Goal: Task Accomplishment & Management: Complete application form

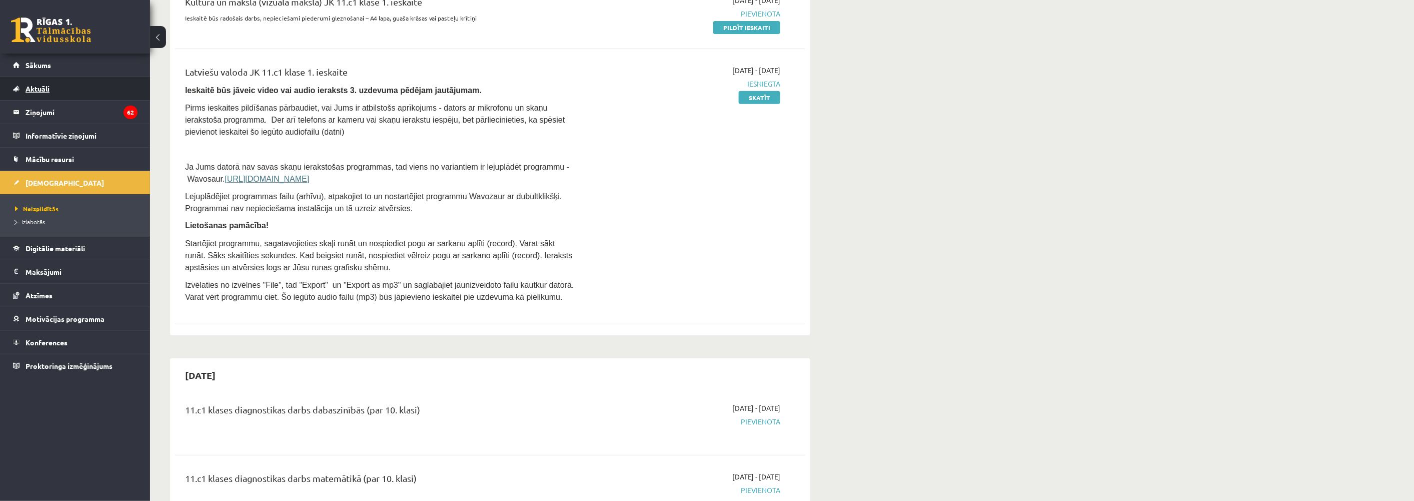
scroll to position [56, 0]
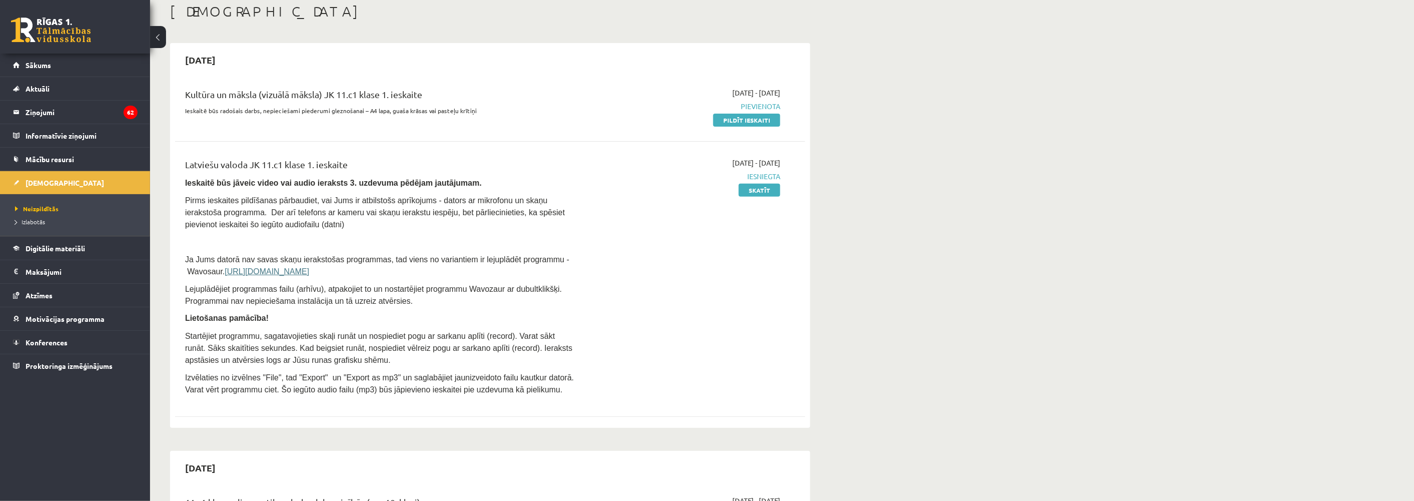
scroll to position [3056, 0]
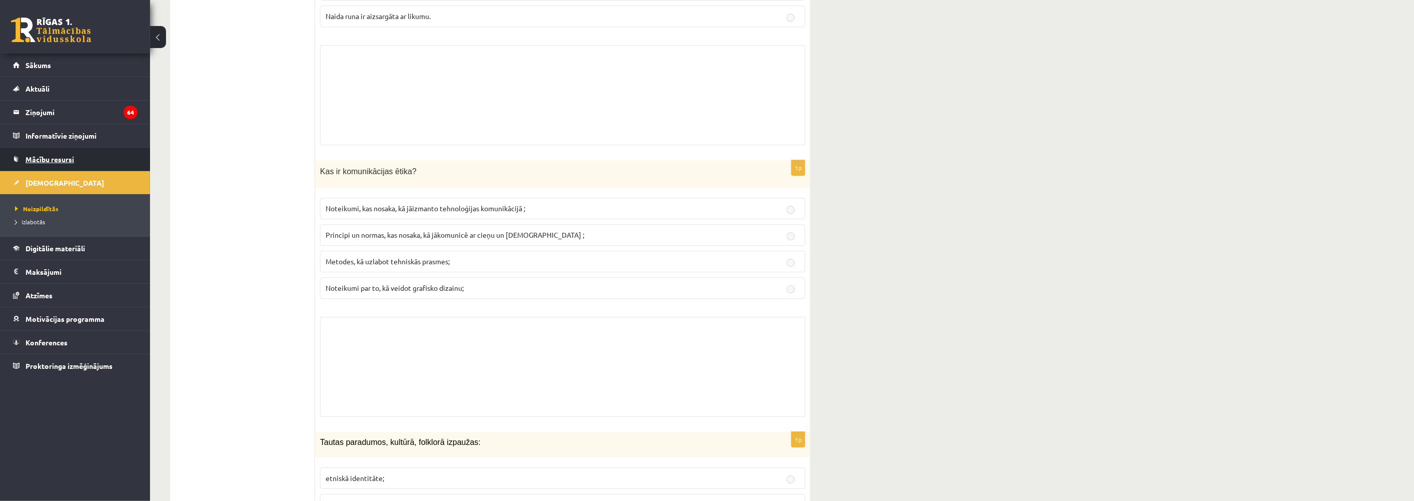
click at [53, 160] on span "Mācību resursi" at bounding box center [50, 159] width 49 height 9
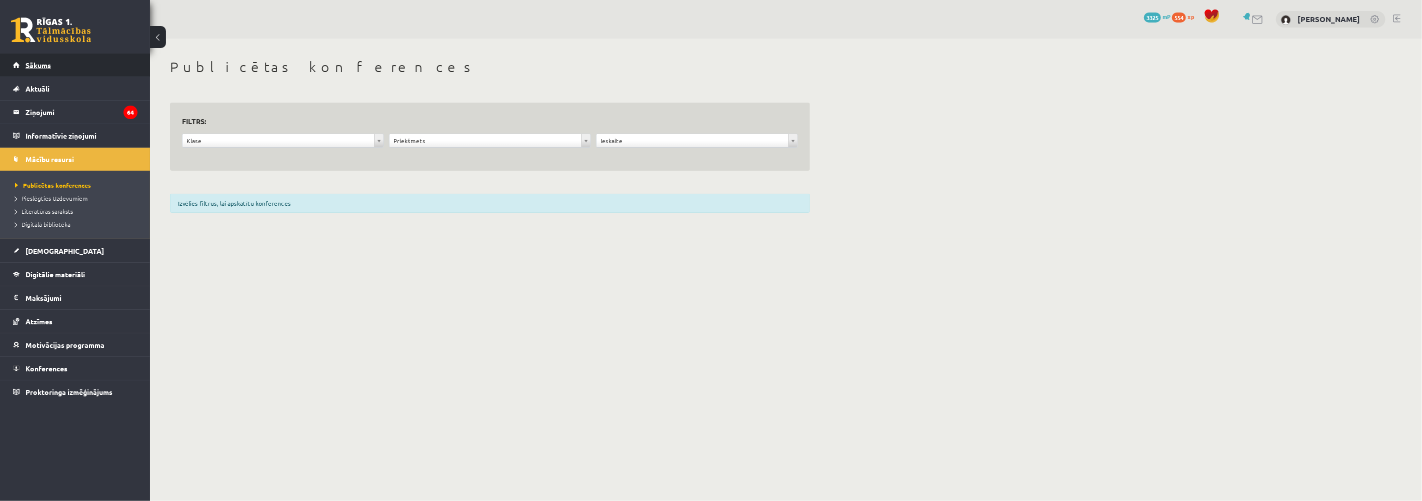
click at [34, 66] on span "Sākums" at bounding box center [39, 65] width 26 height 9
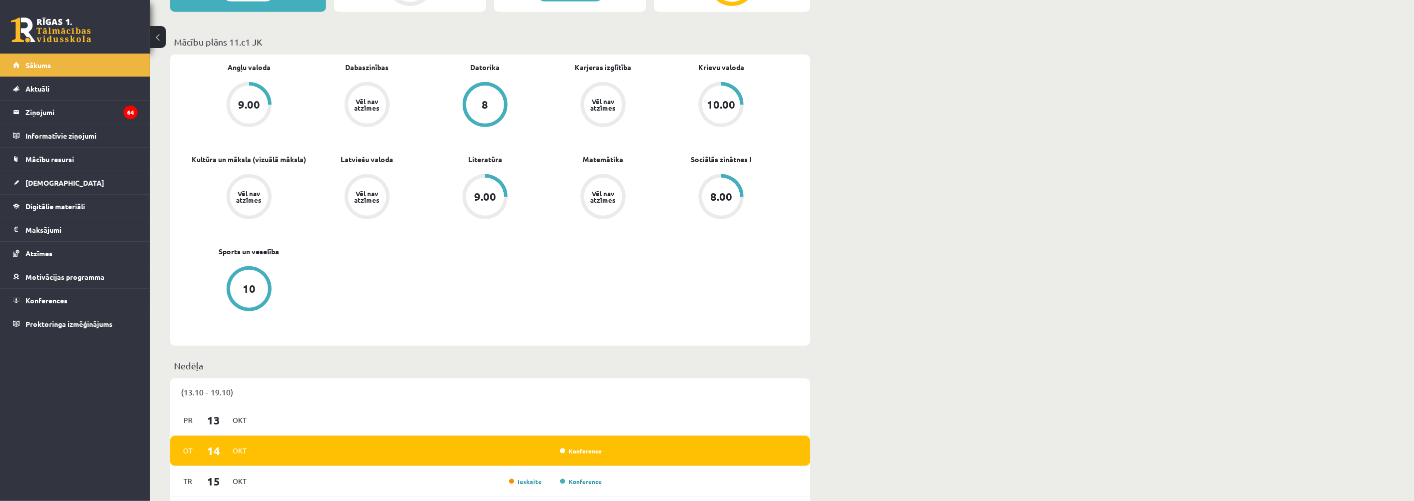
scroll to position [500, 0]
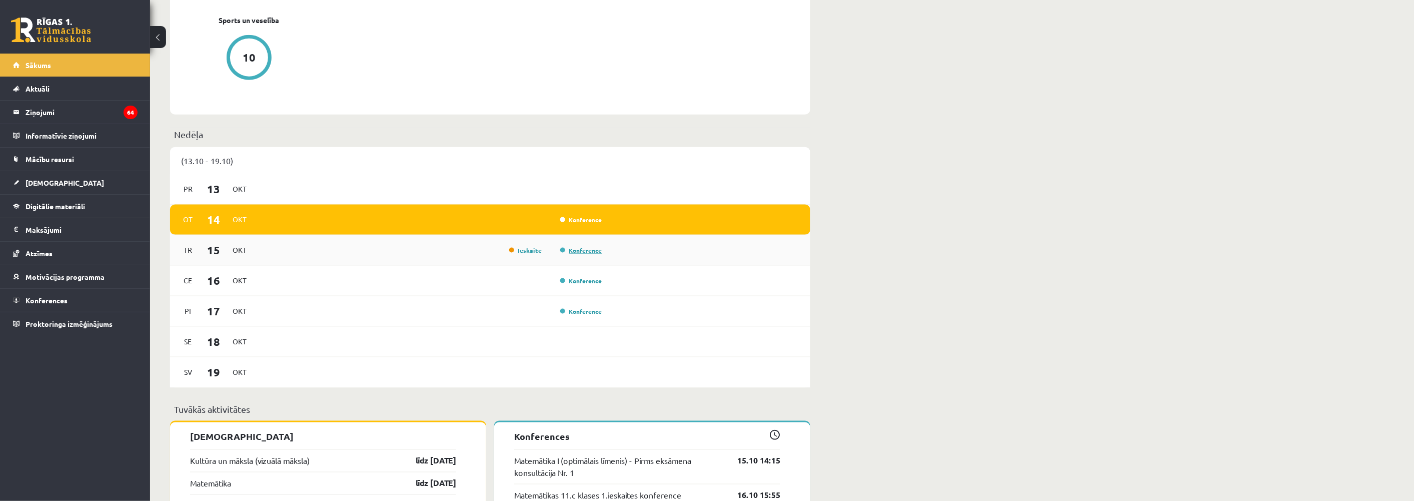
click at [575, 251] on link "Konference" at bounding box center [581, 250] width 42 height 8
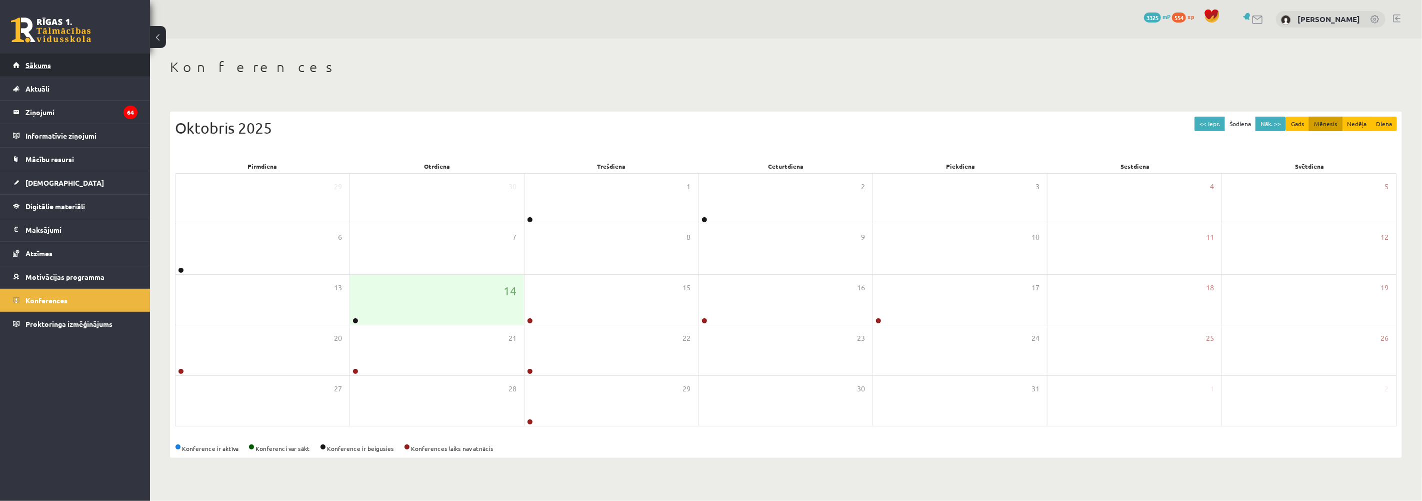
click at [43, 66] on span "Sākums" at bounding box center [39, 65] width 26 height 9
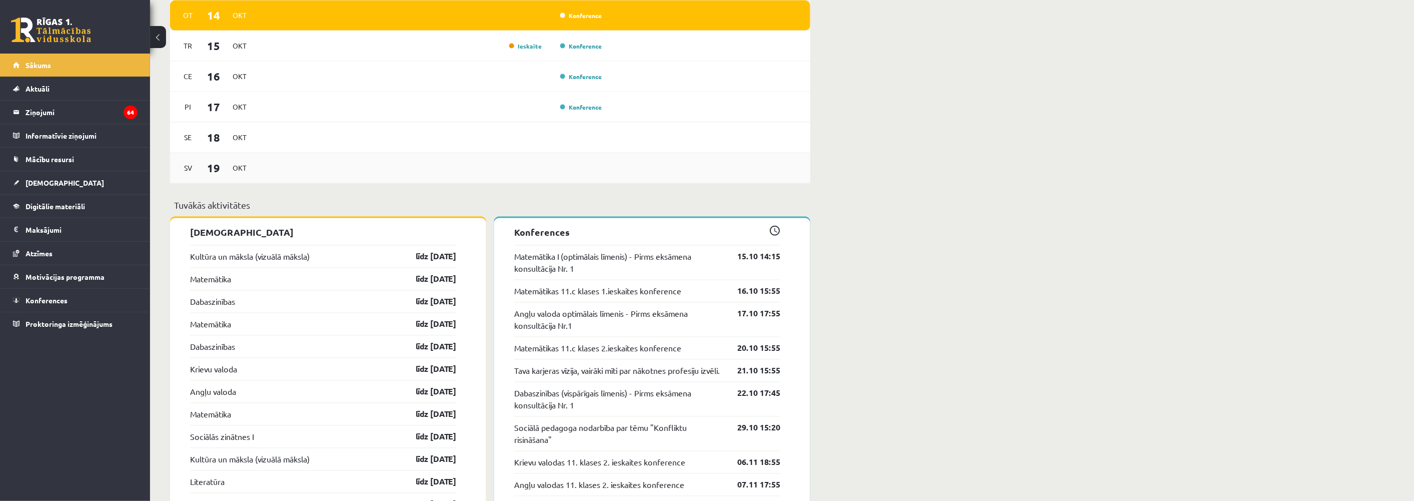
scroll to position [722, 0]
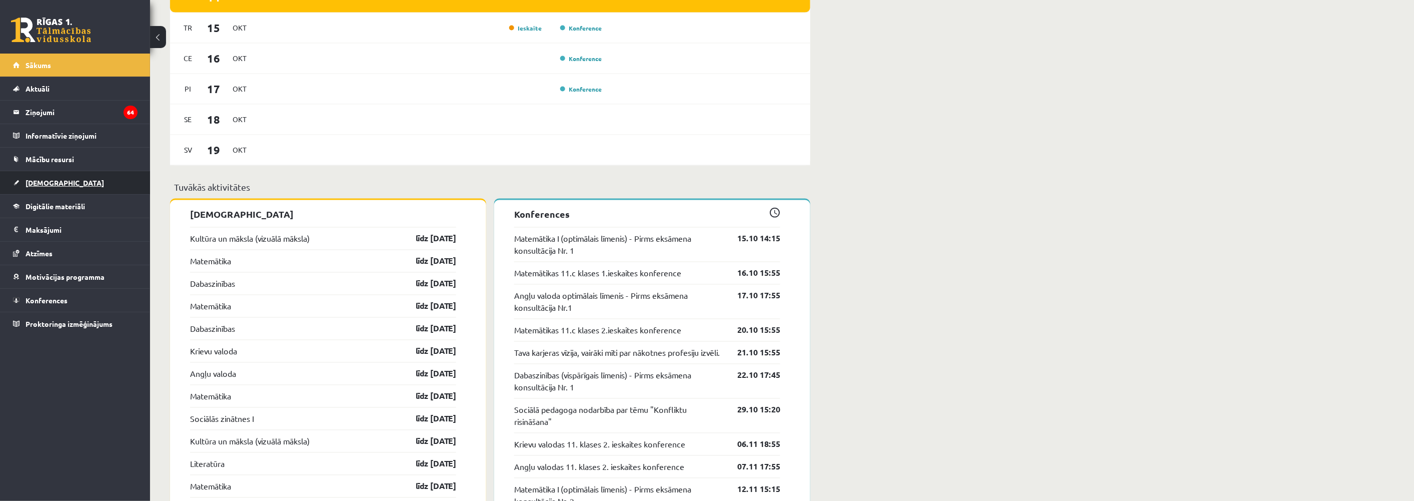
click at [47, 186] on span "[DEMOGRAPHIC_DATA]" at bounding box center [65, 182] width 79 height 9
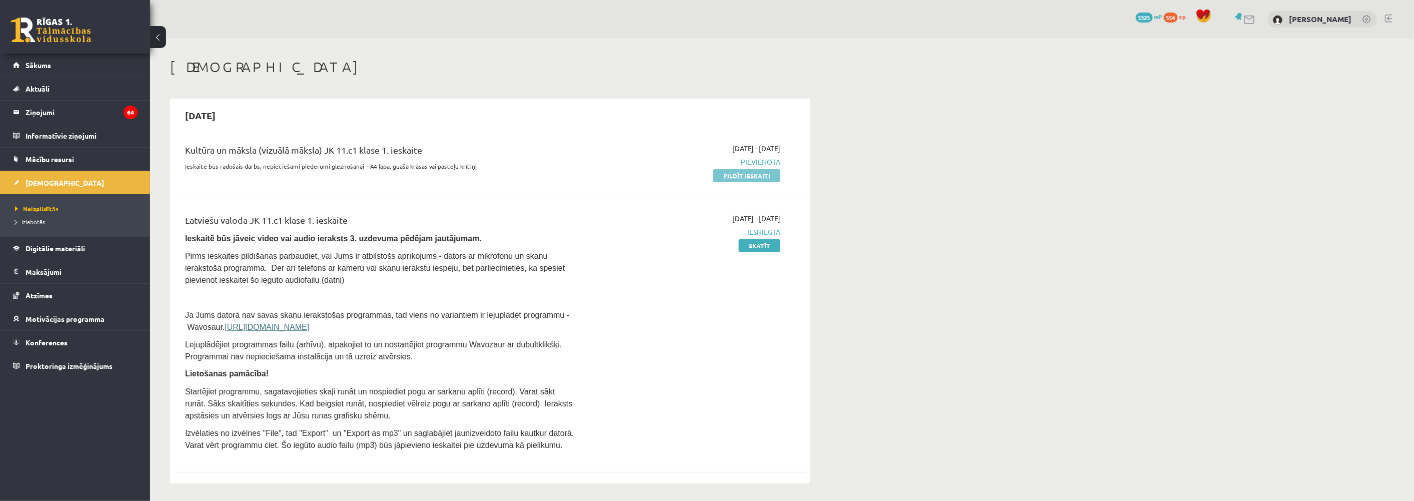
click at [742, 176] on link "Pildīt ieskaiti" at bounding box center [746, 175] width 67 height 13
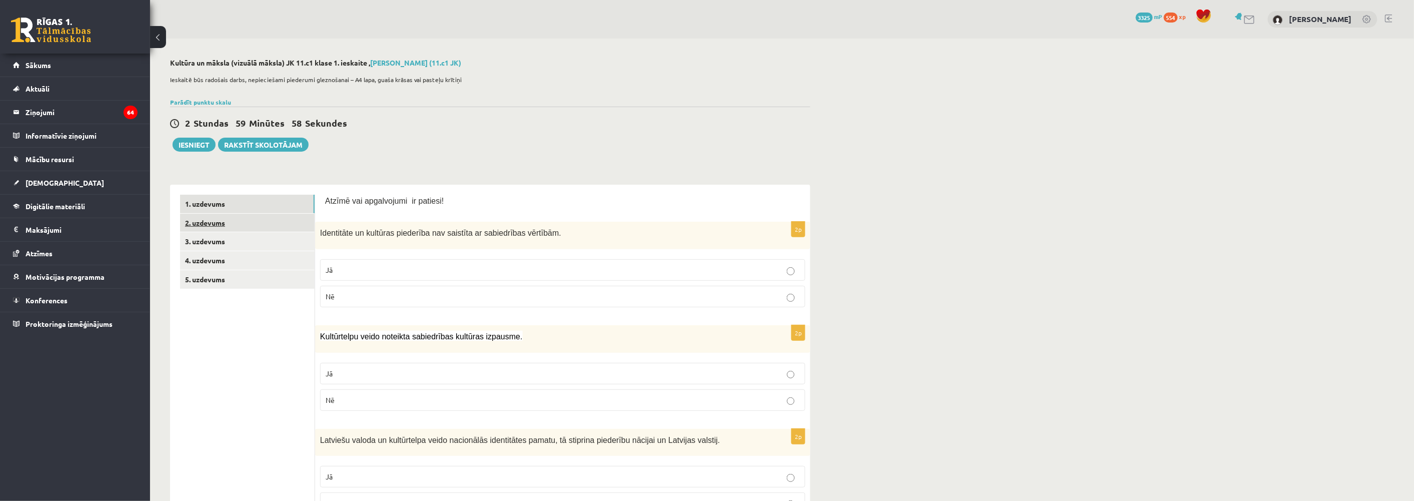
click at [197, 219] on link "2. uzdevums" at bounding box center [247, 223] width 135 height 19
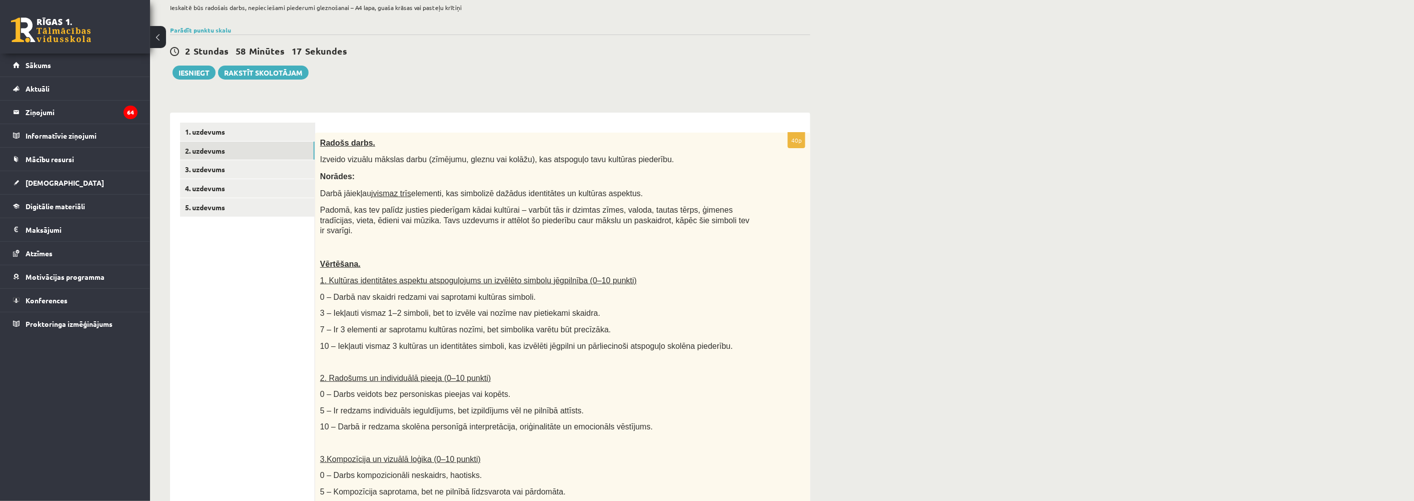
scroll to position [56, 0]
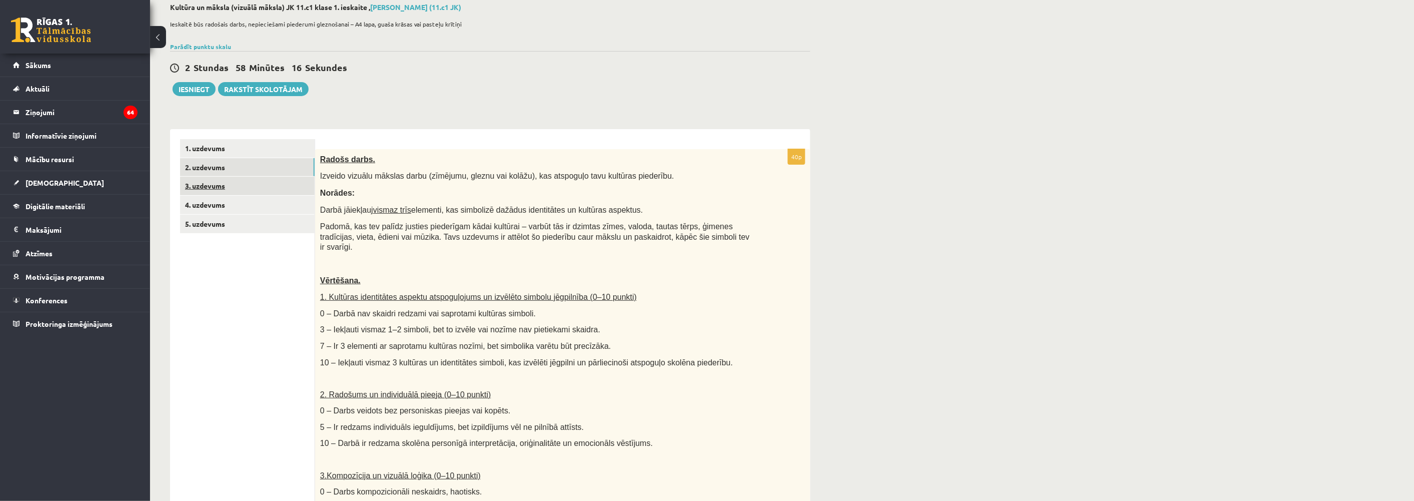
click at [198, 187] on link "3. uzdevums" at bounding box center [247, 186] width 135 height 19
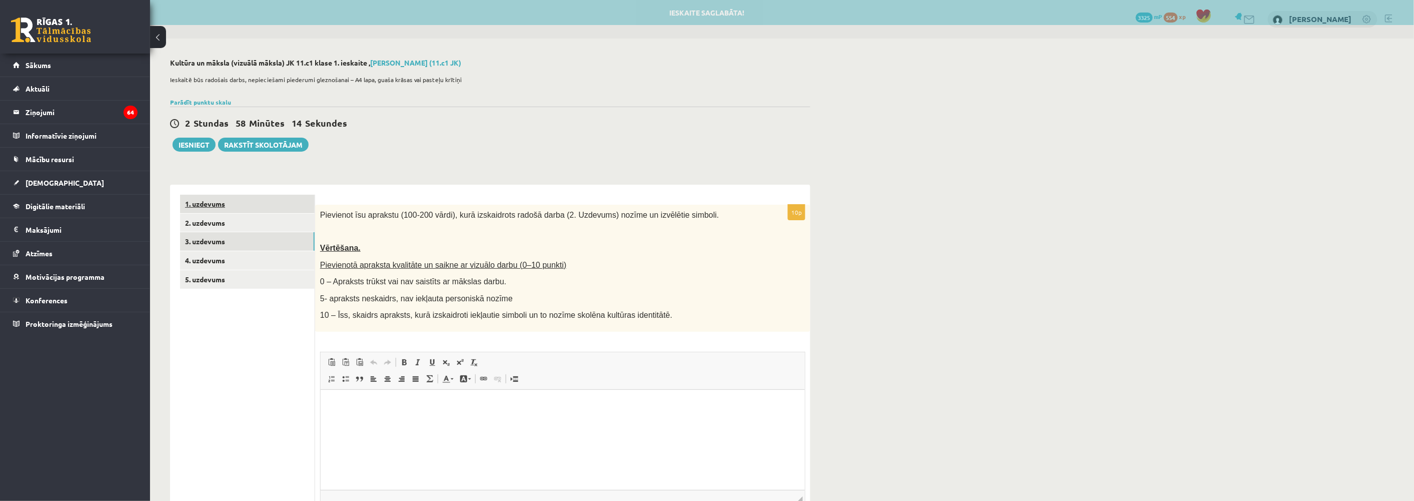
scroll to position [0, 0]
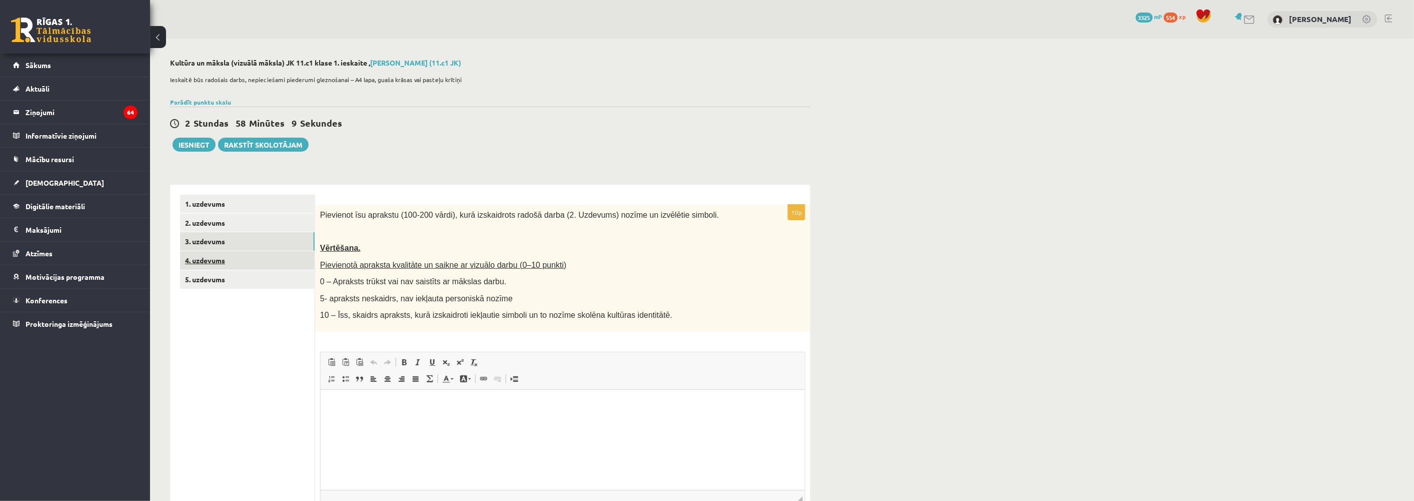
click at [199, 259] on link "4. uzdevums" at bounding box center [247, 260] width 135 height 19
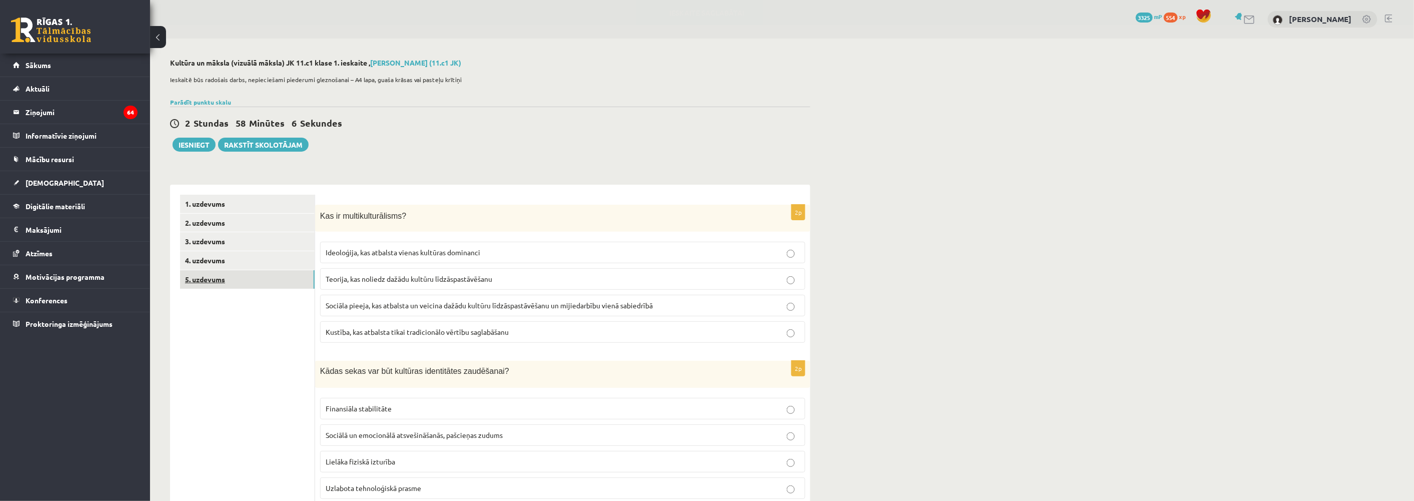
click at [212, 279] on link "5. uzdevums" at bounding box center [247, 279] width 135 height 19
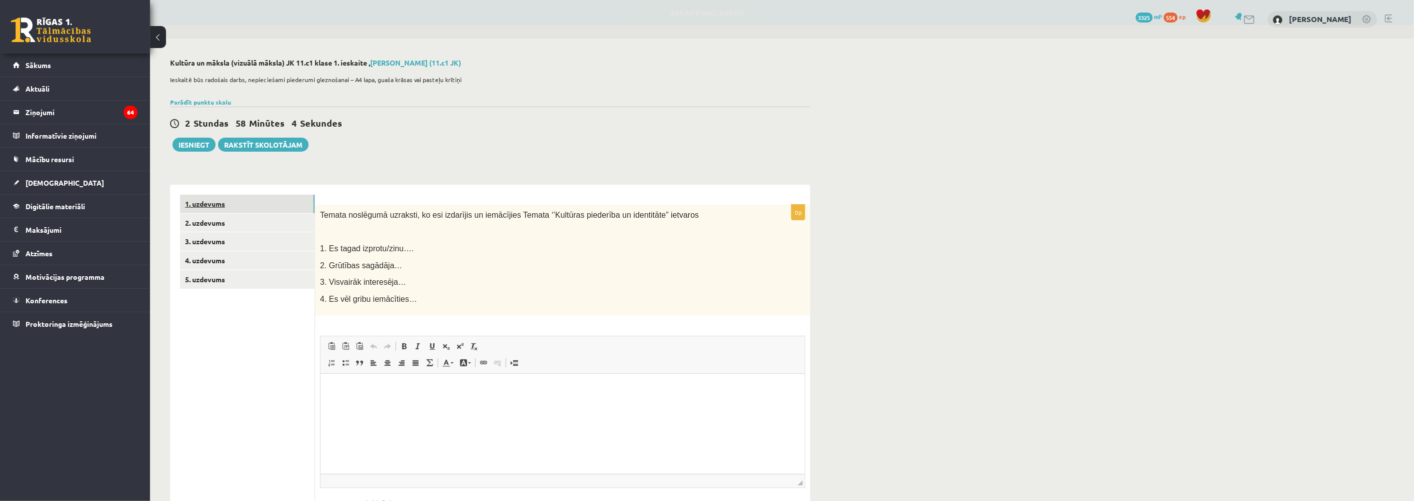
drag, startPoint x: 196, startPoint y: 204, endPoint x: 201, endPoint y: 203, distance: 5.2
click at [196, 204] on link "1. uzdevums" at bounding box center [247, 204] width 135 height 19
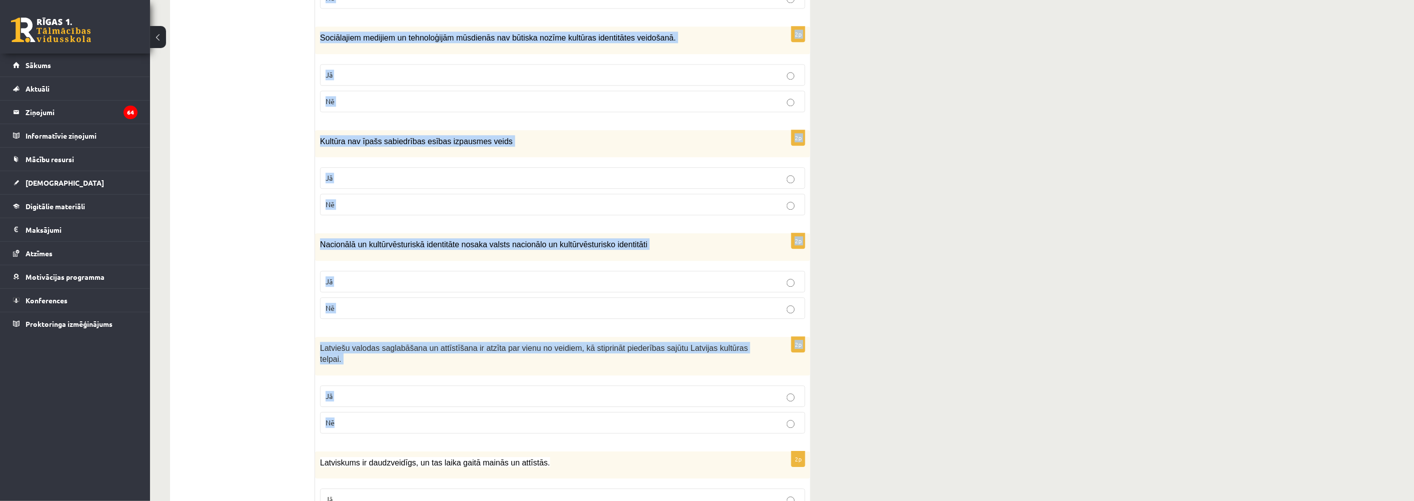
scroll to position [1304, 0]
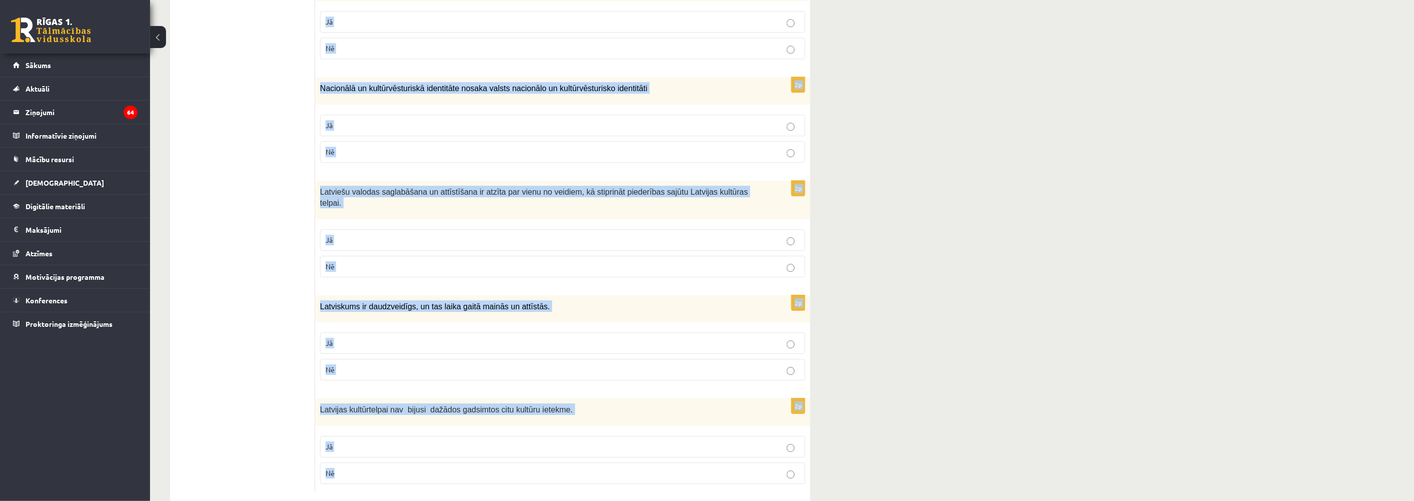
drag, startPoint x: 327, startPoint y: 195, endPoint x: 432, endPoint y: 453, distance: 278.8
copy form "Atzīmē vai apgalvojumi ir patiesi! 2p Identitāte un kultūras piederība nav sais…"
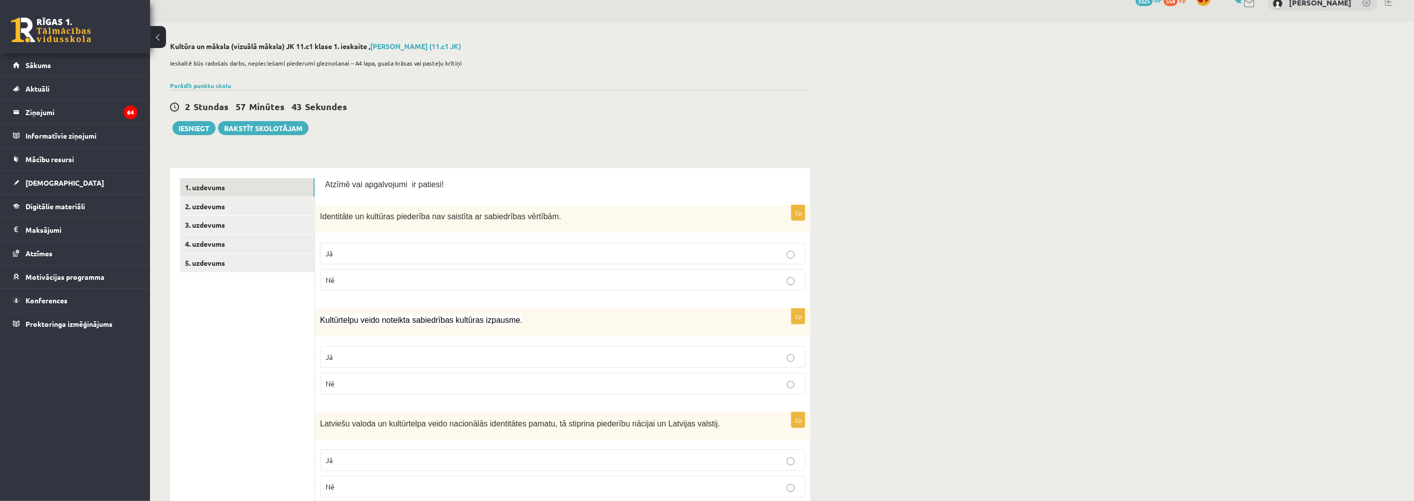
scroll to position [0, 0]
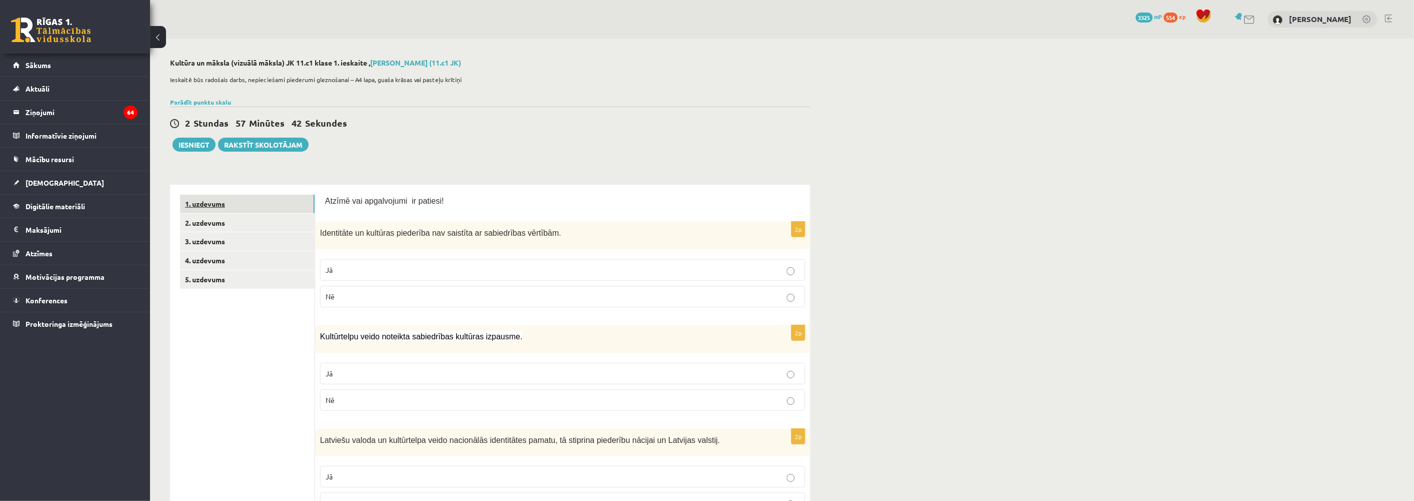
click at [204, 202] on link "1. uzdevums" at bounding box center [247, 204] width 135 height 19
click at [343, 296] on p "Nē" at bounding box center [563, 296] width 474 height 11
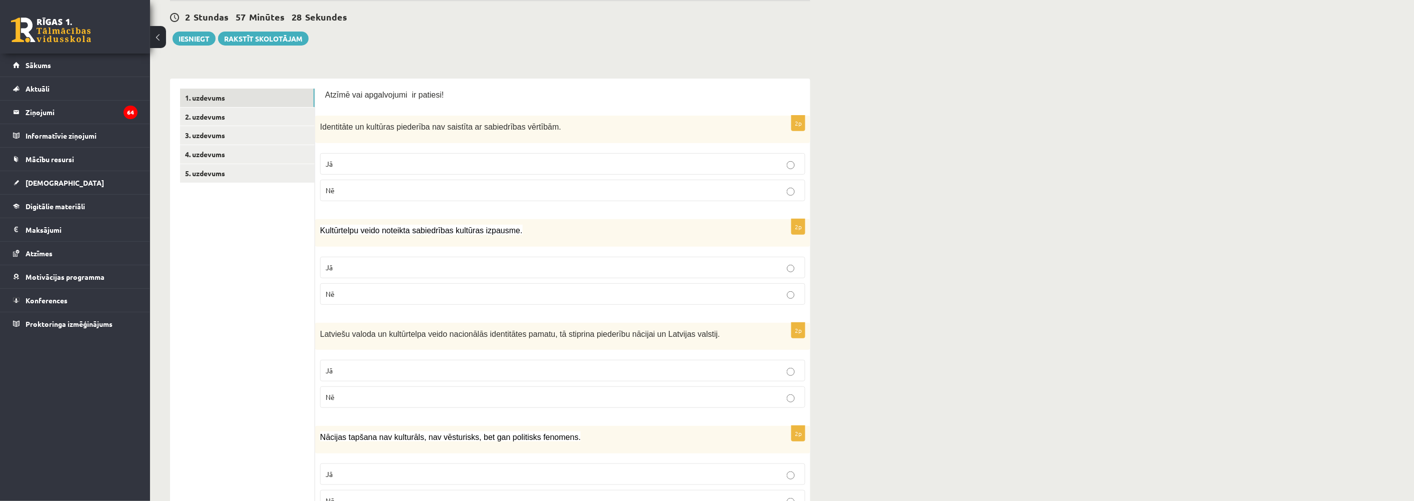
scroll to position [111, 0]
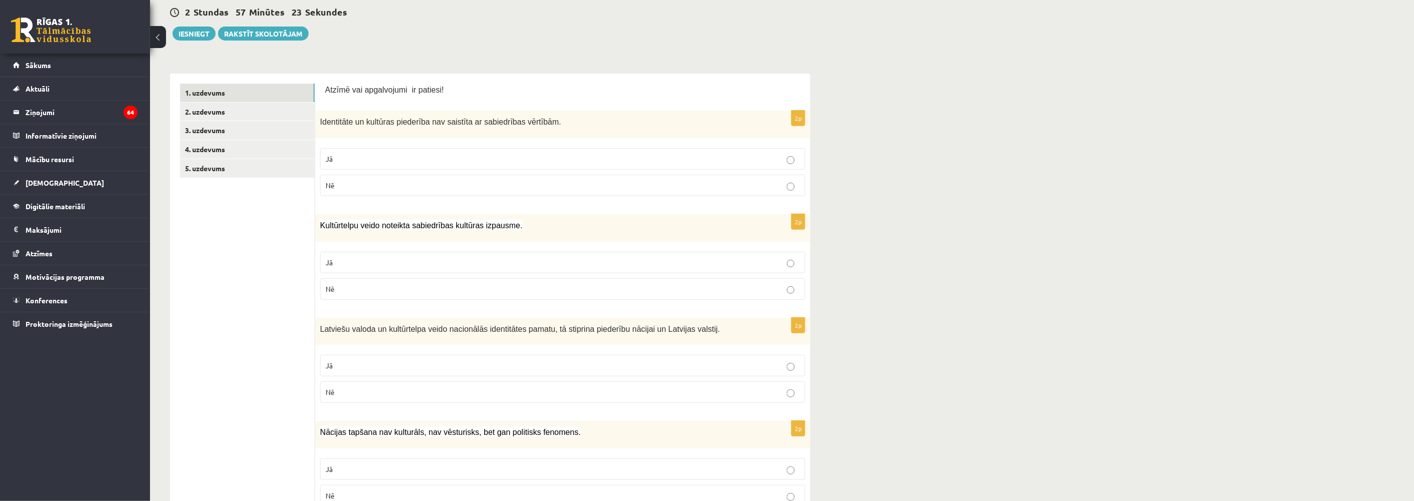
click at [334, 262] on p "Jā" at bounding box center [563, 262] width 474 height 11
click at [362, 366] on p "Jā" at bounding box center [563, 365] width 474 height 11
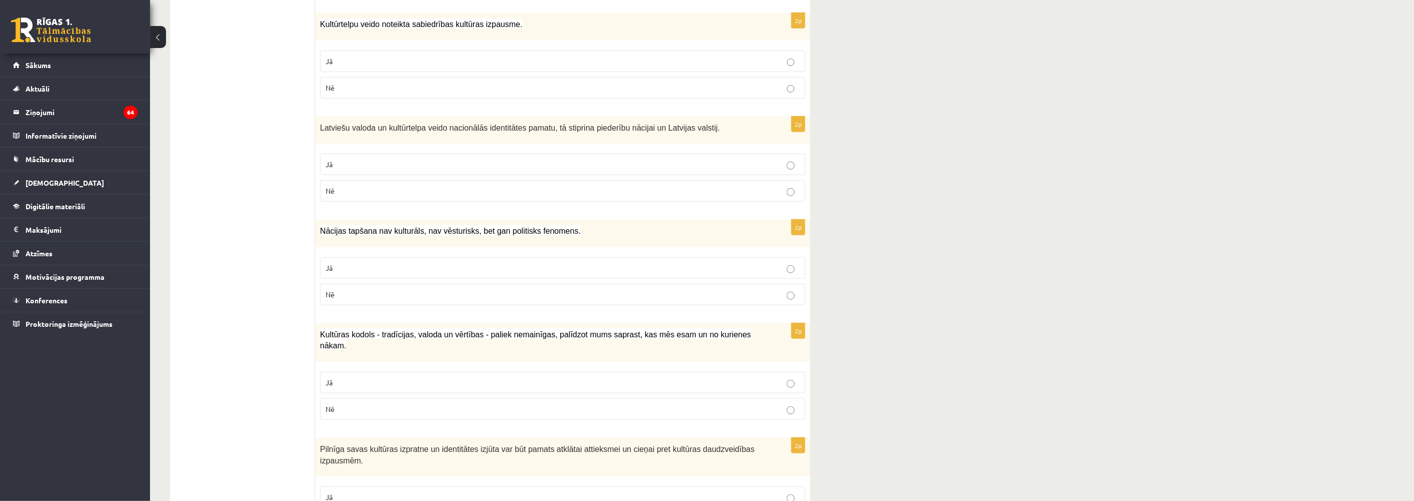
scroll to position [333, 0]
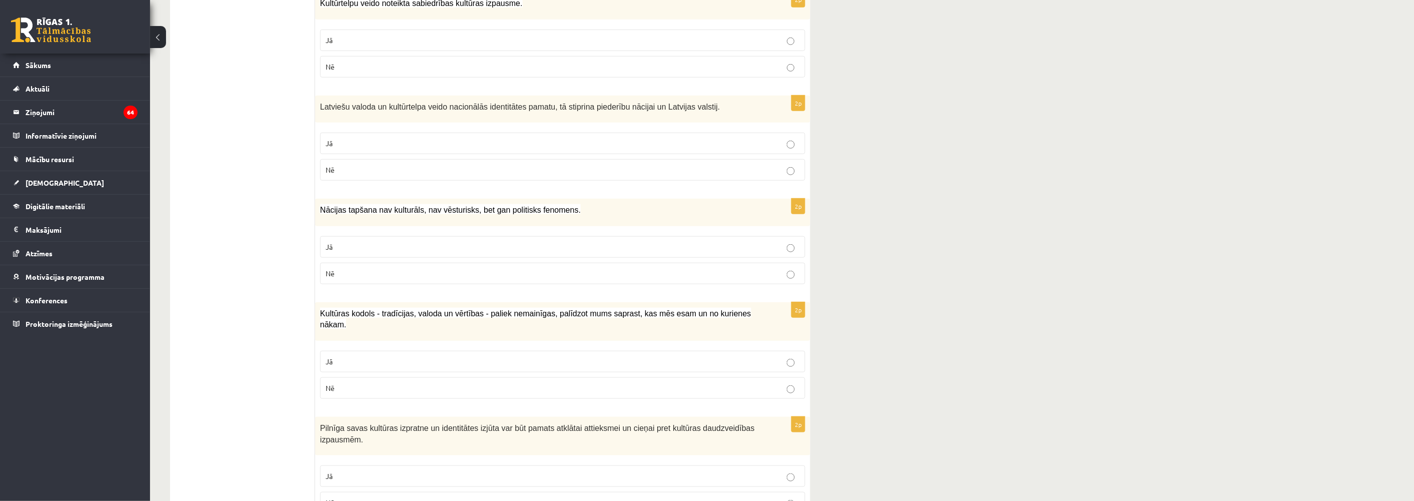
click at [331, 274] on span "Nē" at bounding box center [330, 273] width 9 height 9
click at [384, 356] on p "Jā" at bounding box center [563, 361] width 474 height 11
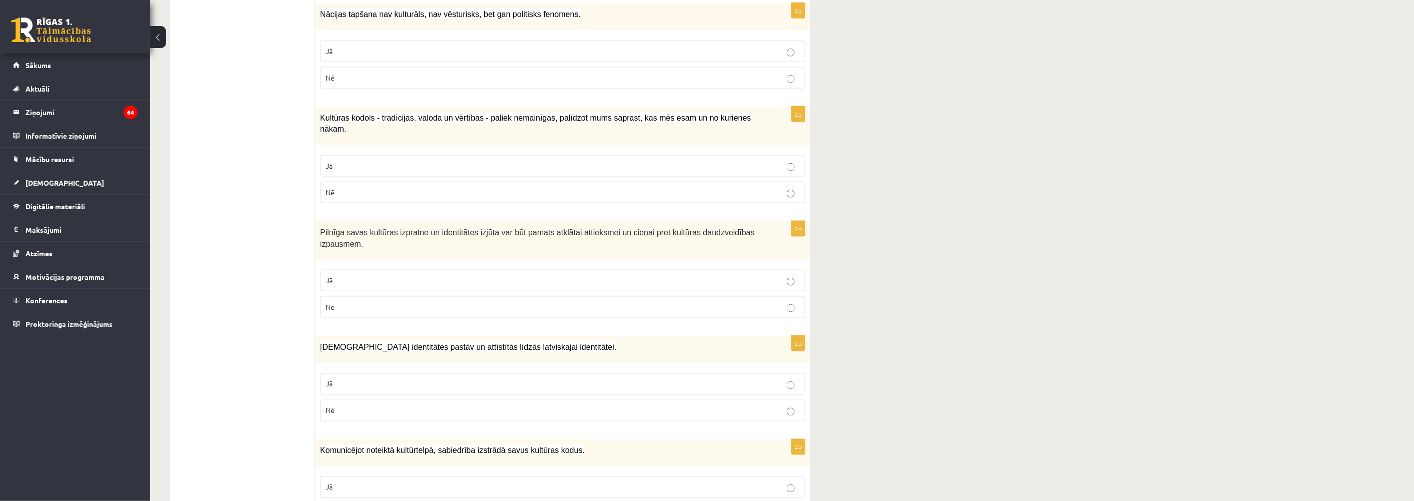
scroll to position [556, 0]
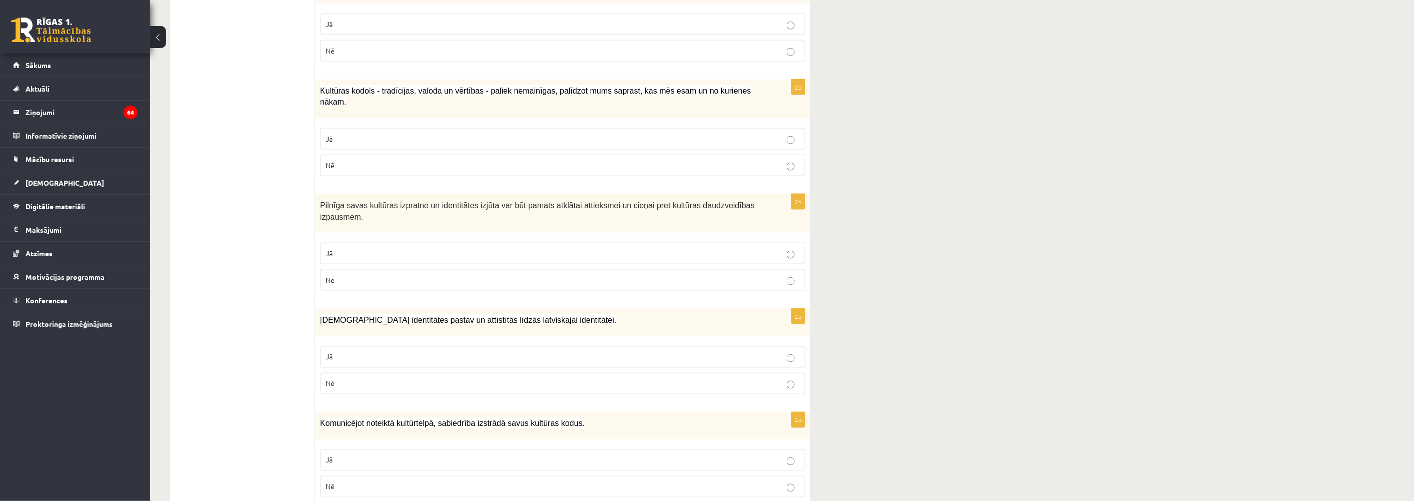
click at [381, 243] on label "Jā" at bounding box center [562, 254] width 485 height 22
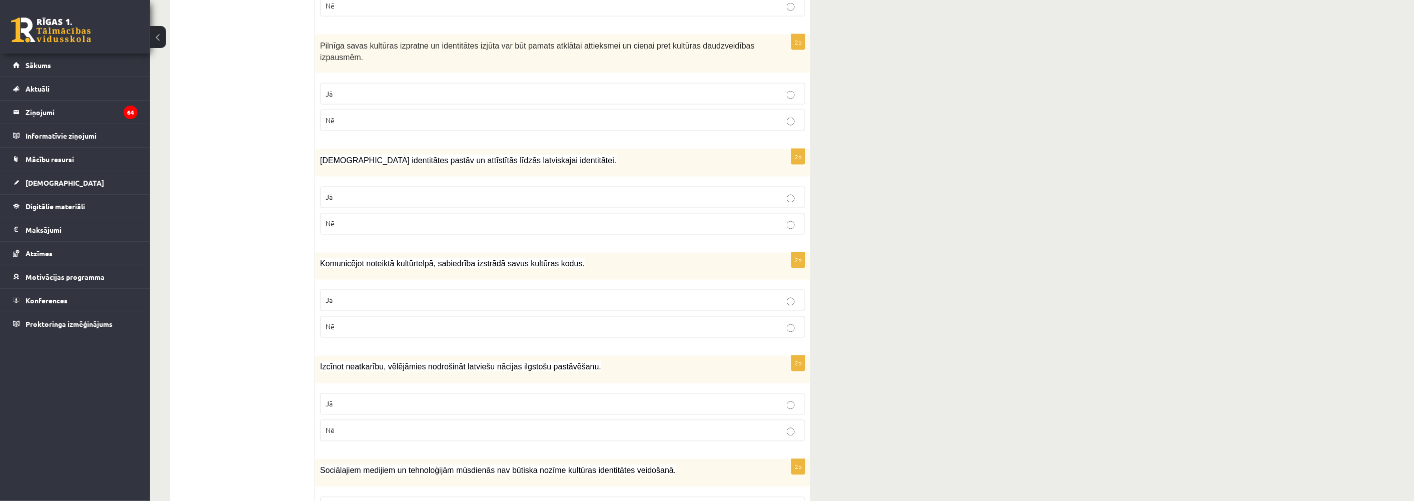
scroll to position [722, 0]
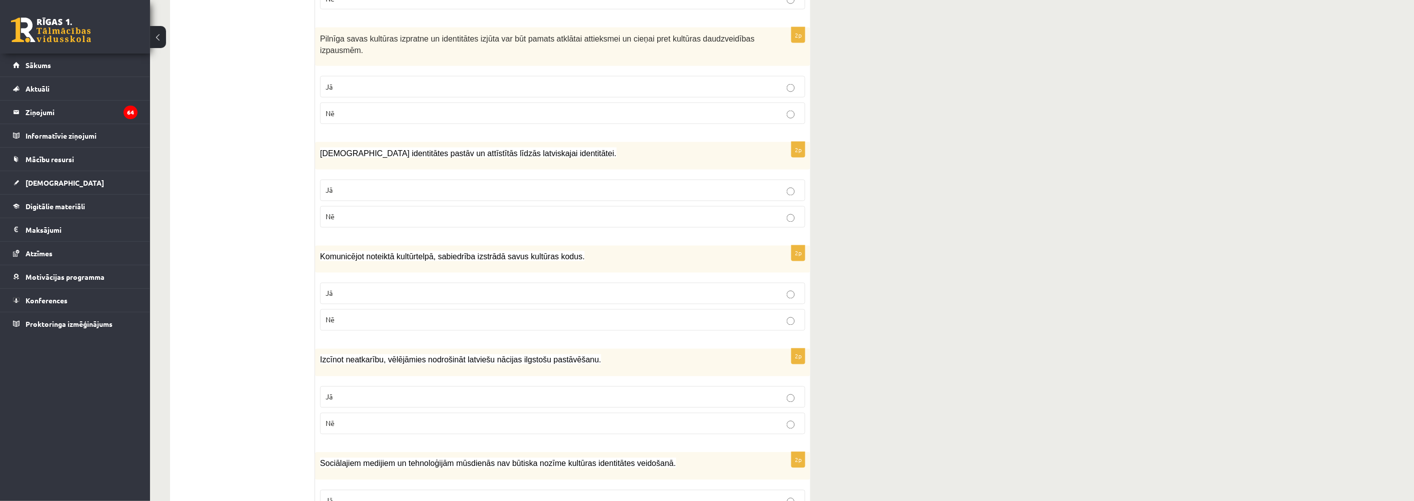
drag, startPoint x: 378, startPoint y: 171, endPoint x: 374, endPoint y: 175, distance: 6.0
click at [375, 180] on label "Jā" at bounding box center [562, 191] width 485 height 22
click at [322, 283] on label "Jā" at bounding box center [562, 294] width 485 height 22
click at [348, 392] on p "Jā" at bounding box center [563, 397] width 474 height 11
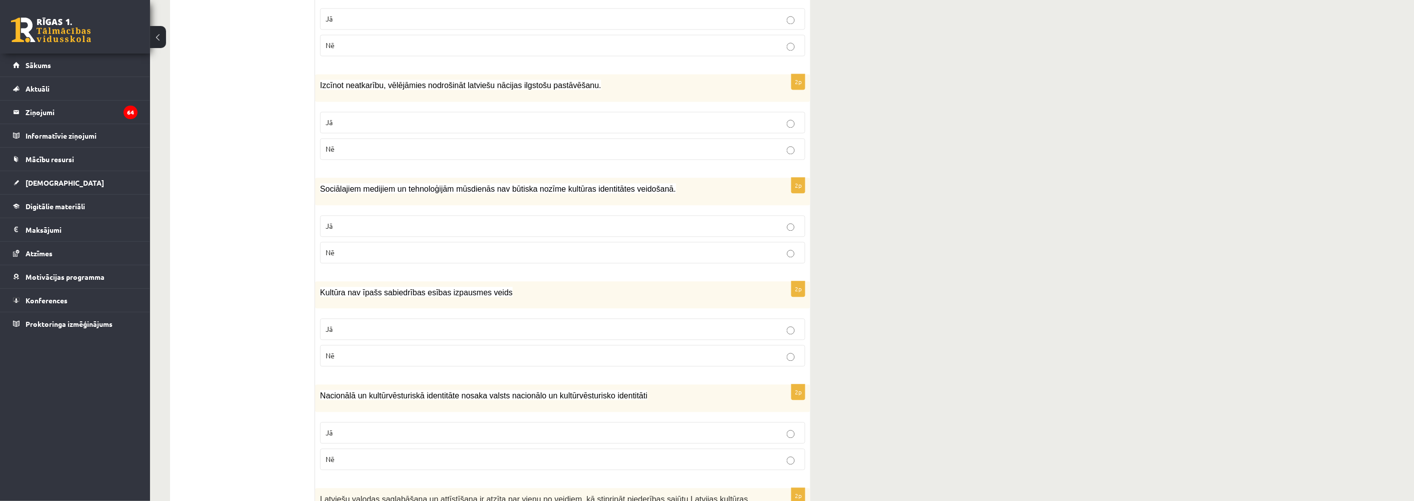
scroll to position [944, 0]
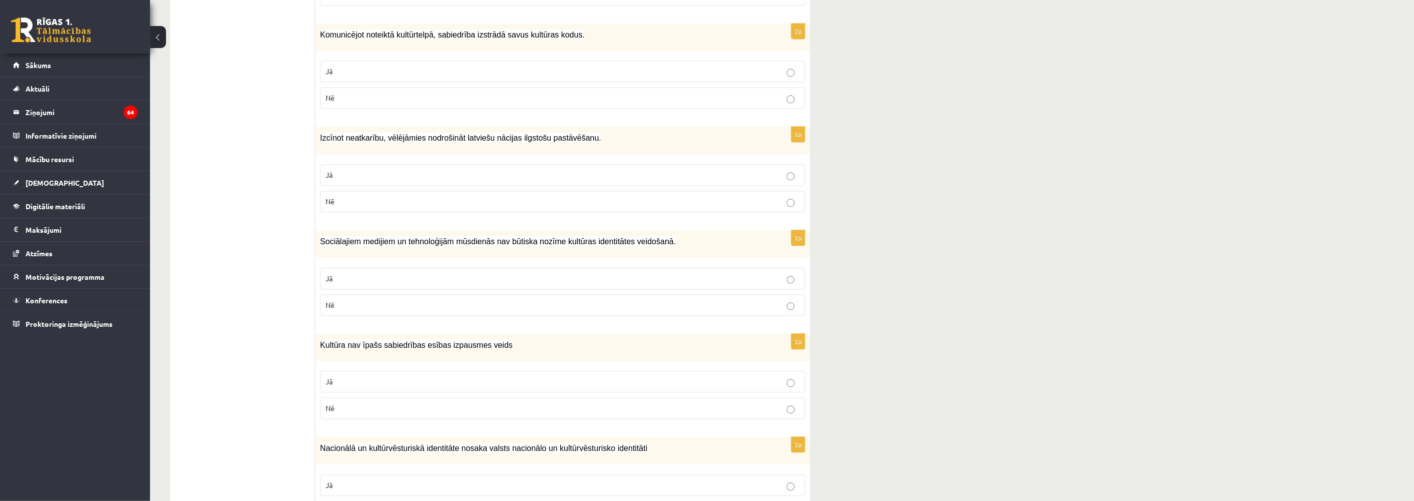
click at [338, 300] on p "Nē" at bounding box center [563, 305] width 474 height 11
click at [325, 397] on label "Nē" at bounding box center [562, 408] width 485 height 22
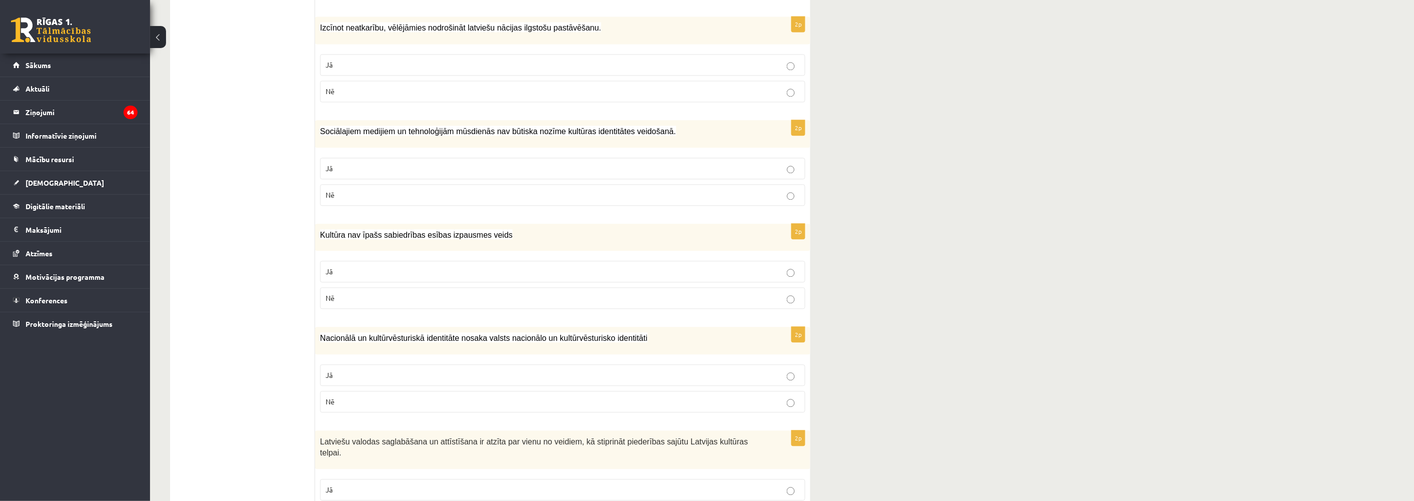
scroll to position [1056, 0]
click at [349, 368] on p "Jā" at bounding box center [563, 373] width 474 height 11
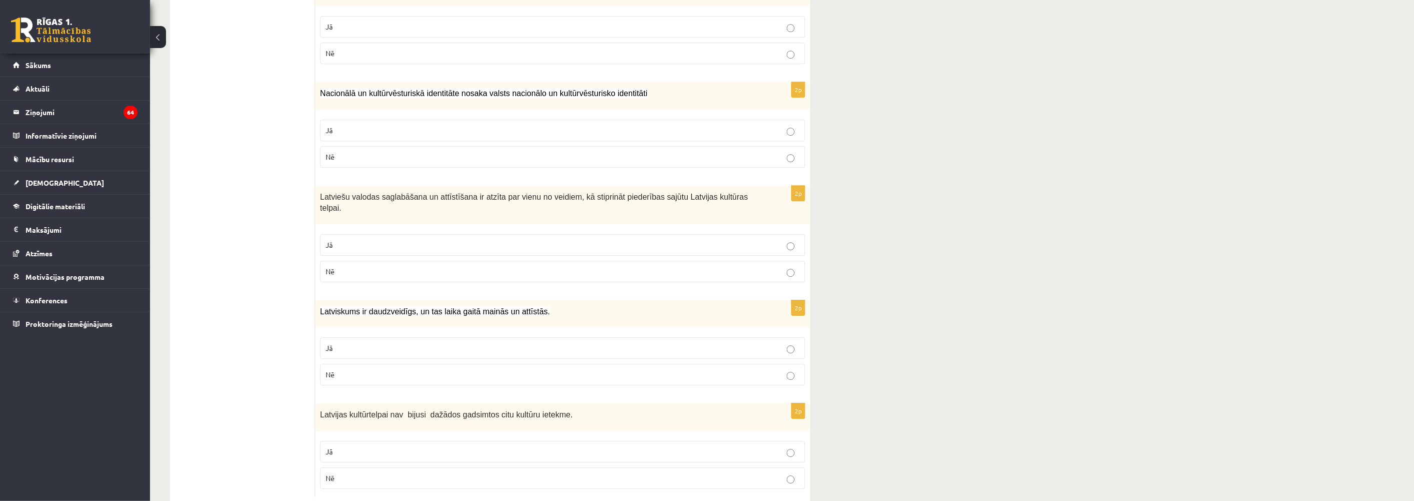
scroll to position [1304, 0]
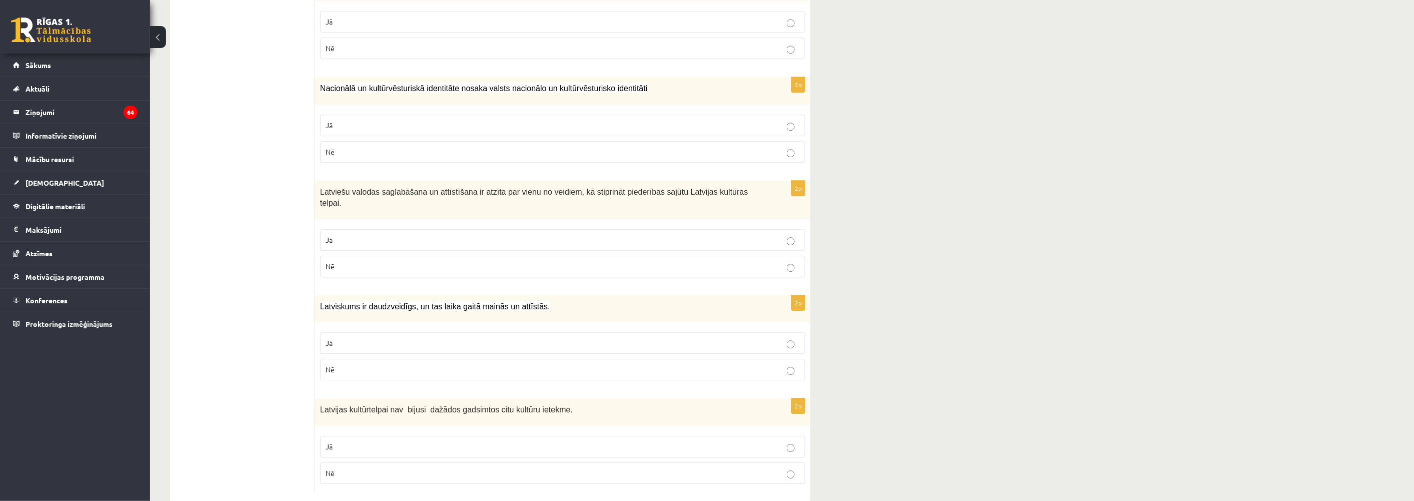
click at [355, 235] on p "Jā" at bounding box center [563, 240] width 474 height 11
click at [354, 338] on p "Jā" at bounding box center [563, 343] width 474 height 11
click at [344, 468] on p "Nē" at bounding box center [563, 473] width 474 height 11
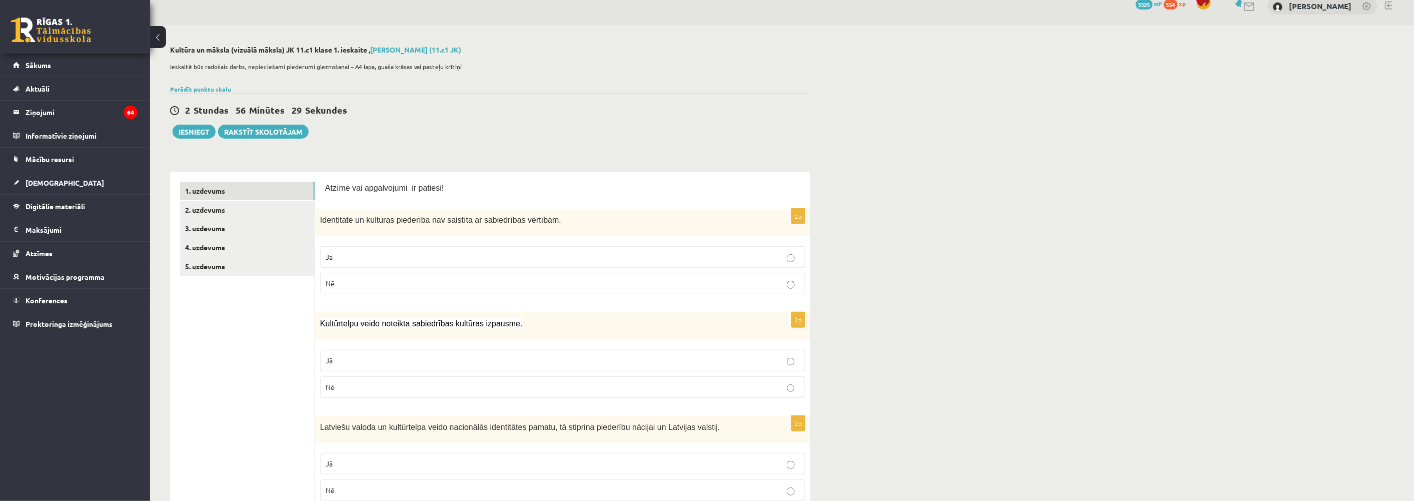
scroll to position [0, 0]
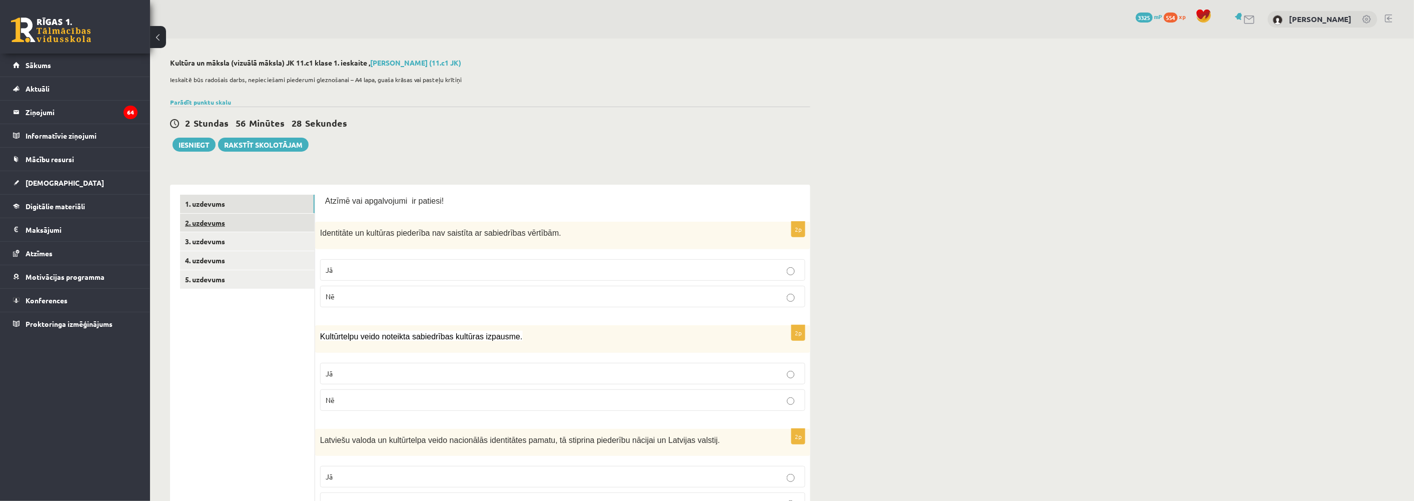
click at [201, 225] on link "2. uzdevums" at bounding box center [247, 223] width 135 height 19
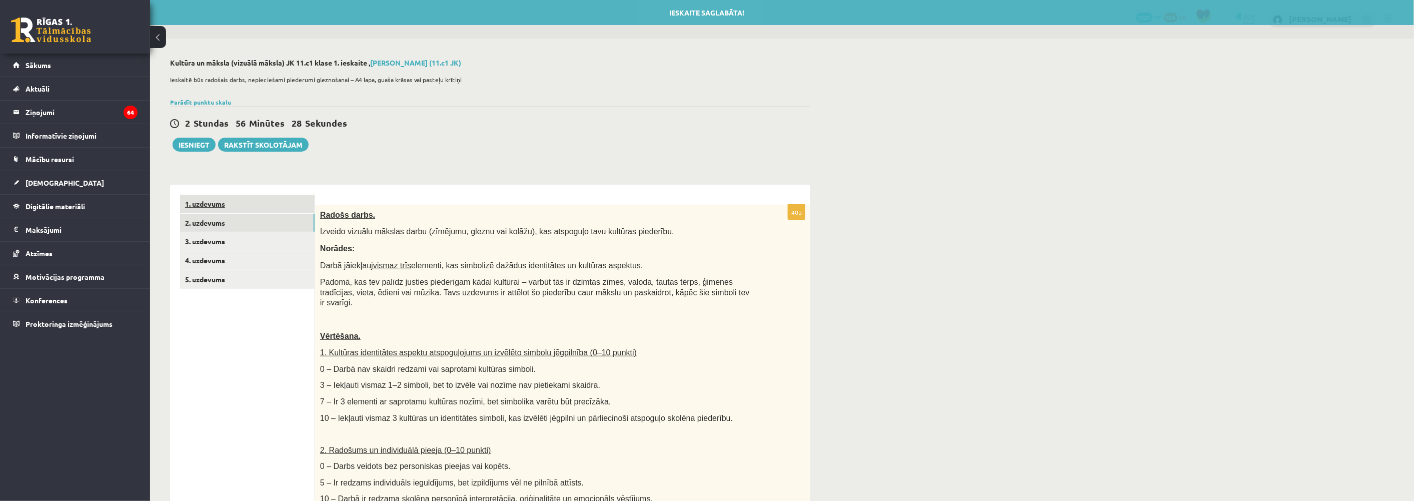
click at [197, 206] on link "1. uzdevums" at bounding box center [247, 204] width 135 height 19
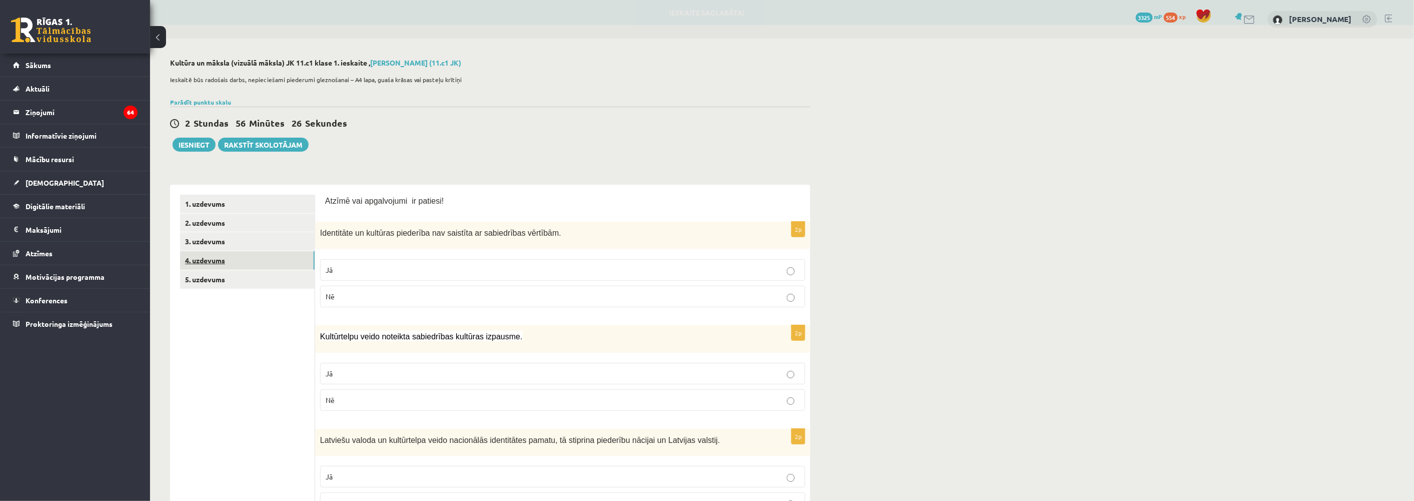
click at [220, 258] on link "4. uzdevums" at bounding box center [247, 260] width 135 height 19
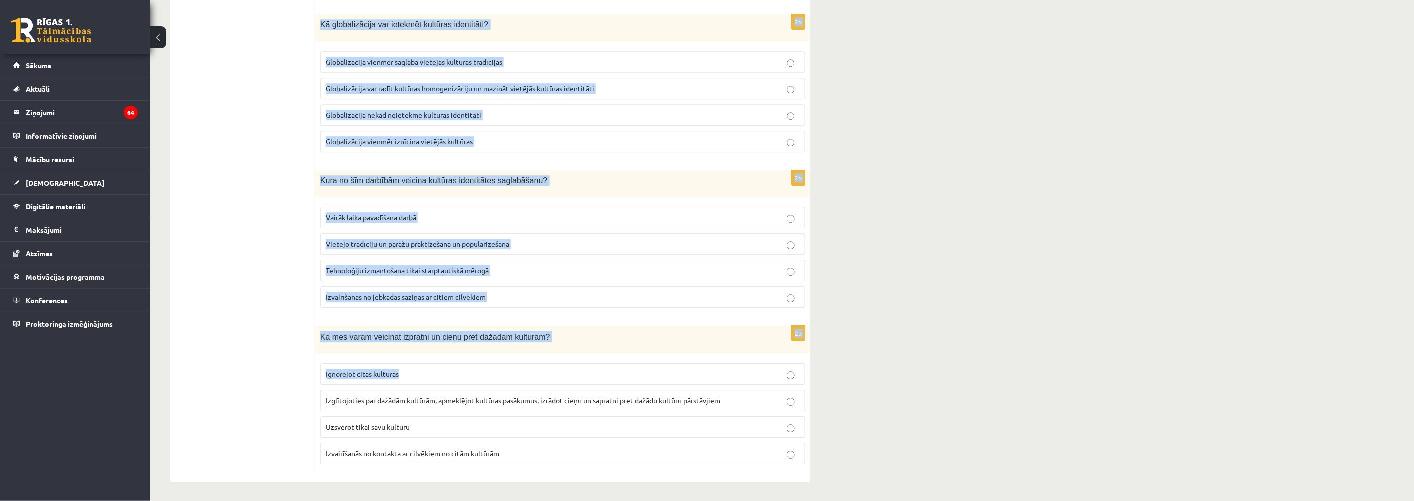
scroll to position [1288, 0]
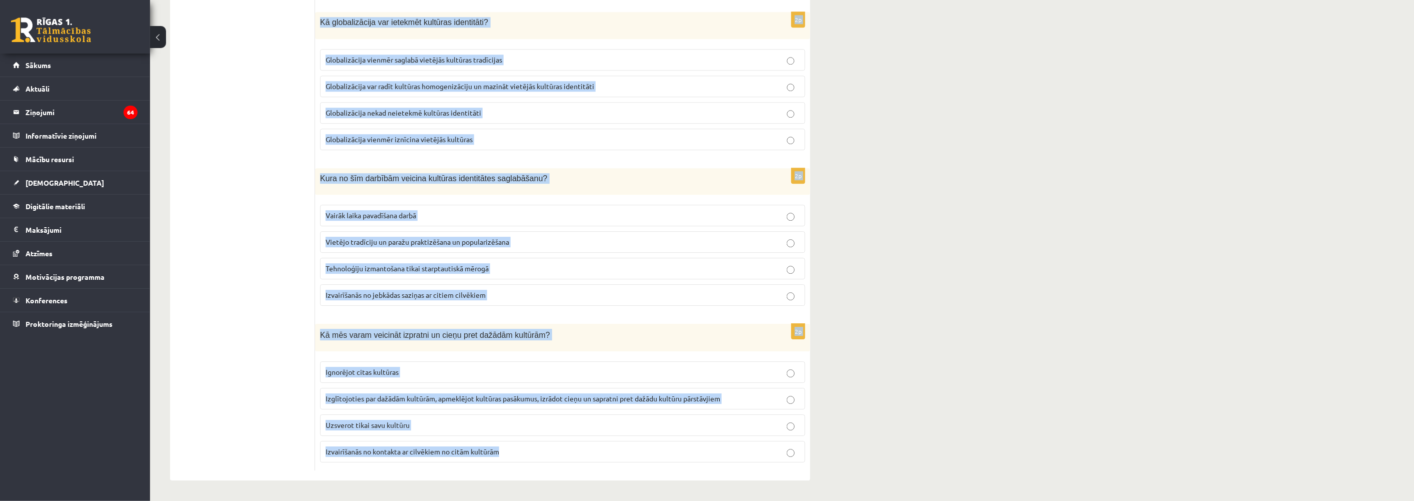
drag, startPoint x: 321, startPoint y: 211, endPoint x: 520, endPoint y: 447, distance: 308.7
copy form "Kas ir multikulturālisms? Ideoloģija, kas atbalsta vienas kultūras dominanci Te…"
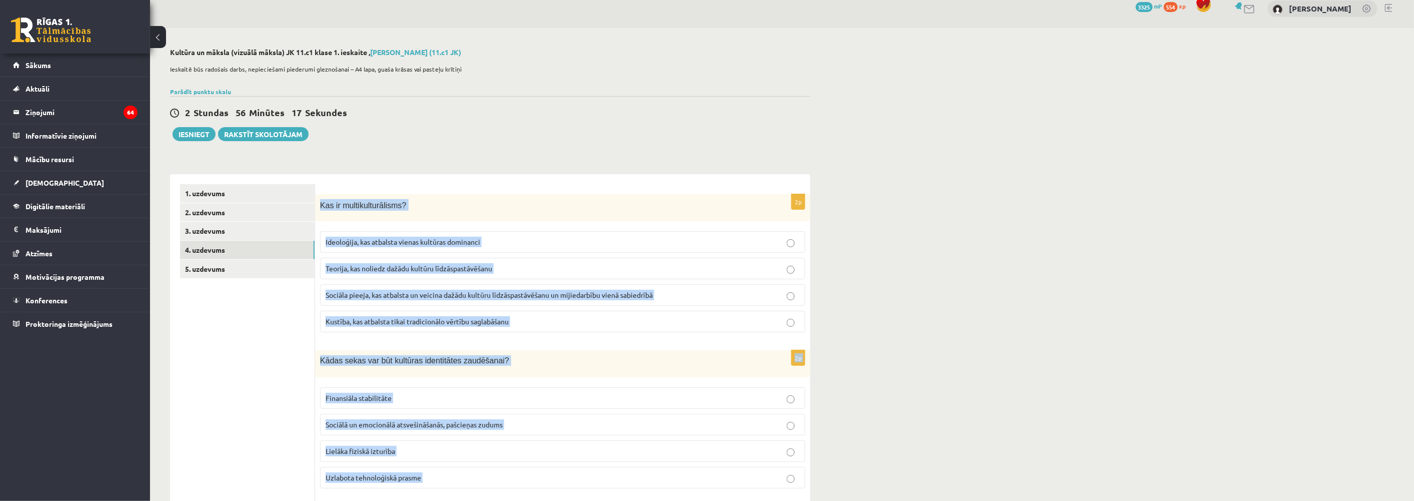
scroll to position [0, 0]
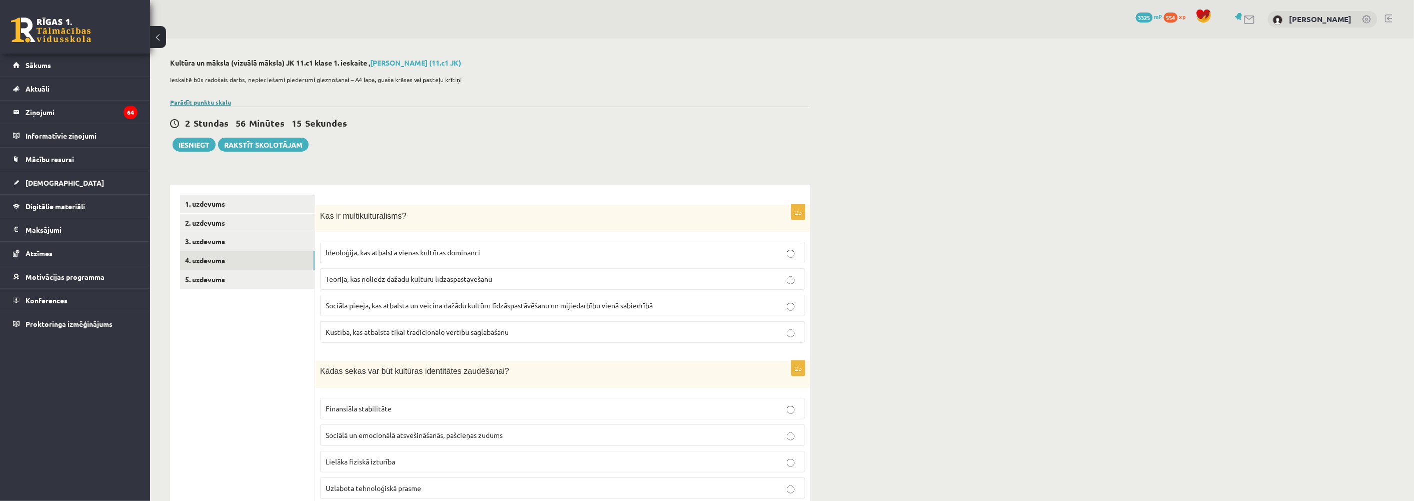
click at [203, 101] on link "Parādīt punktu skalu" at bounding box center [200, 102] width 61 height 8
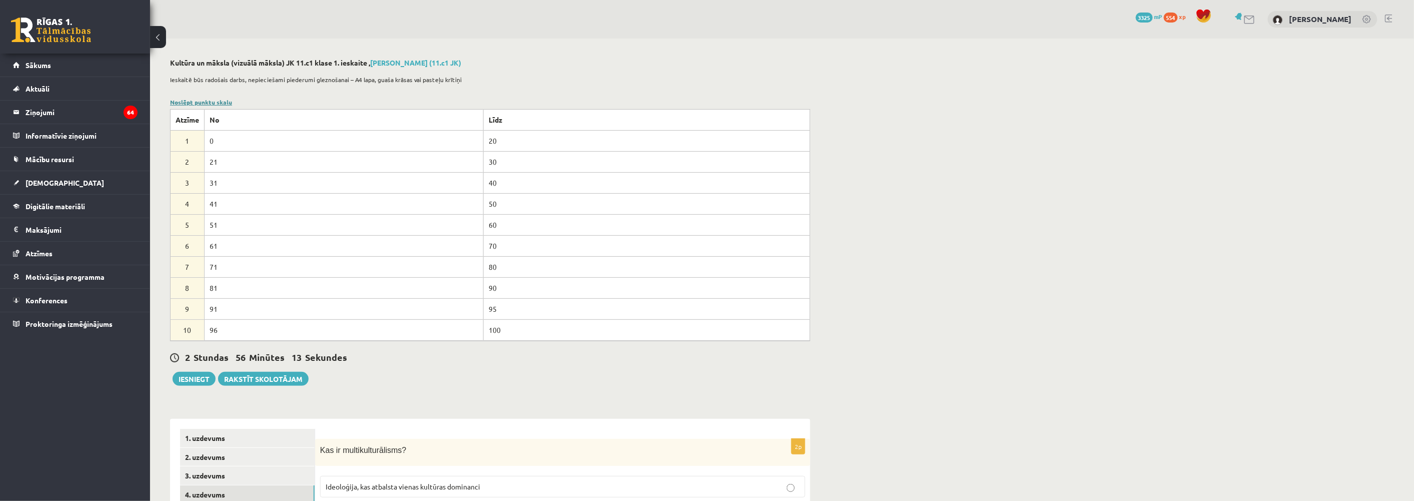
click at [204, 99] on link "Noslēpt punktu skalu" at bounding box center [201, 102] width 62 height 8
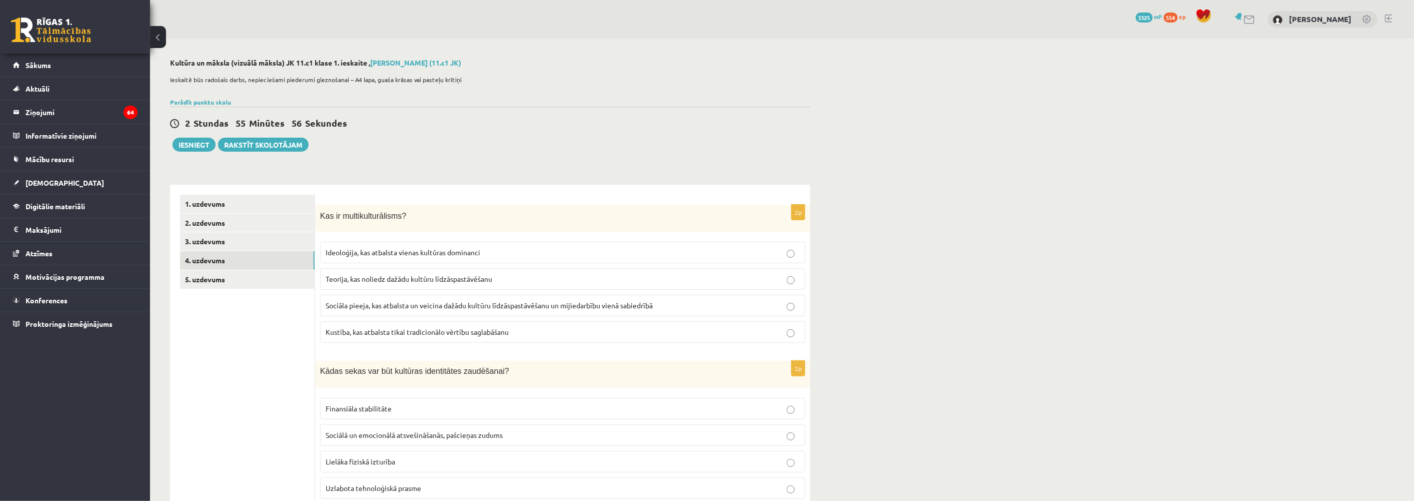
click at [399, 306] on span "Sociāla pieeja, kas atbalsta un veicina dažādu kultūru līdzāspastāvēšanu un mij…" at bounding box center [489, 305] width 327 height 9
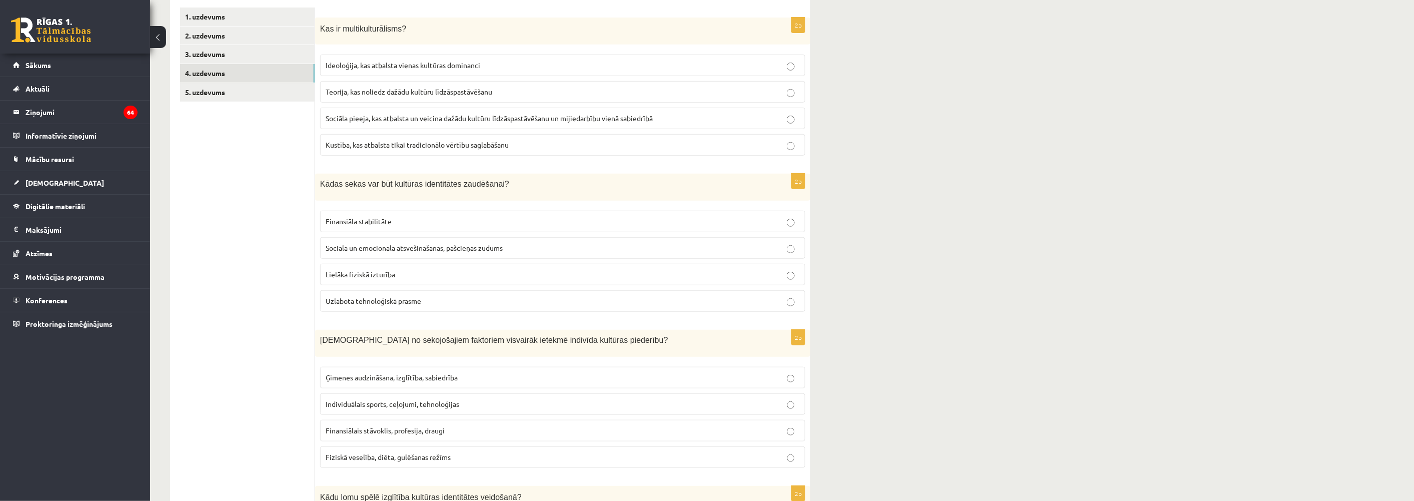
scroll to position [222, 0]
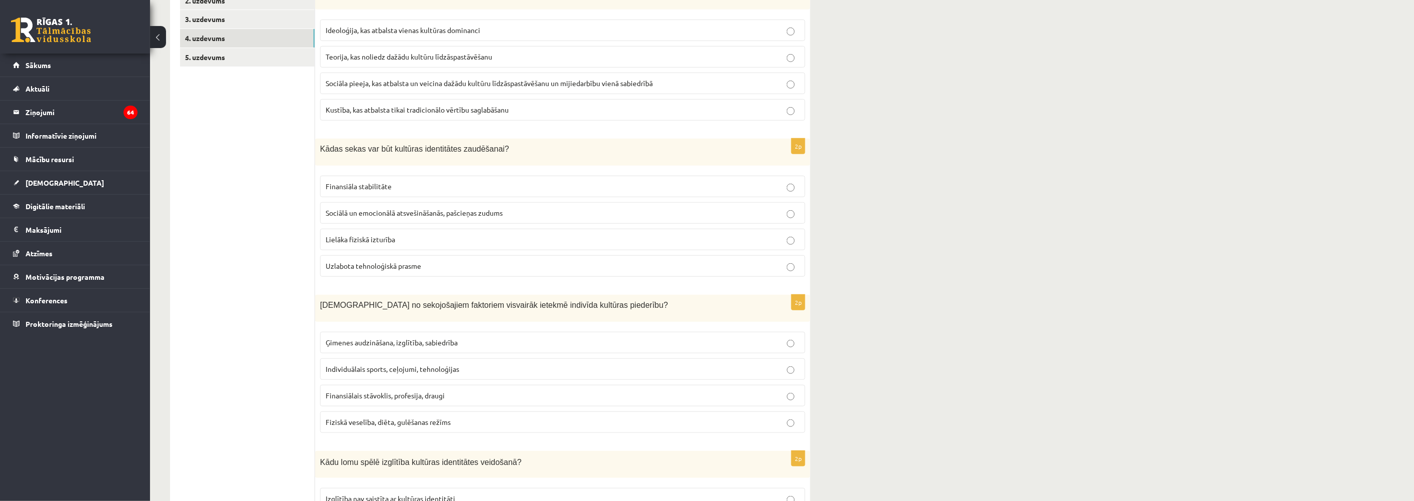
click at [356, 213] on span "Sociālā un emocionālā atsvešināšanās, pašcieņas zudums" at bounding box center [414, 212] width 177 height 9
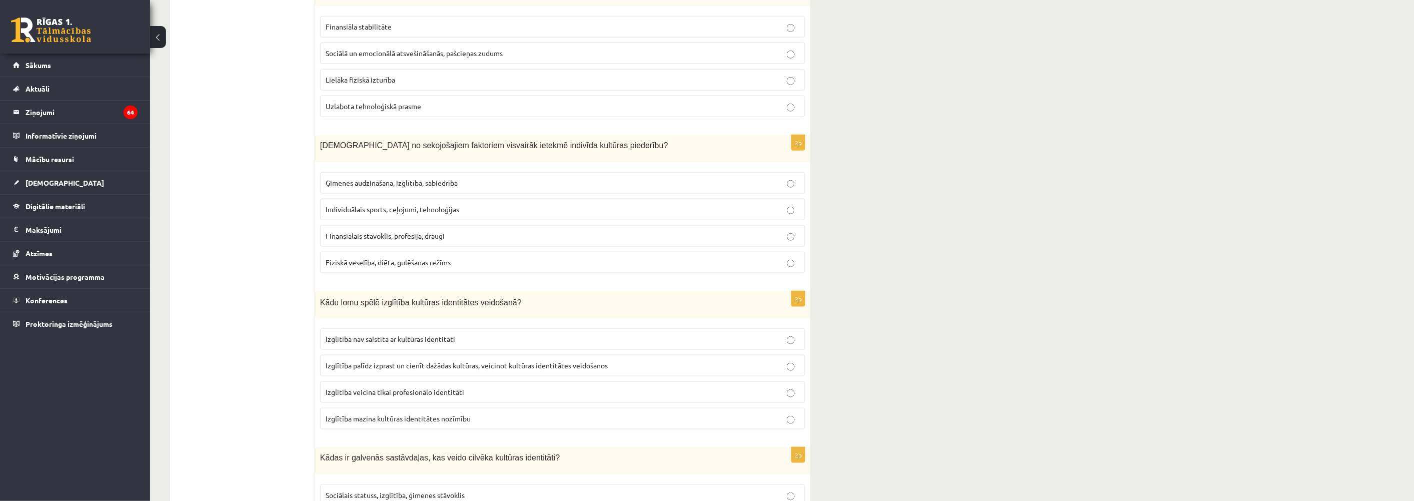
scroll to position [389, 0]
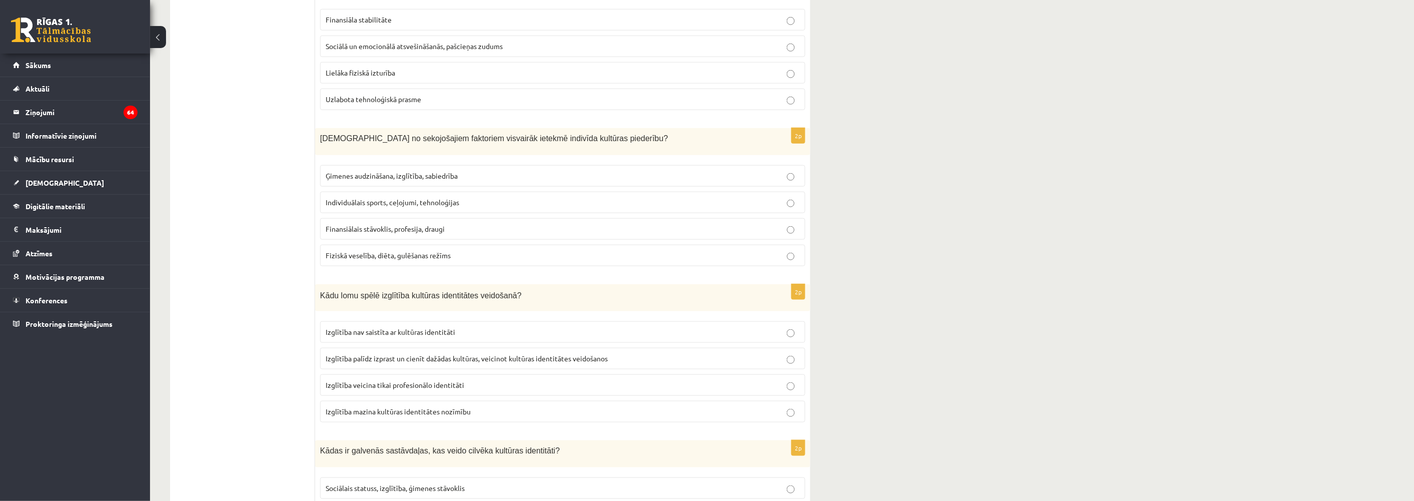
click at [398, 172] on span "Ģimenes audzināšana, izglītība, sabiedrība" at bounding box center [392, 175] width 132 height 9
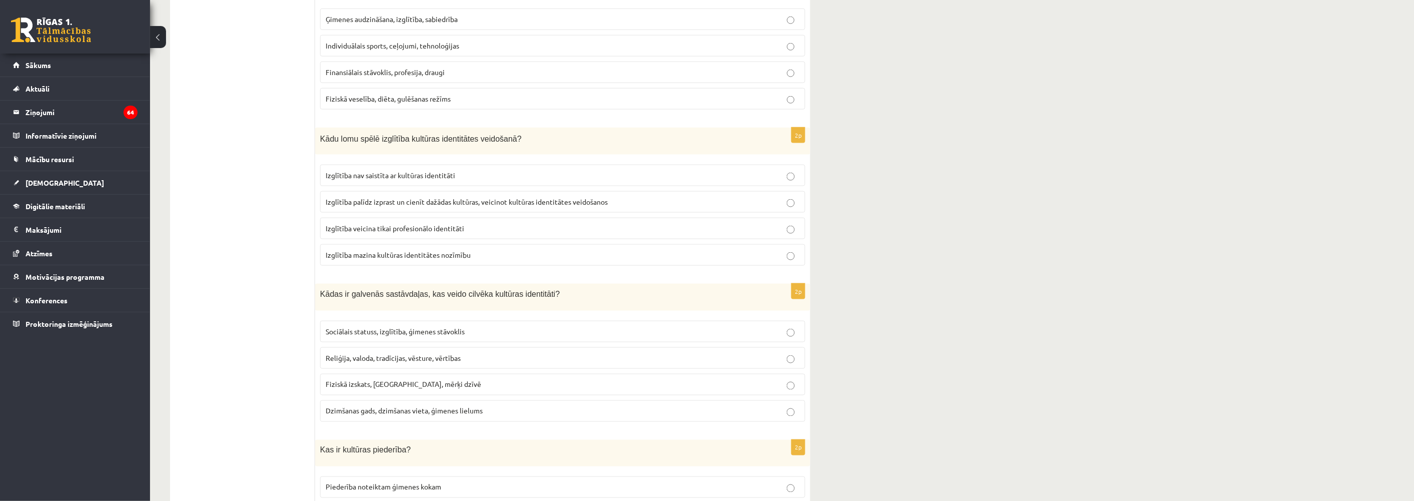
scroll to position [556, 0]
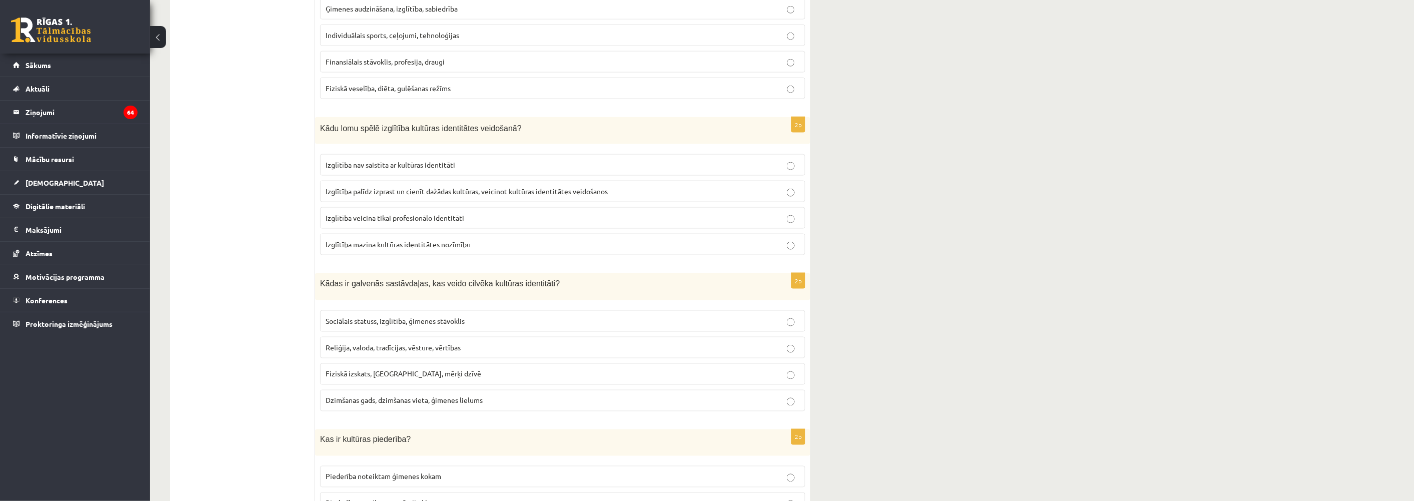
drag, startPoint x: 339, startPoint y: 193, endPoint x: 338, endPoint y: 188, distance: 5.0
click at [338, 188] on span "Izglītība palīdz izprast un cienīt dažādas kultūras, veicinot kultūras identitā…" at bounding box center [467, 191] width 282 height 9
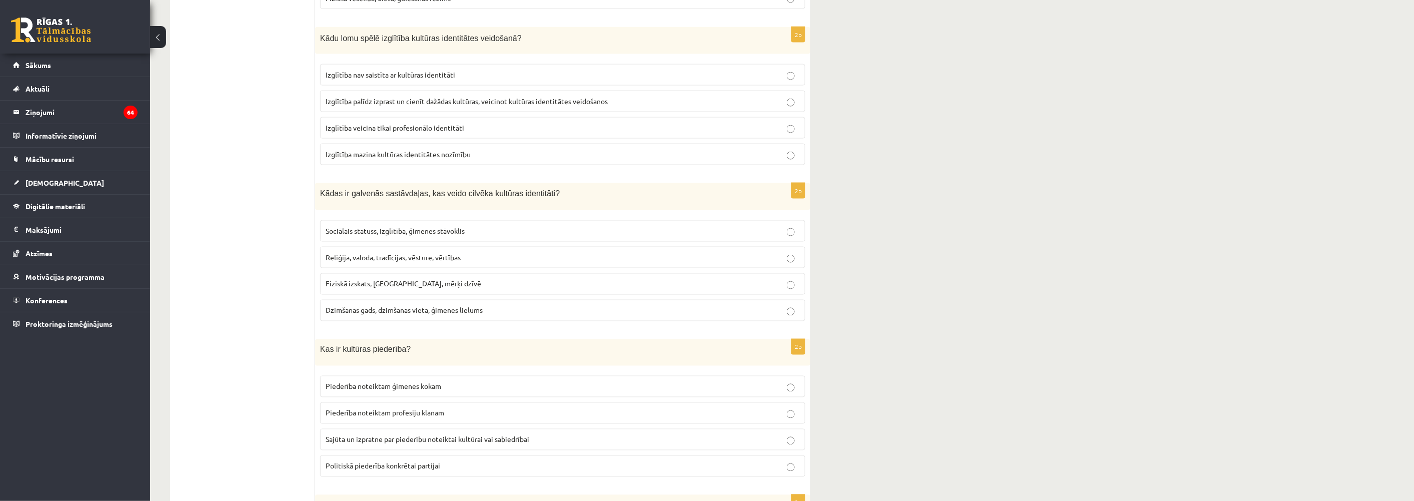
scroll to position [667, 0]
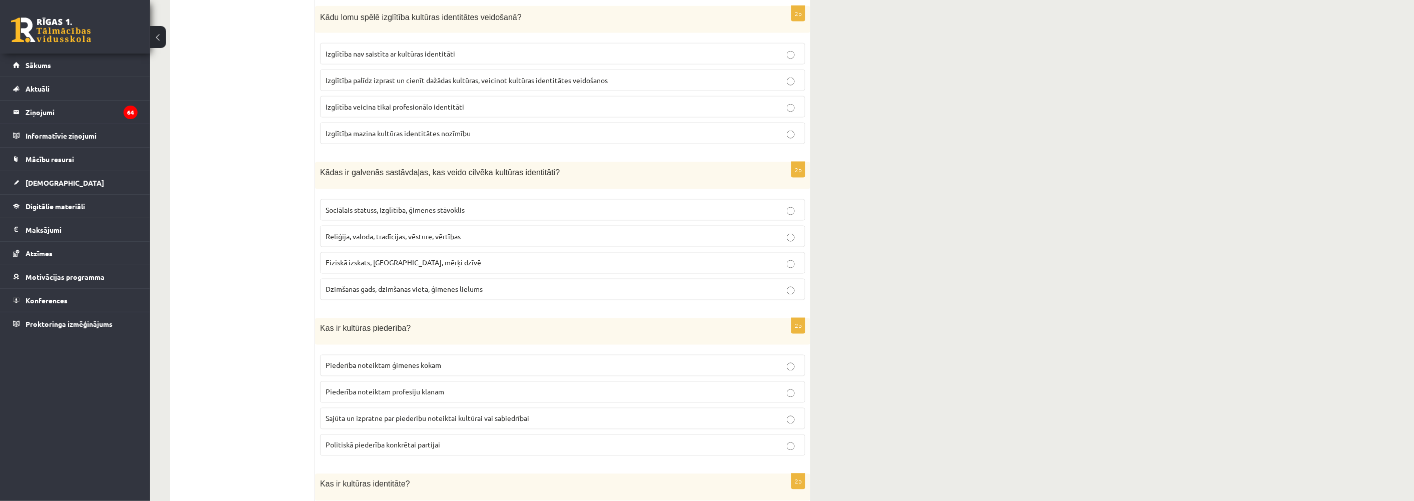
click at [366, 239] on span "Reliģija, valoda, tradīcijas, vēsture, vērtības" at bounding box center [393, 236] width 135 height 9
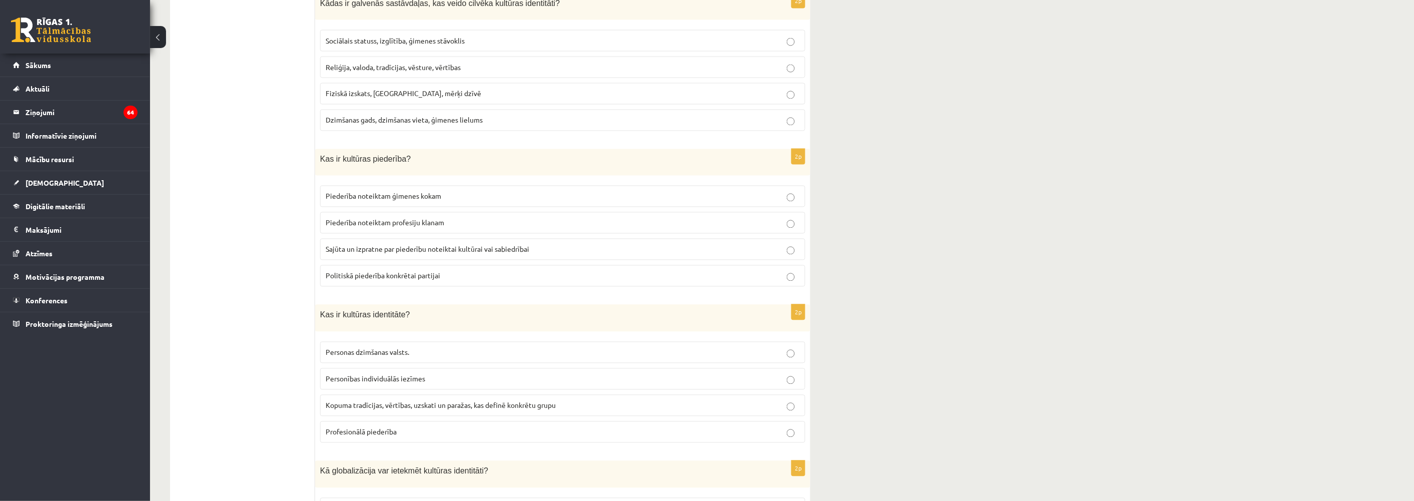
scroll to position [889, 0]
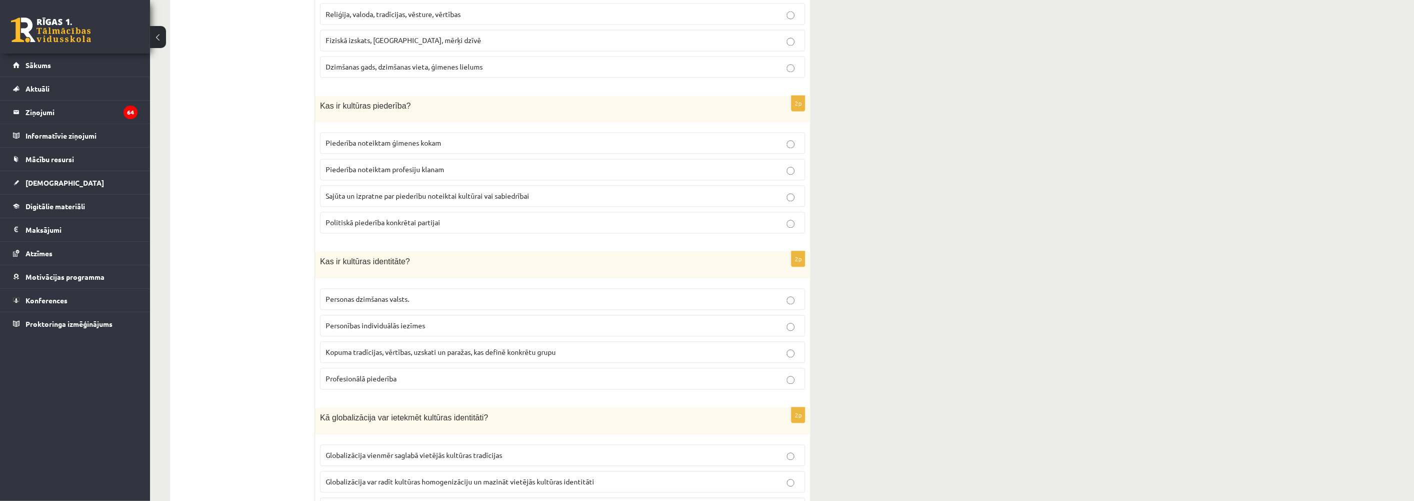
drag, startPoint x: 363, startPoint y: 199, endPoint x: 353, endPoint y: 197, distance: 10.6
click at [363, 198] on span "Sajūta un izpratne par piederību noteiktai kultūrai vai sabiedrībai" at bounding box center [428, 196] width 204 height 9
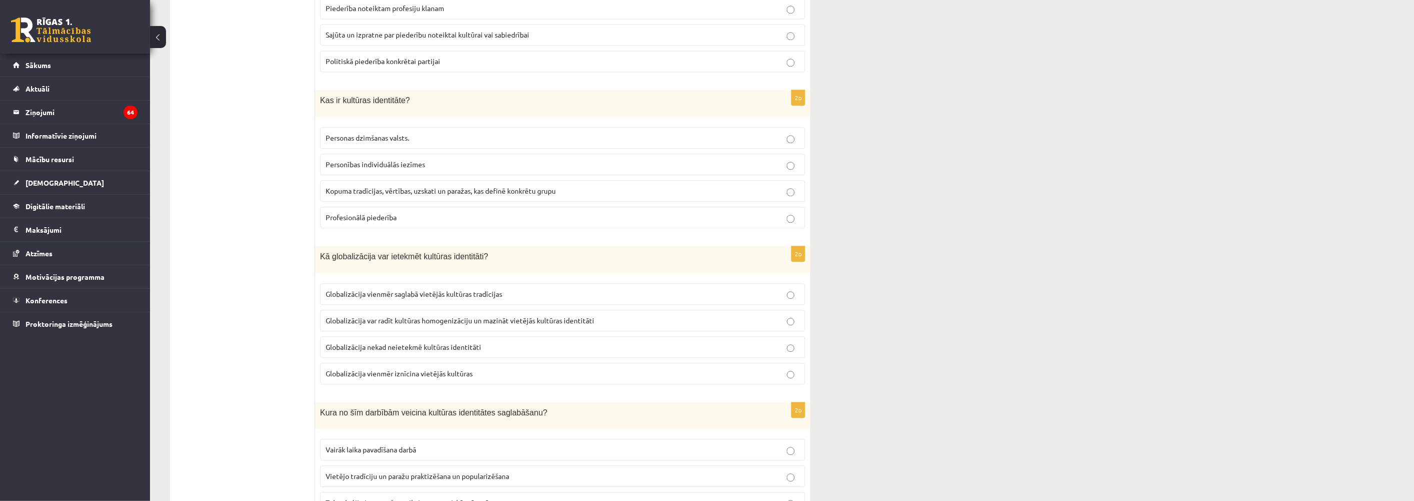
scroll to position [1056, 0]
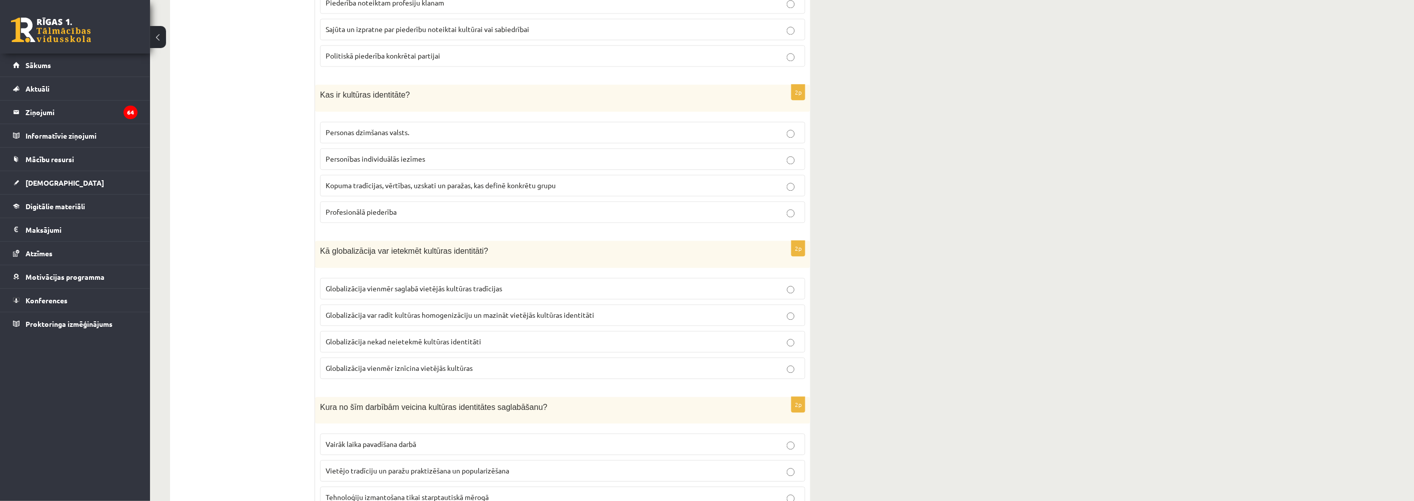
click at [376, 182] on label "Kopuma tradīcijas, vērtības, uzskati un paražas, kas definē konkrētu grupu" at bounding box center [562, 186] width 485 height 22
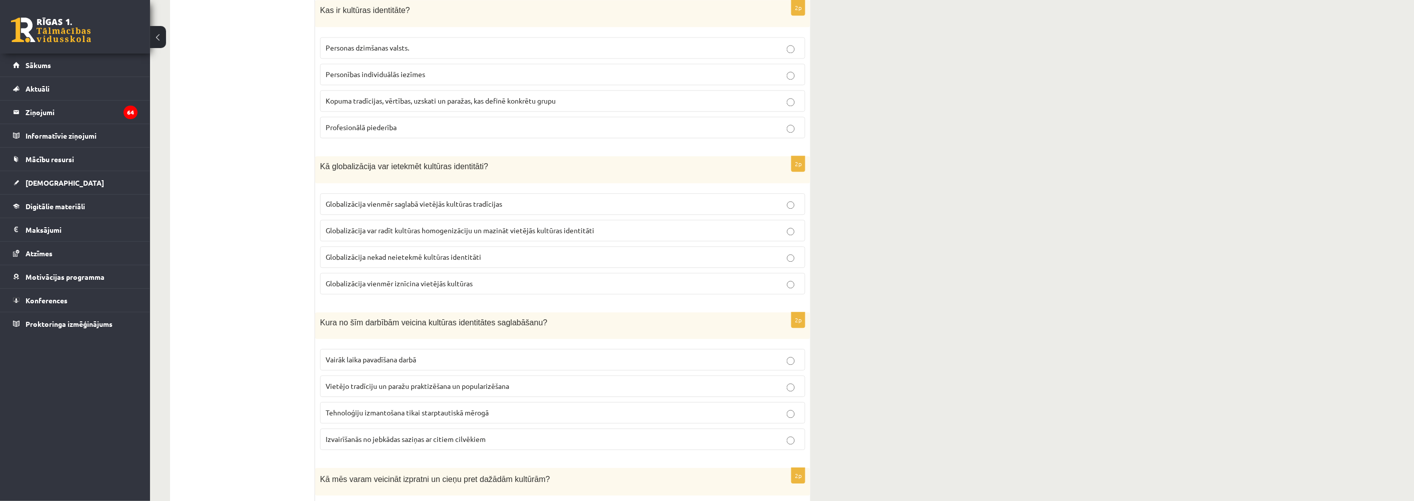
scroll to position [1167, 0]
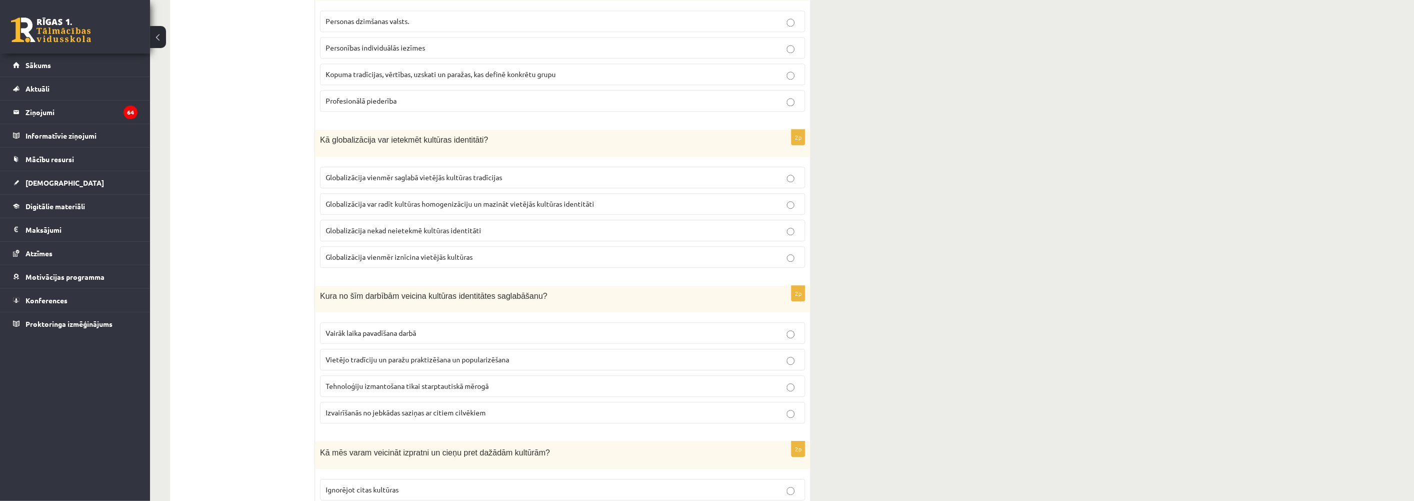
drag, startPoint x: 398, startPoint y: 203, endPoint x: 355, endPoint y: 219, distance: 45.4
click at [397, 204] on span "Globalizācija var radīt kultūras homogenizāciju un mazināt vietējās kultūras id…" at bounding box center [460, 203] width 269 height 9
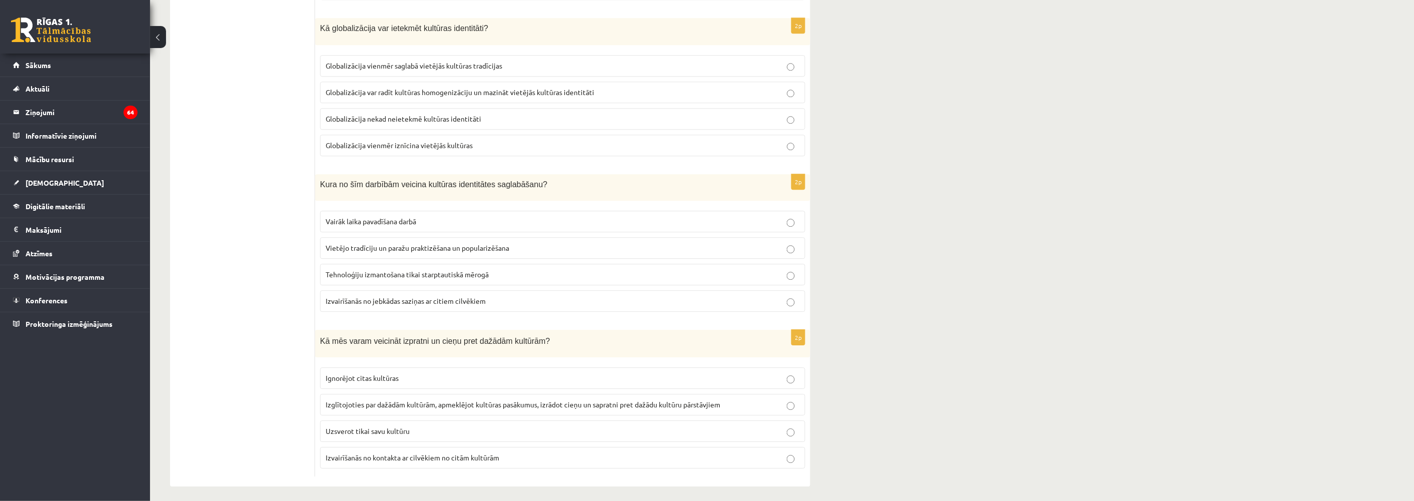
scroll to position [1288, 0]
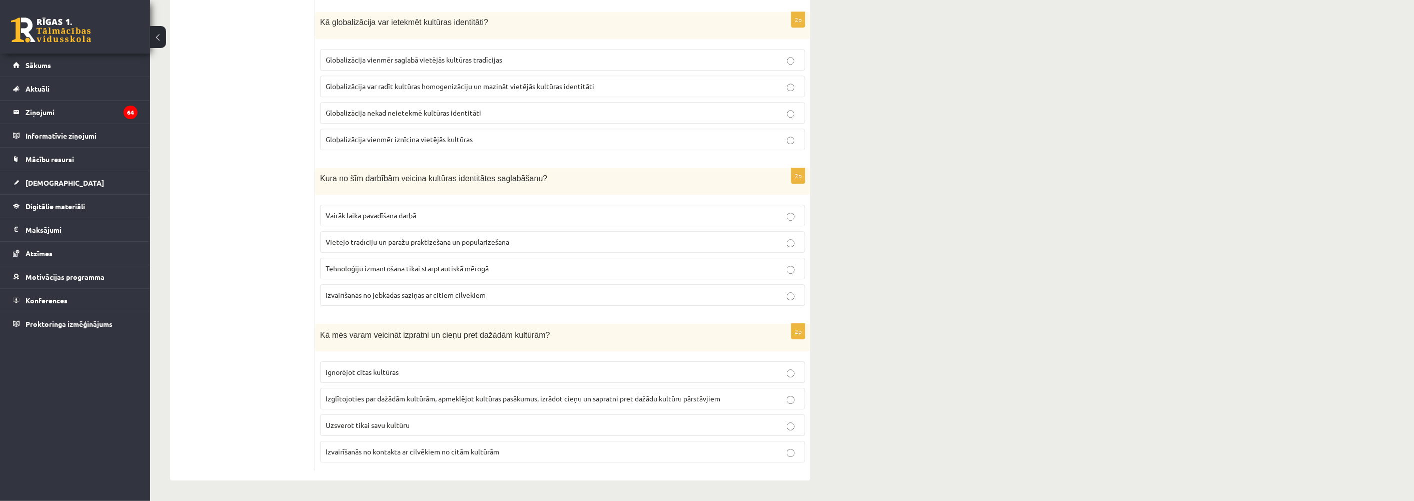
click at [407, 238] on span "Vietējo tradīciju un paražu praktizēšana un popularizēšana" at bounding box center [418, 241] width 184 height 9
click at [432, 396] on span "Izglītojoties par dažādām kultūrām, apmeklējot kultūras pasākumus, izrādot cieņ…" at bounding box center [523, 398] width 395 height 9
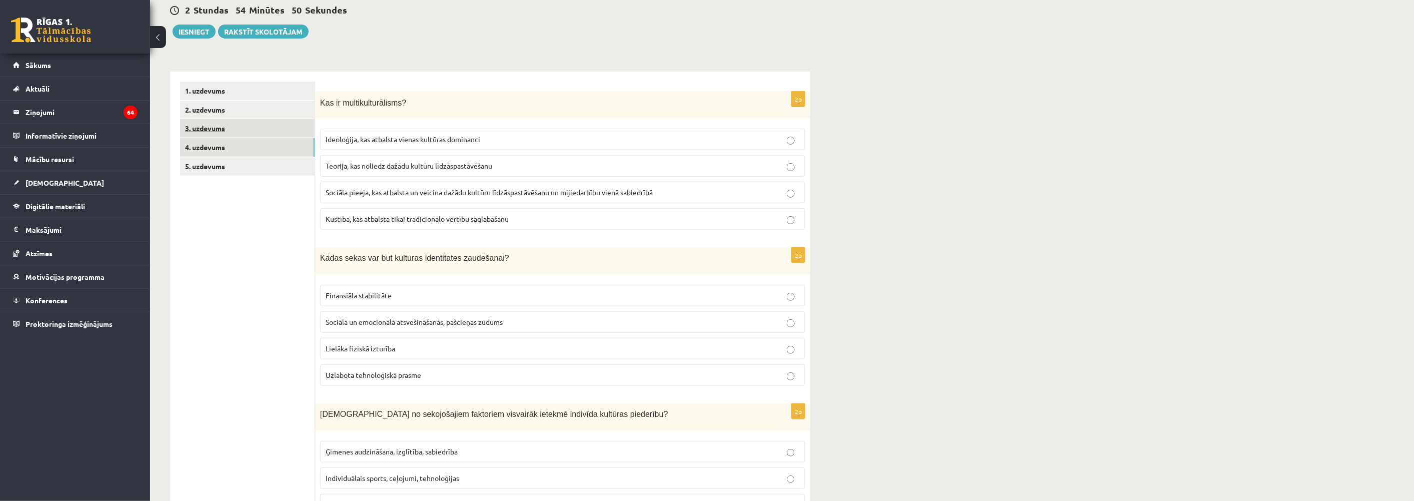
scroll to position [66, 0]
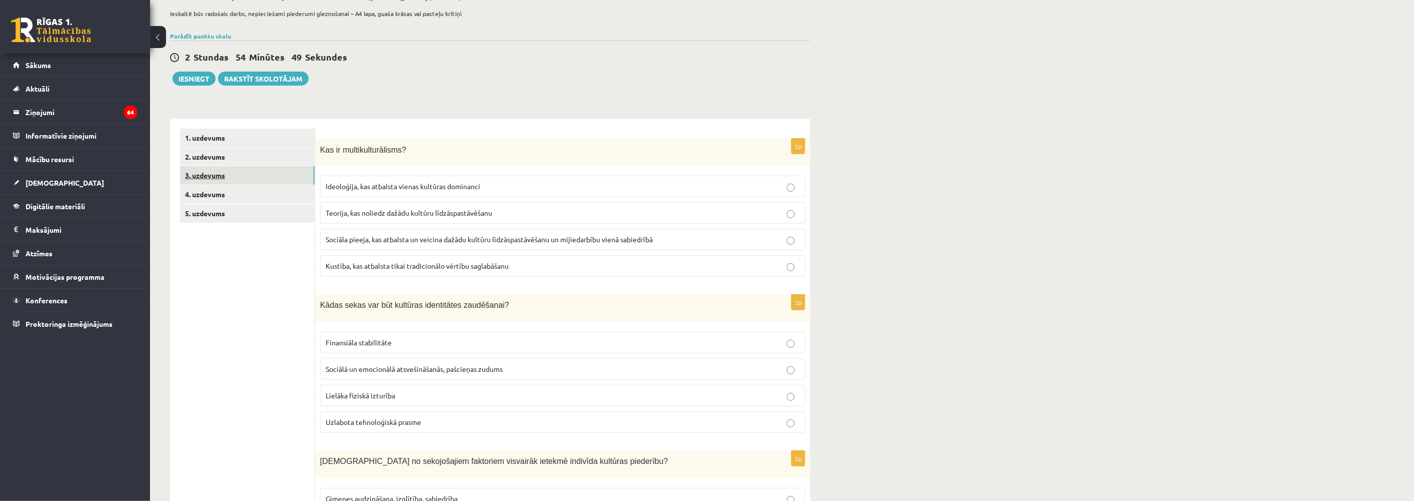
click at [214, 169] on link "3. uzdevums" at bounding box center [247, 175] width 135 height 19
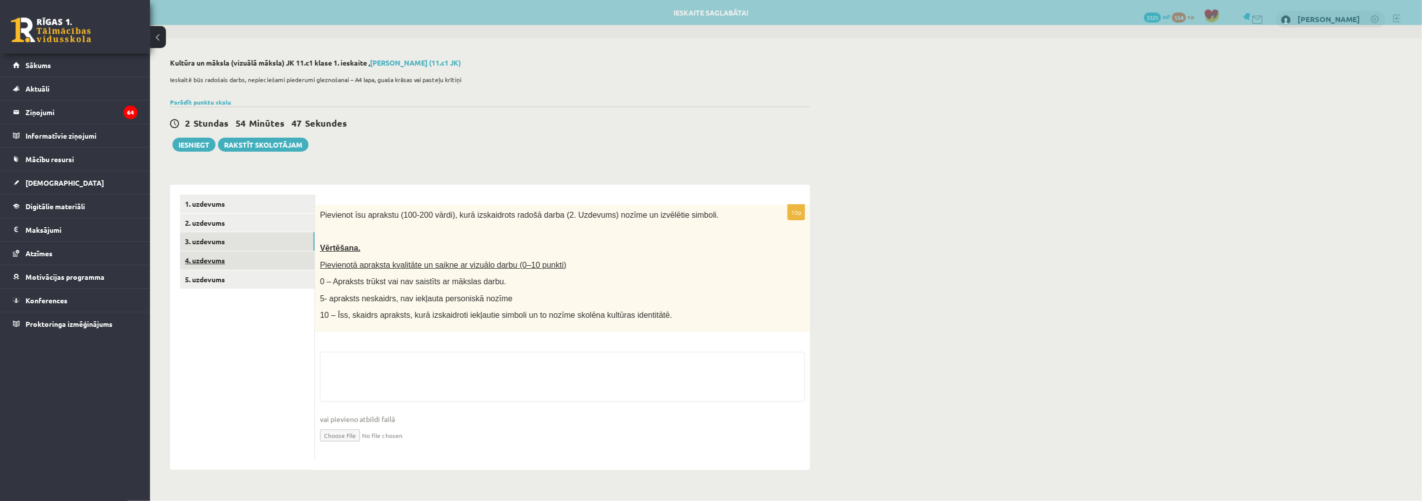
click at [203, 259] on link "4. uzdevums" at bounding box center [247, 260] width 135 height 19
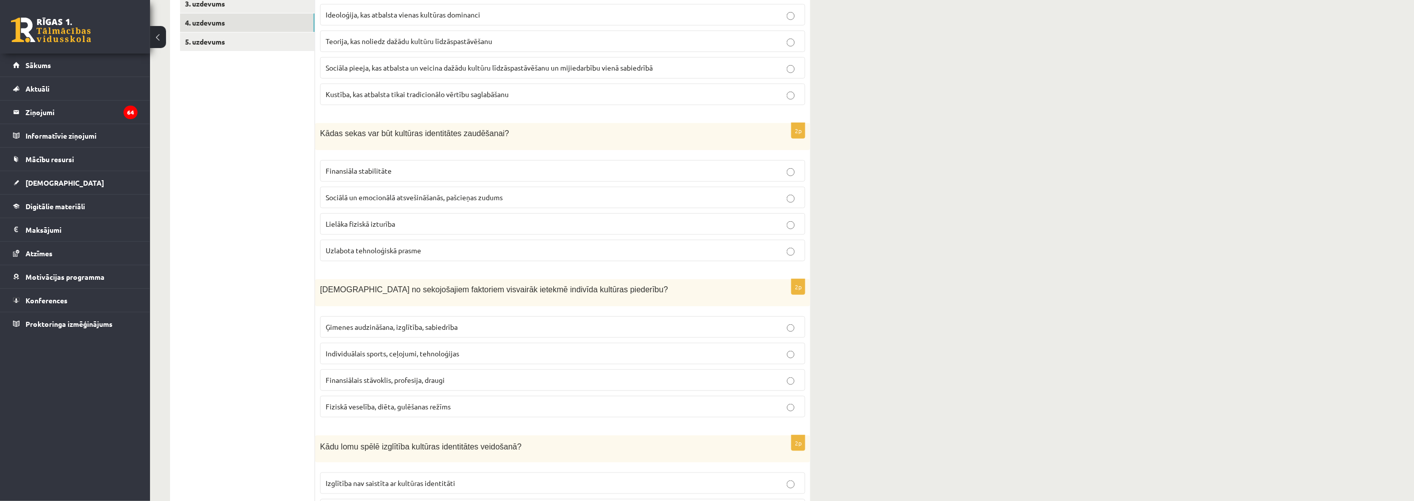
scroll to position [56, 0]
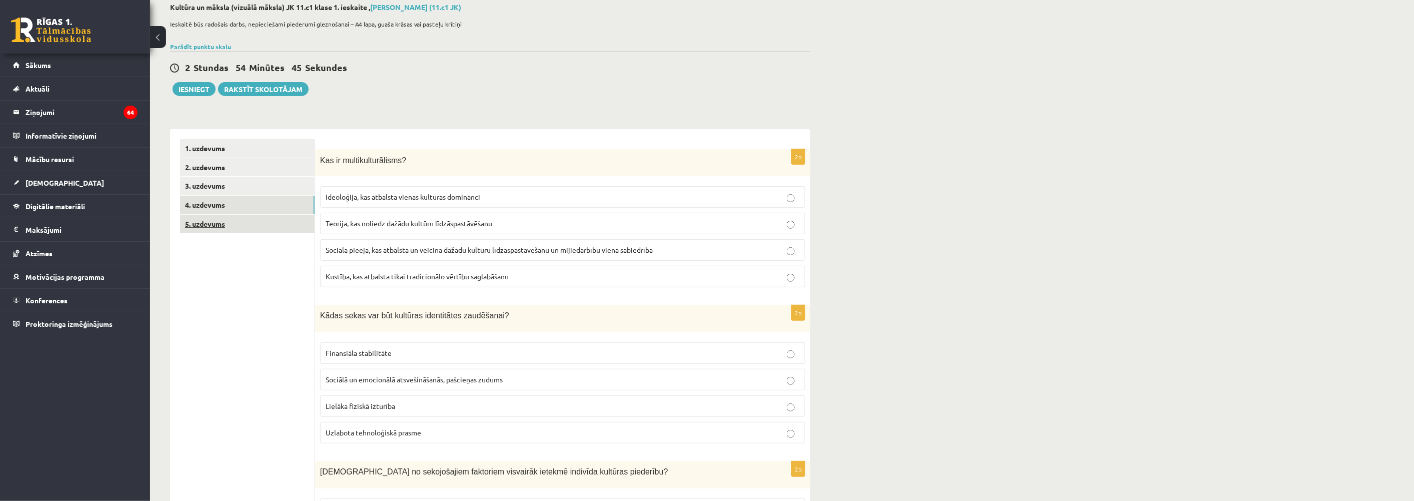
click at [205, 222] on link "5. uzdevums" at bounding box center [247, 224] width 135 height 19
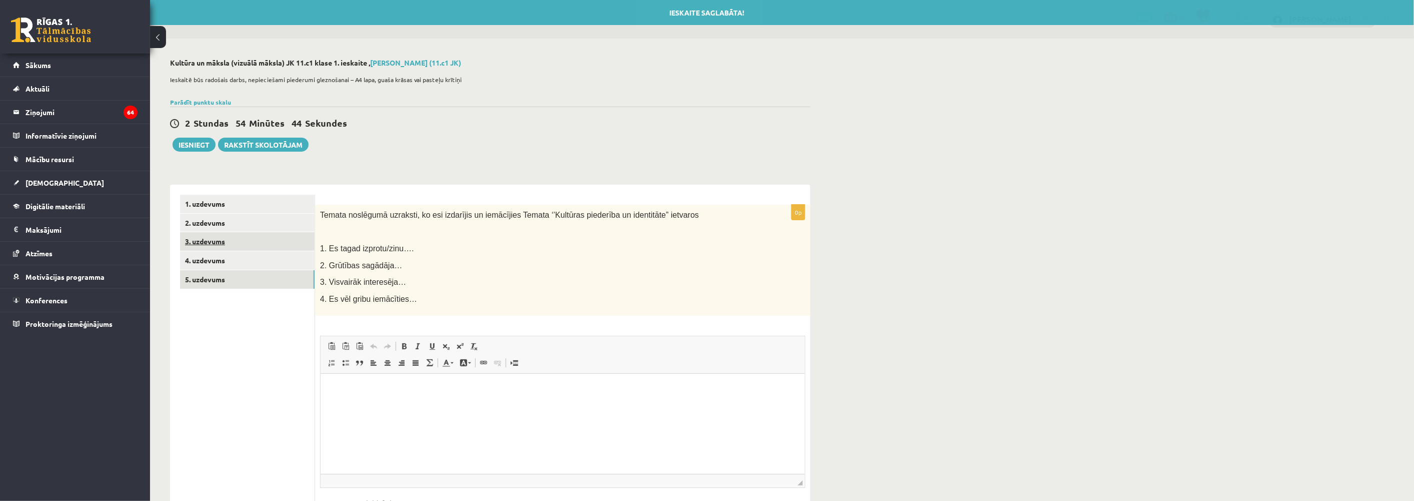
scroll to position [0, 0]
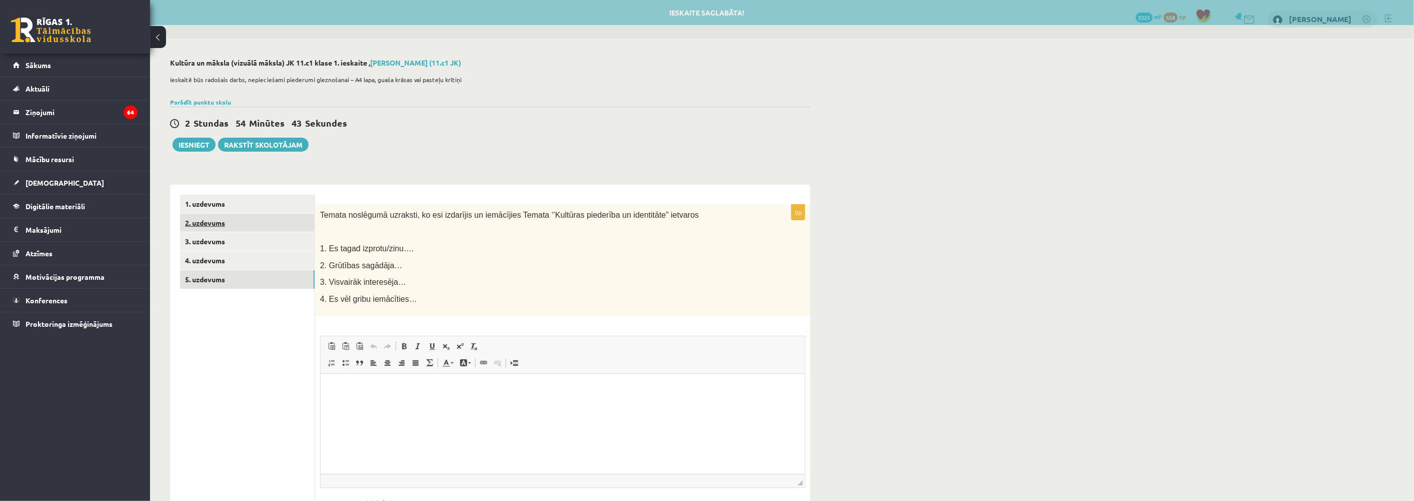
click at [217, 223] on link "2. uzdevums" at bounding box center [247, 223] width 135 height 19
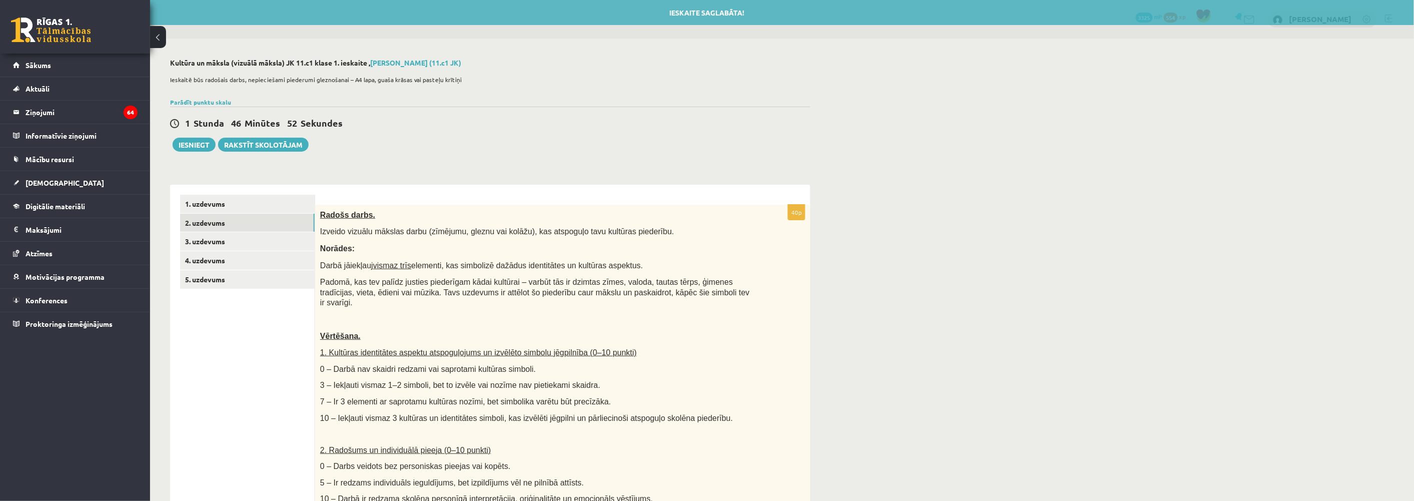
drag, startPoint x: 394, startPoint y: 137, endPoint x: 431, endPoint y: 132, distance: 37.8
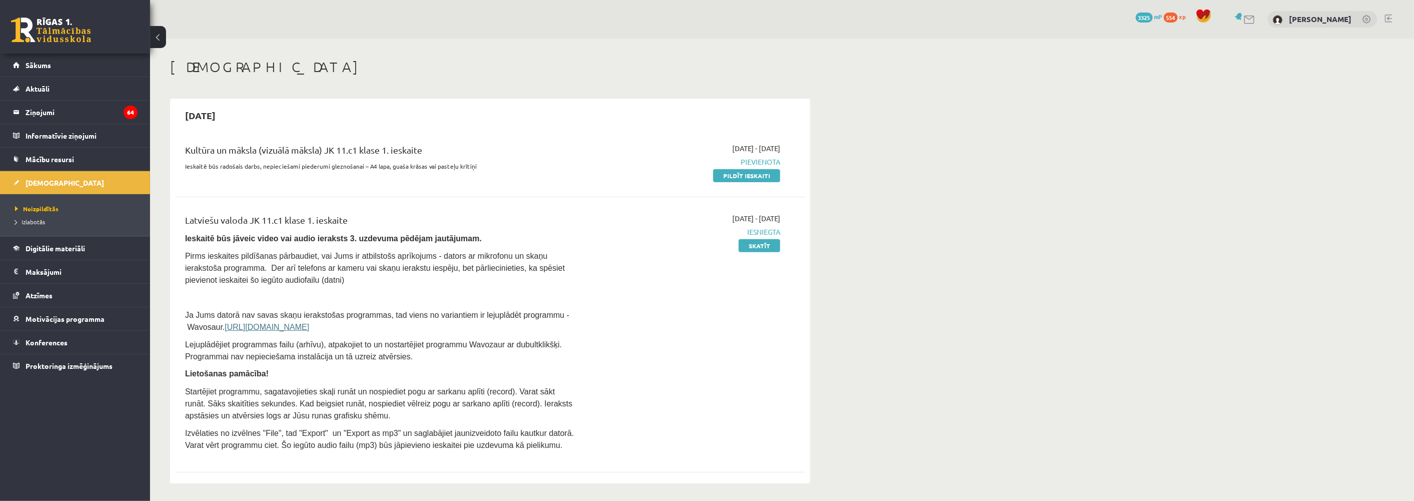
drag, startPoint x: 744, startPoint y: 178, endPoint x: 742, endPoint y: 28, distance: 150.0
click at [743, 178] on link "Pildīt ieskaiti" at bounding box center [746, 175] width 67 height 13
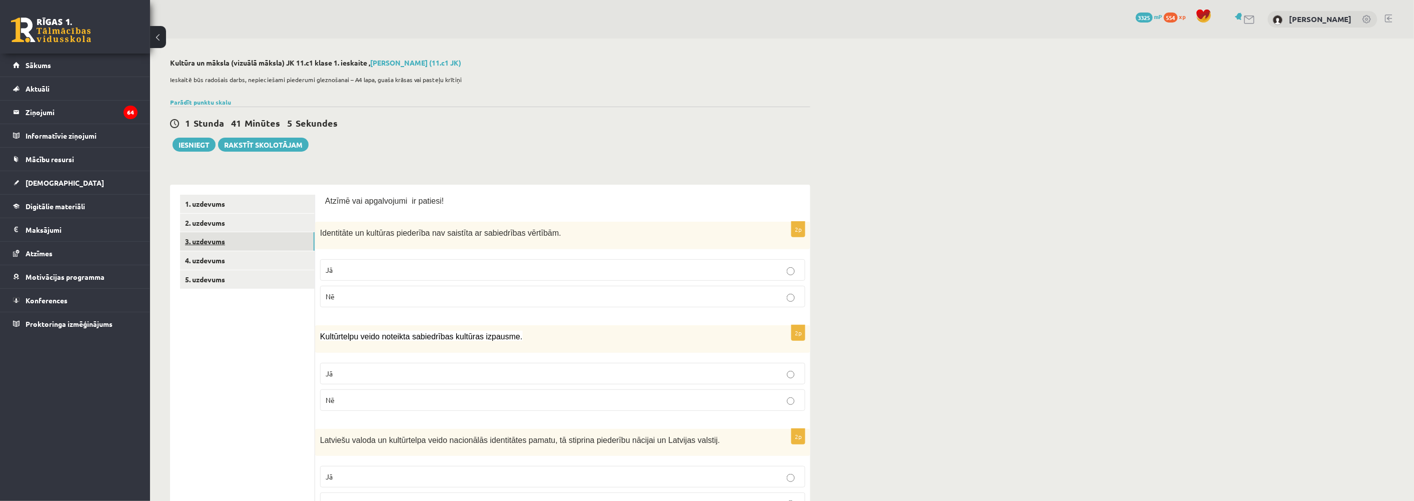
click at [213, 246] on link "3. uzdevums" at bounding box center [247, 241] width 135 height 19
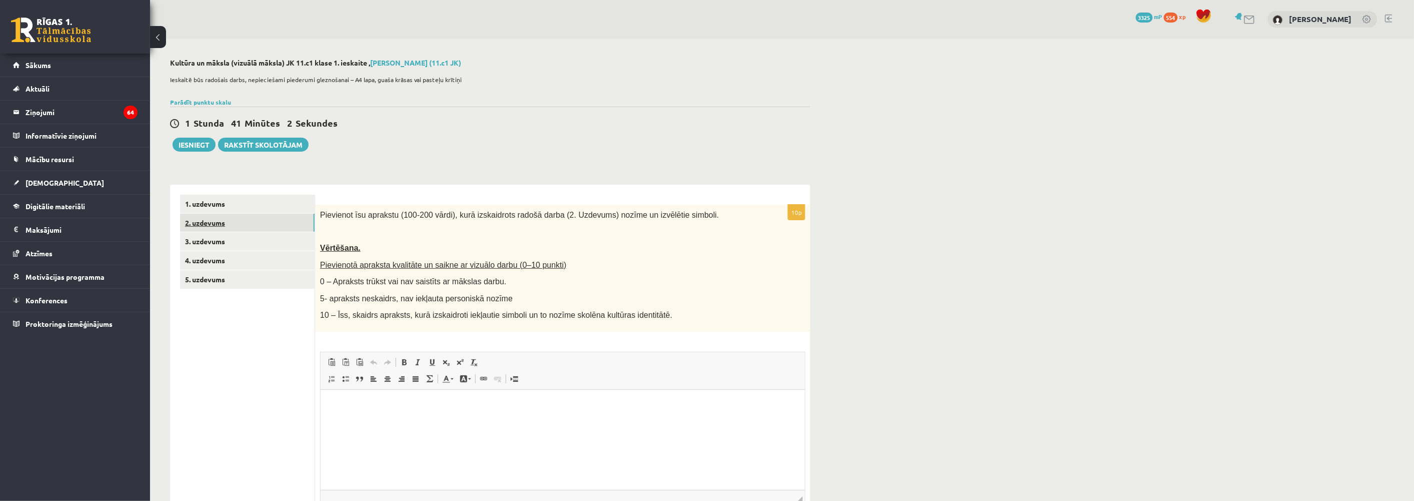
click at [215, 223] on link "2. uzdevums" at bounding box center [247, 223] width 135 height 19
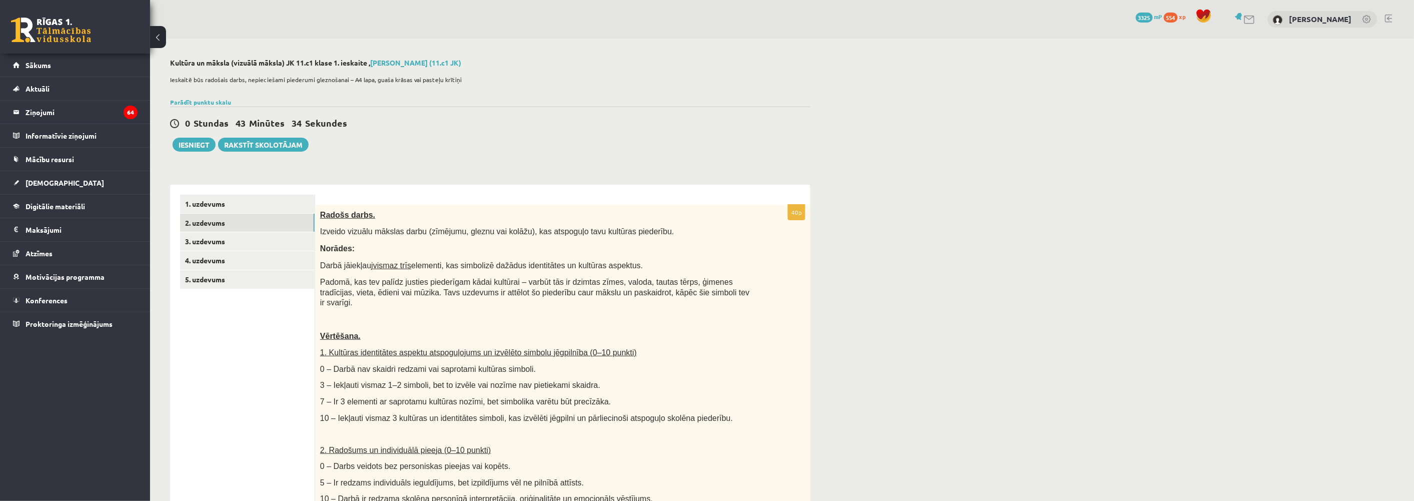
drag, startPoint x: 707, startPoint y: 253, endPoint x: 461, endPoint y: 181, distance: 256.8
click at [224, 239] on link "3. uzdevums" at bounding box center [247, 241] width 135 height 19
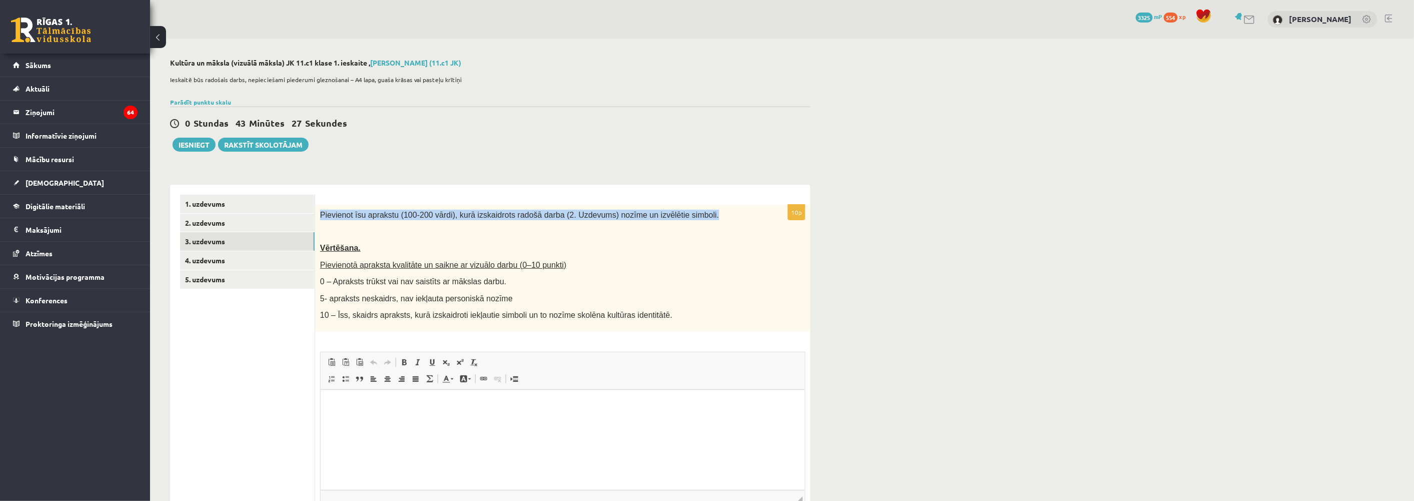
drag, startPoint x: 318, startPoint y: 213, endPoint x: 705, endPoint y: 216, distance: 387.0
click at [705, 216] on div "Pievienot īsu aprakstu (100-200 vārdi), kurā izskaidrots radošā darba (2. Uzdev…" at bounding box center [562, 268] width 495 height 127
copy span "Pievienot īsu aprakstu (100-200 vārdi), kurā izskaidrots radošā darba (2. Uzdev…"
click at [205, 219] on link "2. uzdevums" at bounding box center [247, 223] width 135 height 19
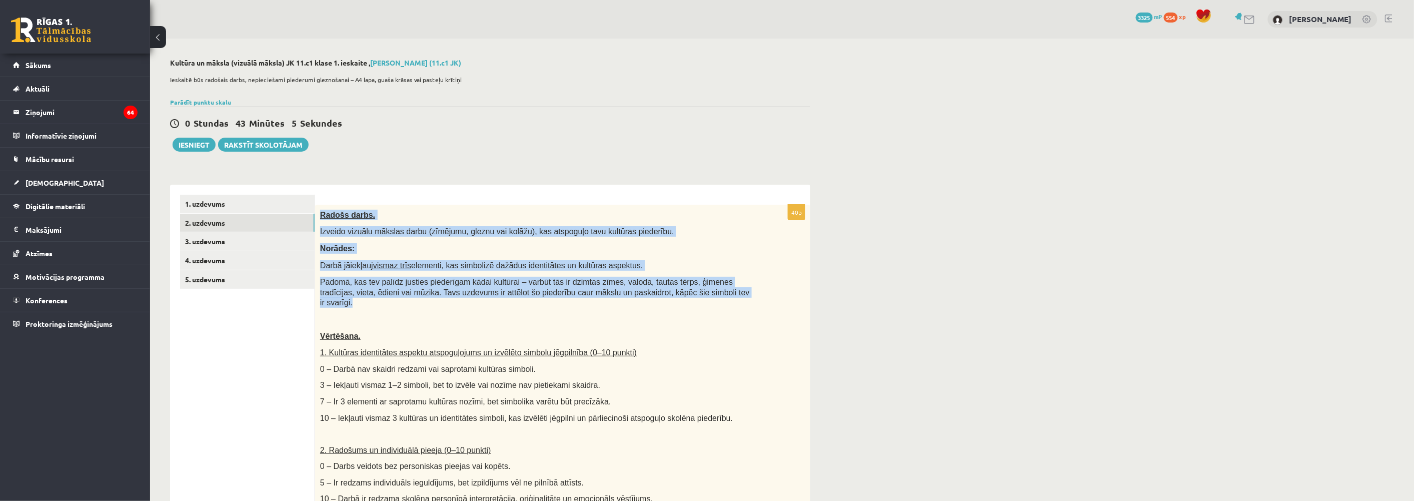
drag, startPoint x: 316, startPoint y: 212, endPoint x: 706, endPoint y: 294, distance: 398.1
click at [706, 294] on div "Radošs darbs. Izveido vizuālu mākslas darbu (zīmējumu, gleznu vai kolāžu), kas …" at bounding box center [562, 441] width 495 height 473
copy div "Radošs darbs. Izveido vizuālu mākslas darbu (zīmējumu, gleznu vai kolāžu), kas …"
click at [217, 242] on link "3. uzdevums" at bounding box center [247, 241] width 135 height 19
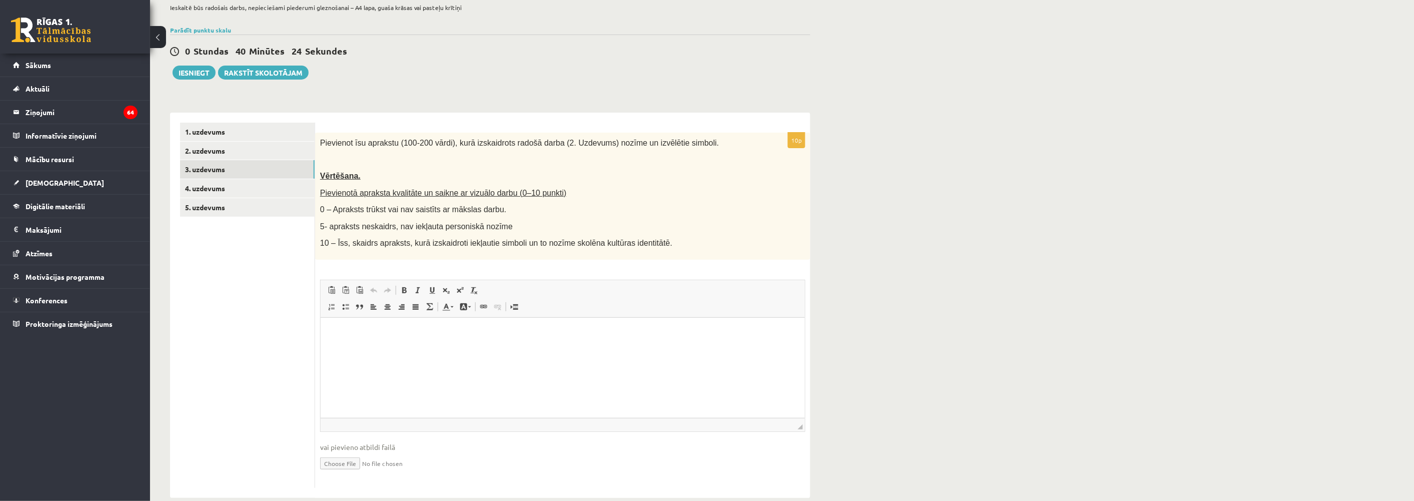
scroll to position [89, 0]
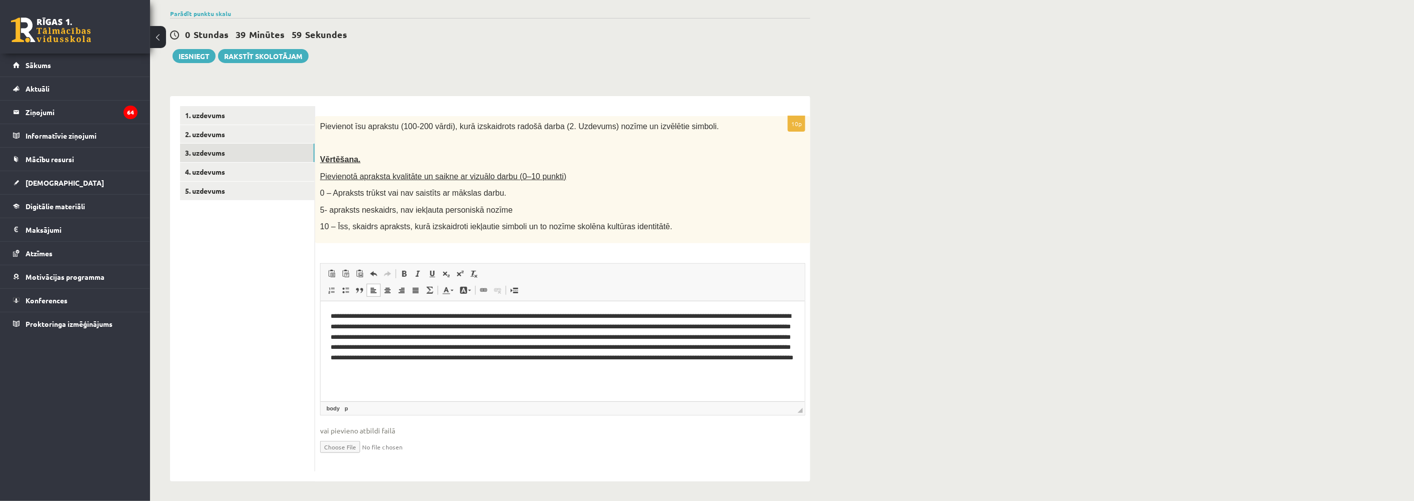
click at [641, 314] on p "**********" at bounding box center [562, 342] width 464 height 63
click at [642, 314] on p "**********" at bounding box center [562, 342] width 464 height 63
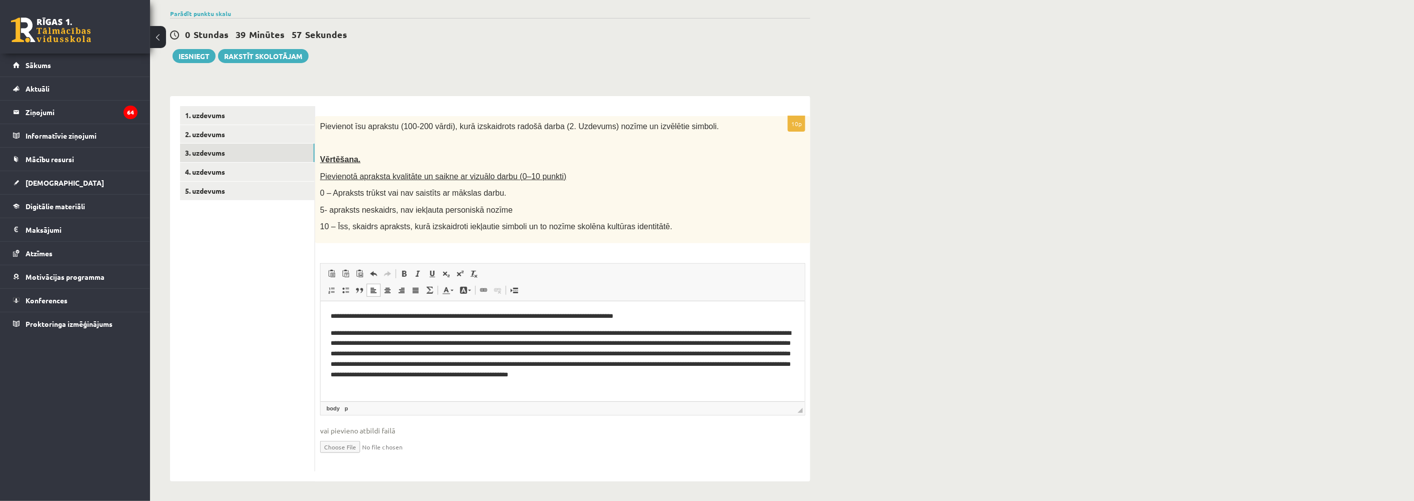
scroll to position [89, 0]
click at [623, 341] on p "**********" at bounding box center [562, 358] width 464 height 63
click at [624, 340] on p "**********" at bounding box center [562, 358] width 464 height 63
click at [627, 342] on p "**********" at bounding box center [562, 358] width 464 height 63
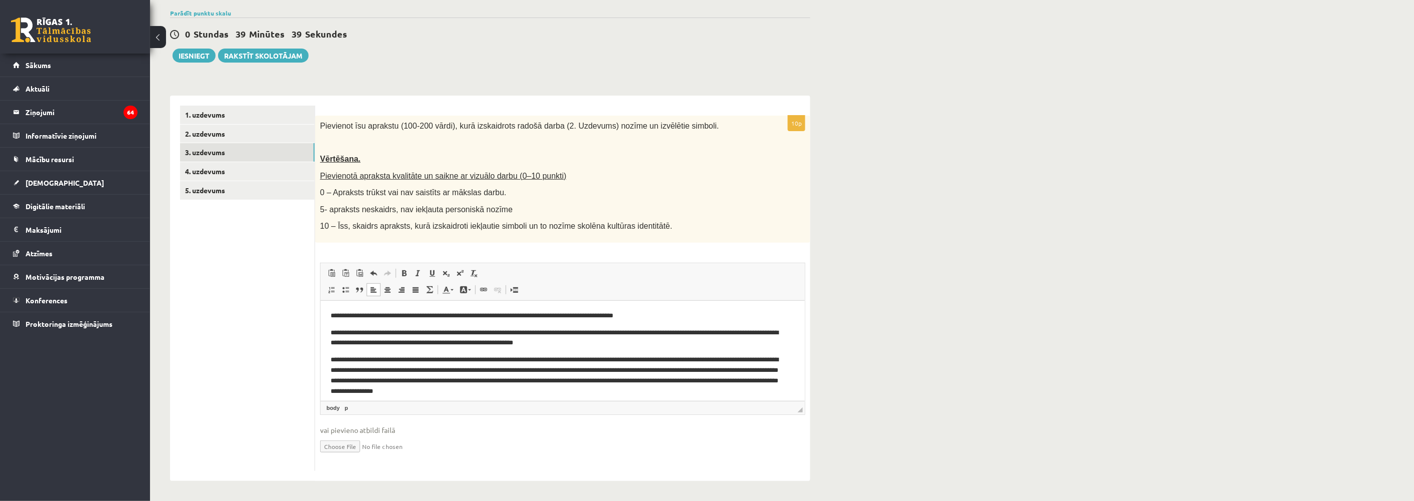
scroll to position [6, 0]
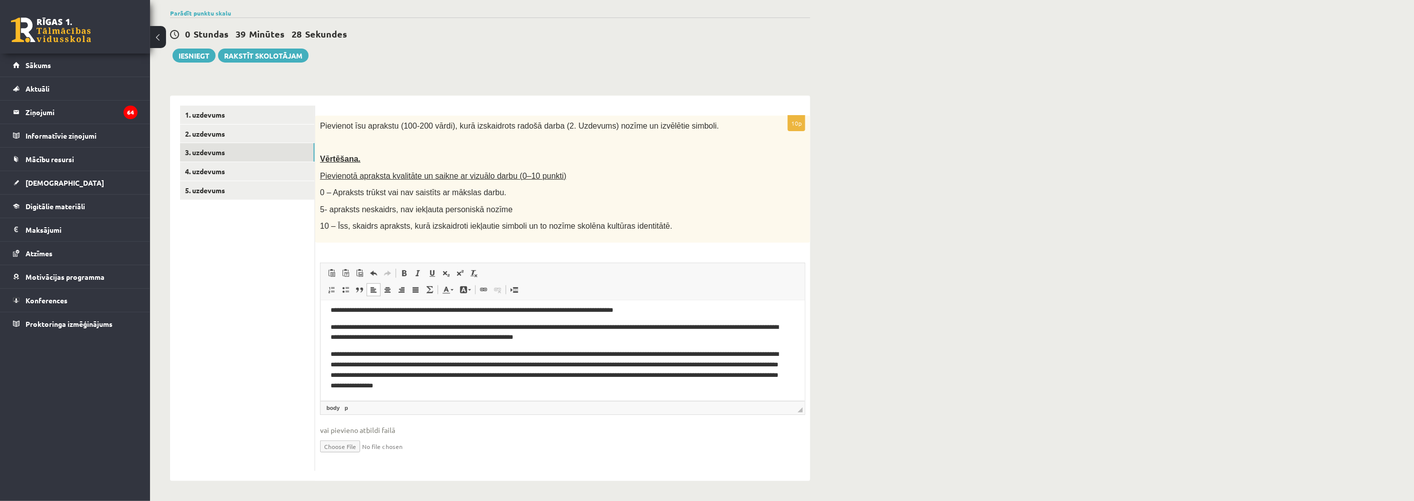
click at [588, 362] on p "**********" at bounding box center [558, 370] width 456 height 42
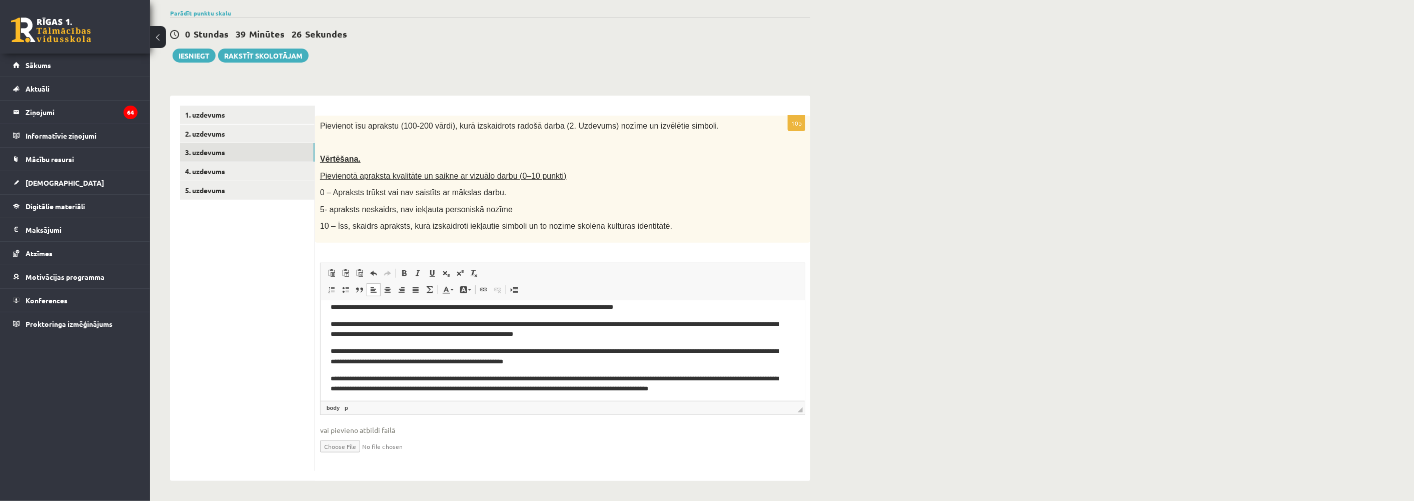
scroll to position [12, 0]
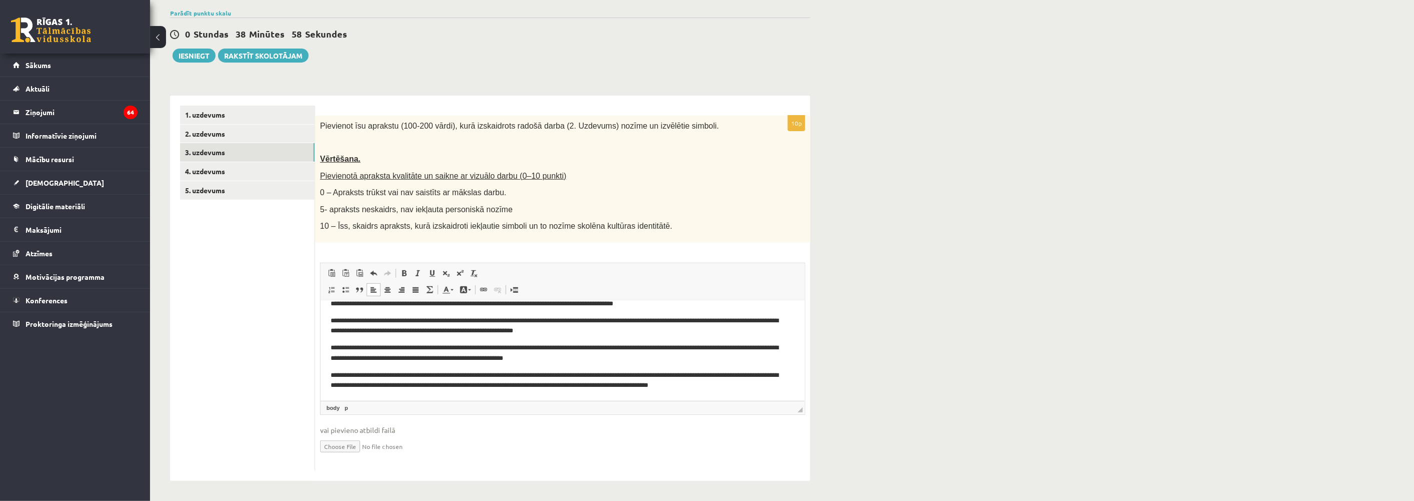
drag, startPoint x: 516, startPoint y: 383, endPoint x: 524, endPoint y: 382, distance: 8.0
click at [517, 383] on p "**********" at bounding box center [558, 380] width 456 height 21
click at [517, 382] on p "**********" at bounding box center [558, 380] width 456 height 21
click at [516, 383] on p "**********" at bounding box center [558, 380] width 456 height 21
click at [512, 385] on p "**********" at bounding box center [558, 380] width 456 height 21
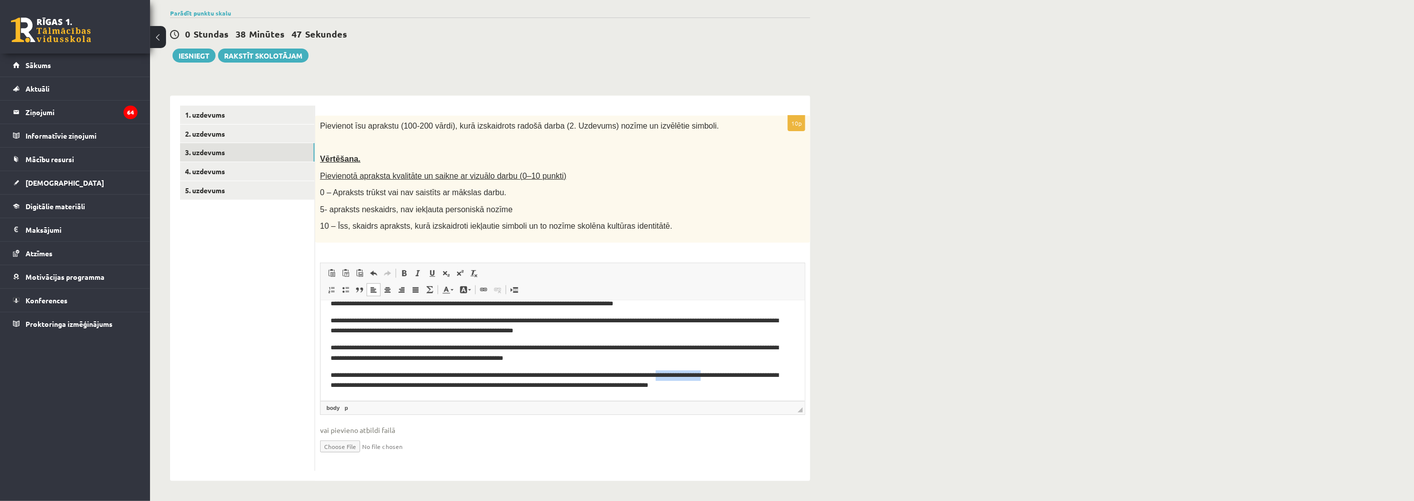
drag, startPoint x: 759, startPoint y: 372, endPoint x: 707, endPoint y: 376, distance: 52.7
click at [707, 376] on p "**********" at bounding box center [558, 380] width 456 height 21
click at [502, 382] on p "**********" at bounding box center [558, 380] width 456 height 21
click at [499, 383] on p "**********" at bounding box center [558, 380] width 456 height 21
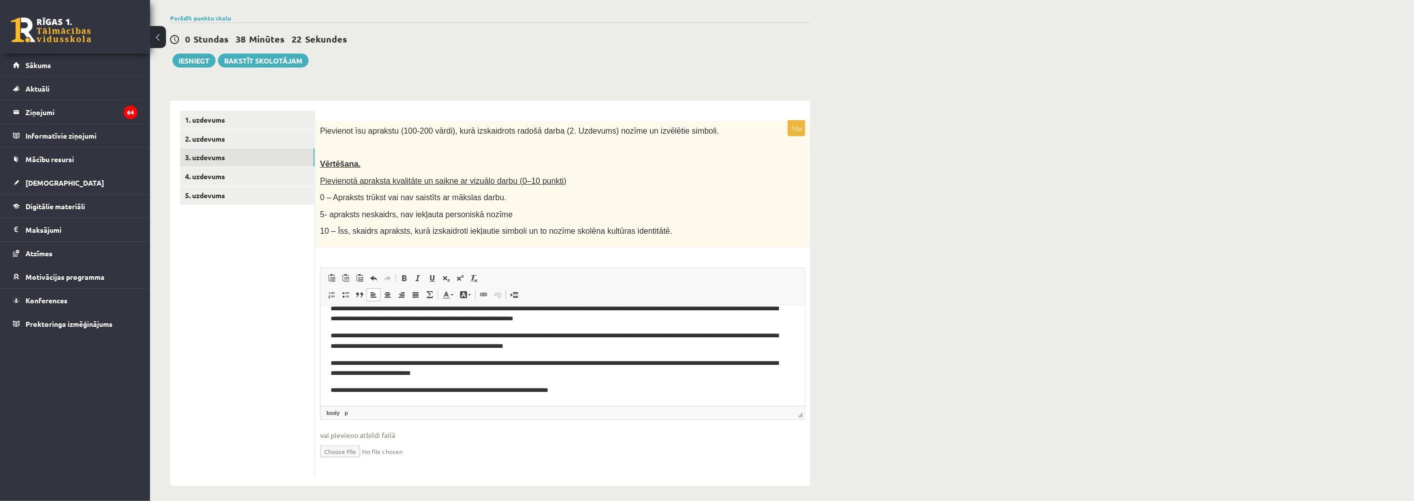
scroll to position [89, 0]
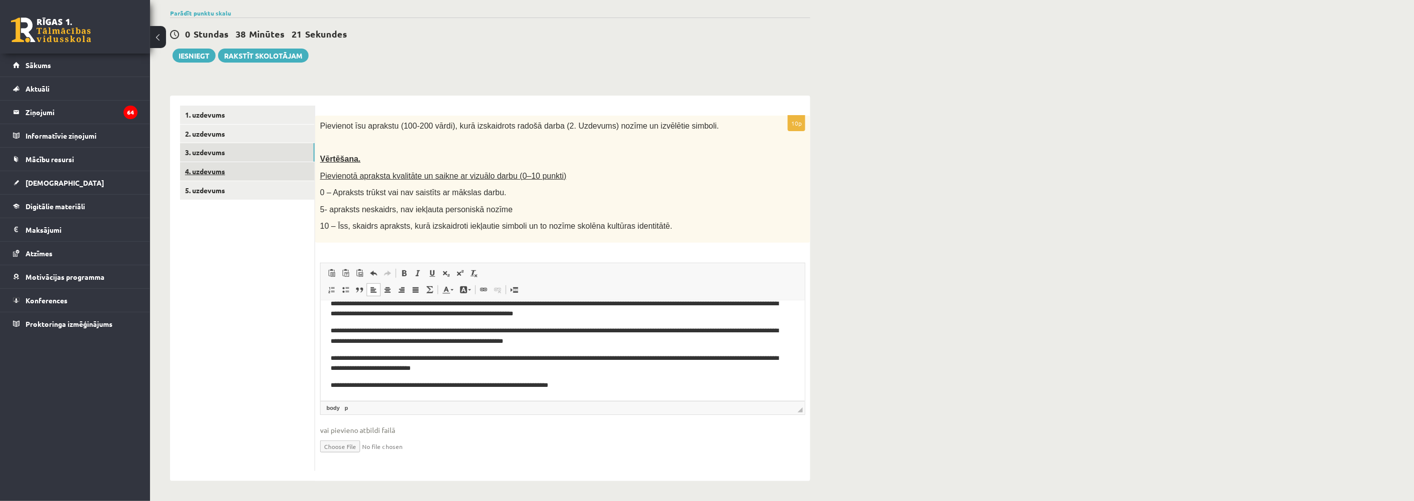
click at [204, 171] on link "4. uzdevums" at bounding box center [247, 171] width 135 height 19
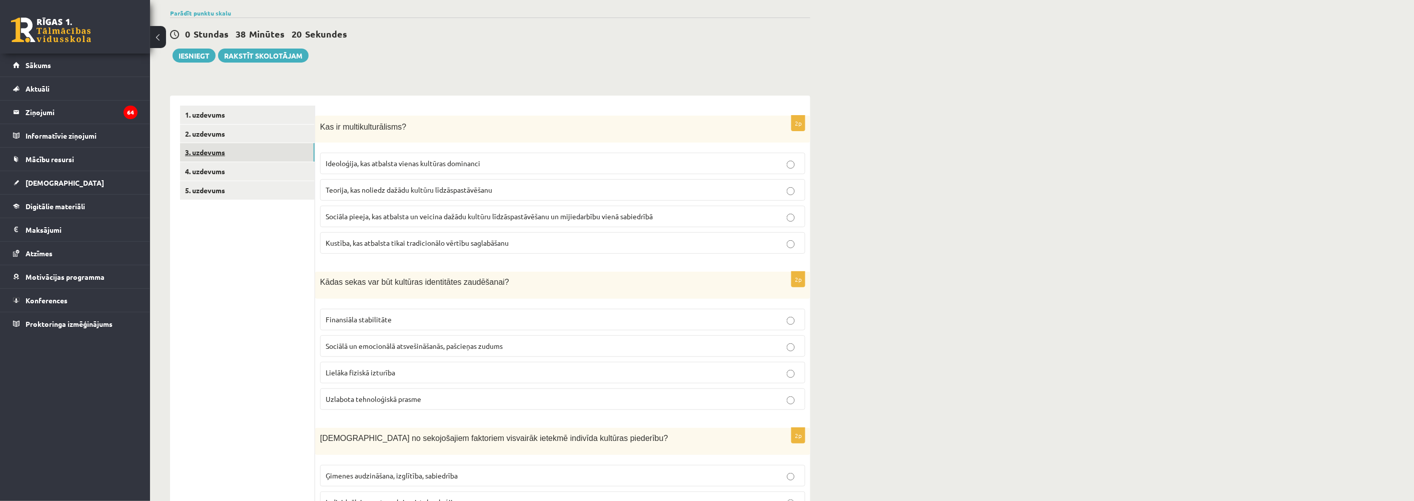
click at [208, 152] on link "3. uzdevums" at bounding box center [247, 152] width 135 height 19
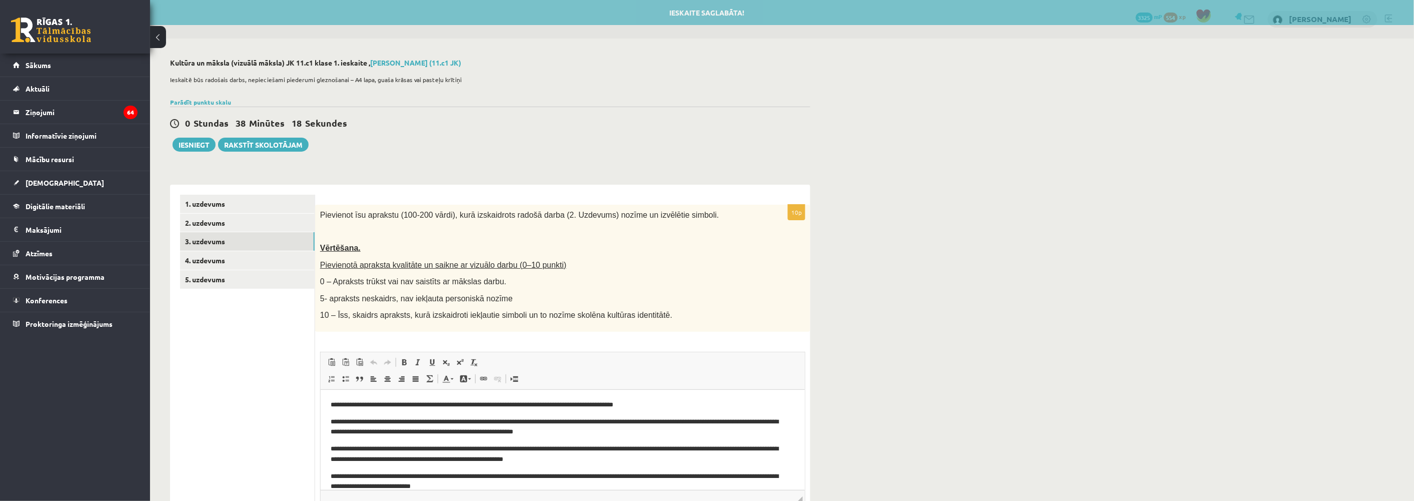
scroll to position [0, 0]
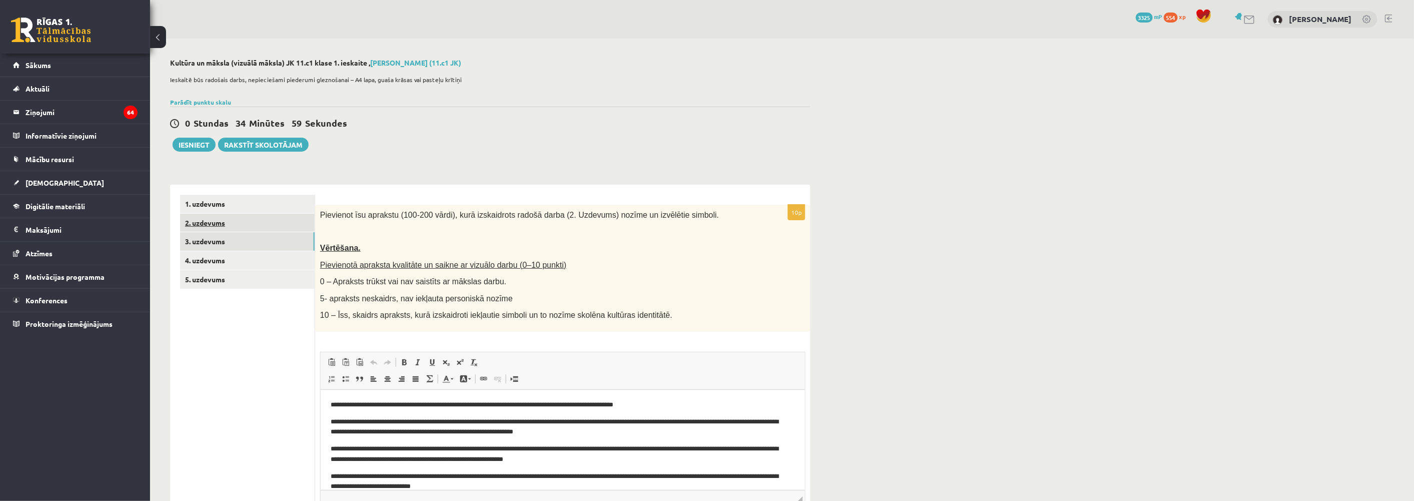
click at [202, 224] on link "2. uzdevums" at bounding box center [247, 223] width 135 height 19
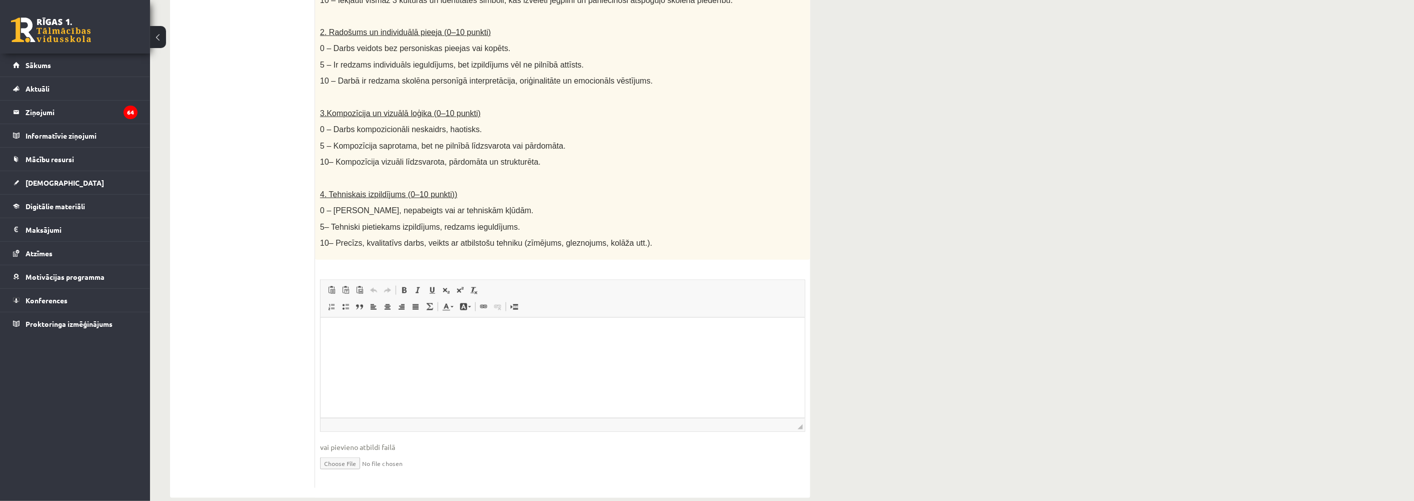
scroll to position [425, 0]
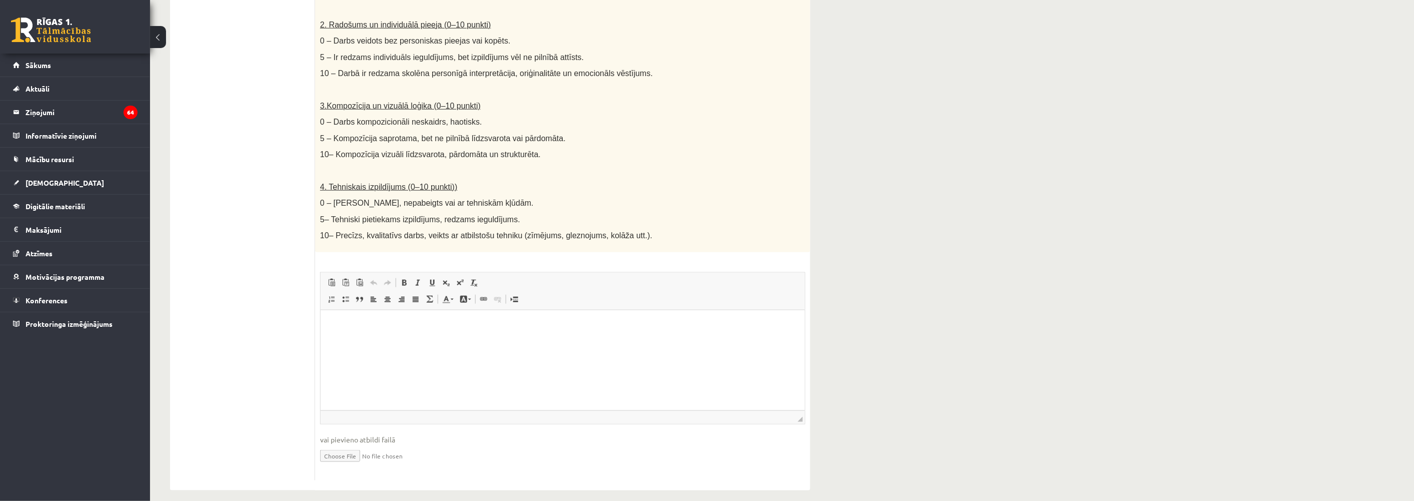
click at [353, 446] on input "file" at bounding box center [562, 455] width 485 height 21
type input "**********"
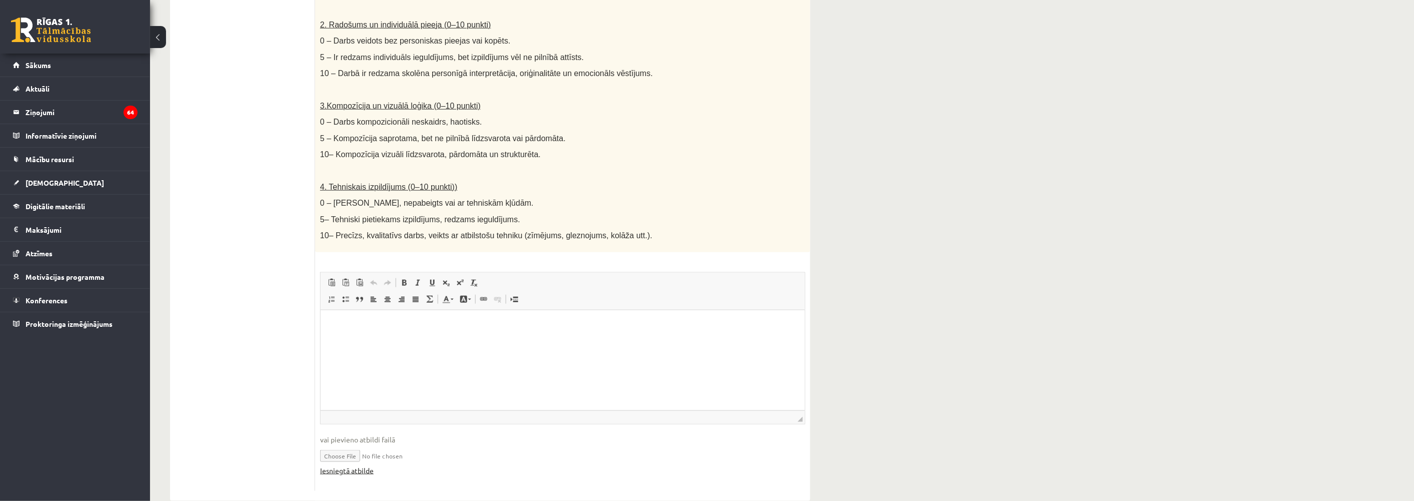
click at [342, 465] on link "Iesniegtā atbilde" at bounding box center [347, 470] width 54 height 11
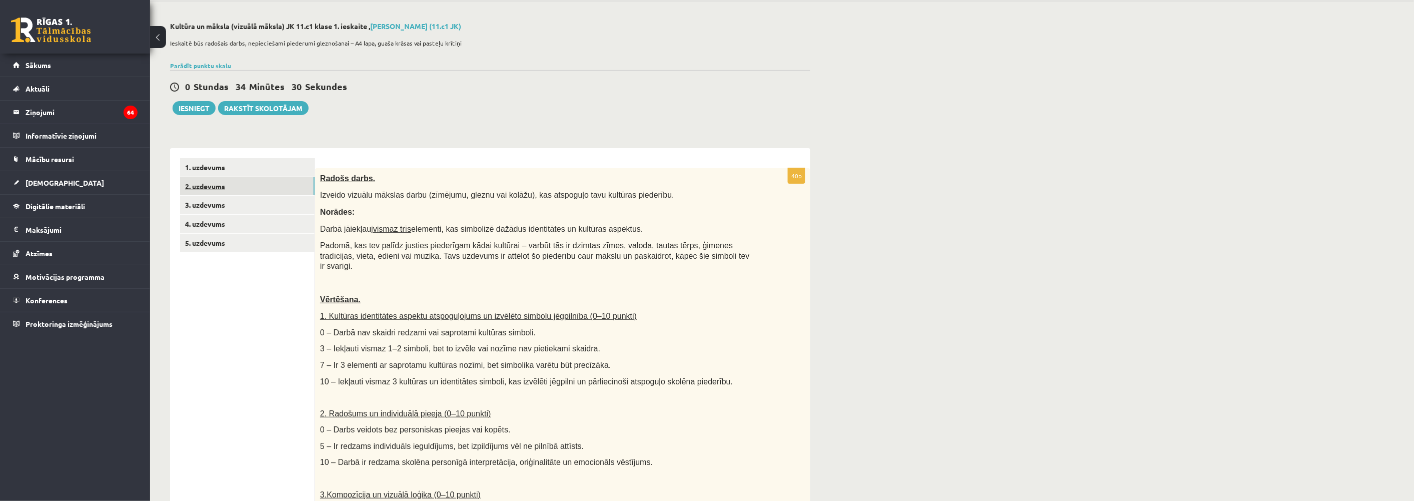
scroll to position [36, 0]
click at [207, 168] on link "1. uzdevums" at bounding box center [247, 168] width 135 height 19
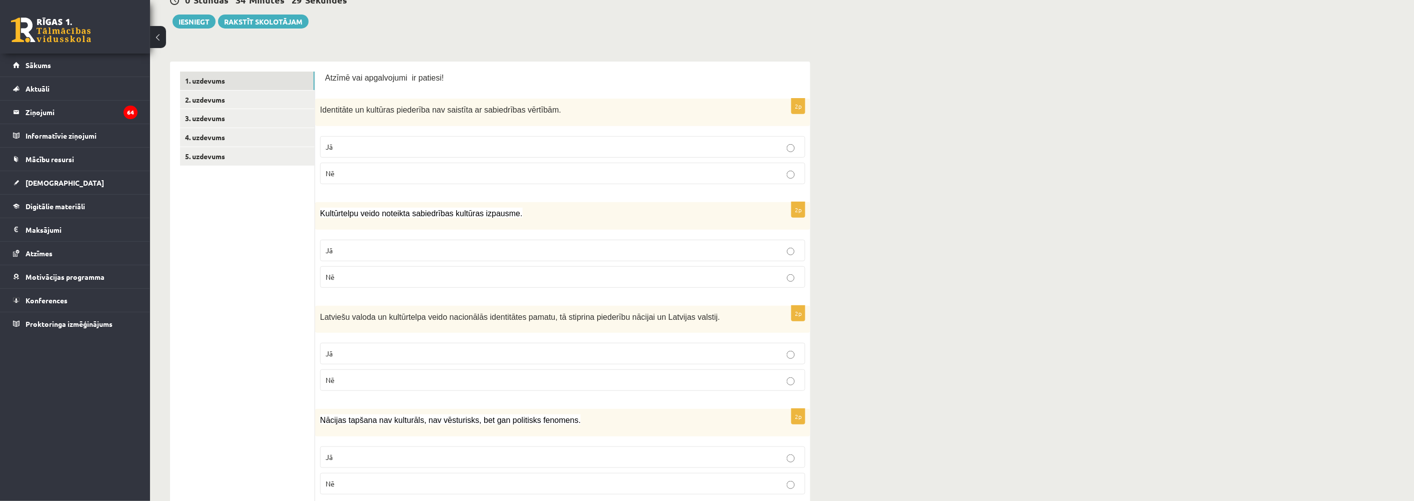
scroll to position [147, 0]
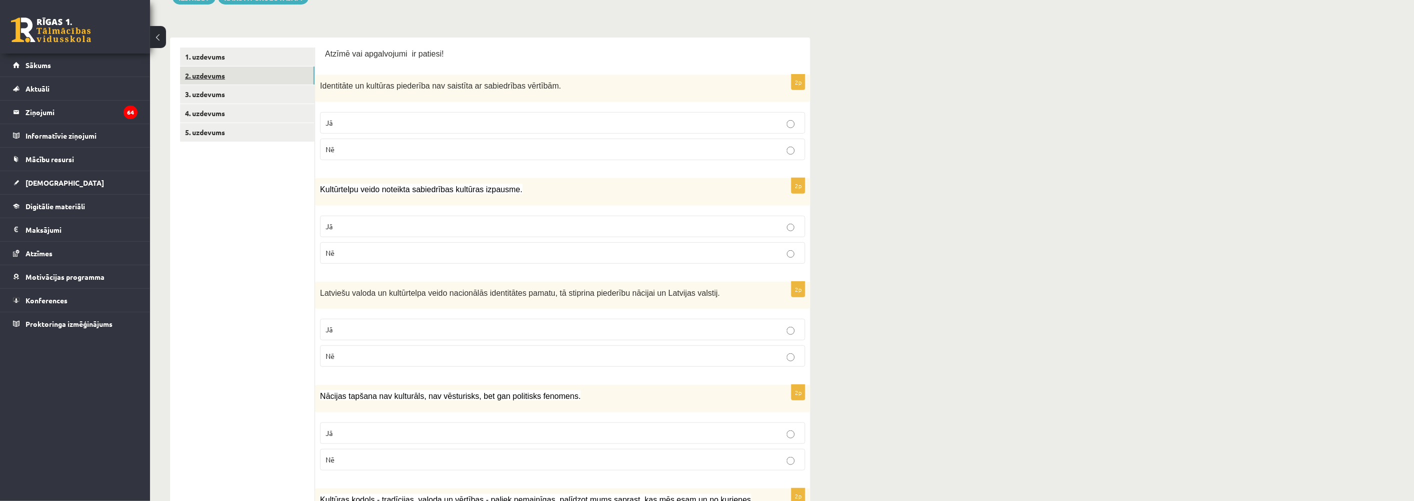
click at [214, 73] on link "2. uzdevums" at bounding box center [247, 76] width 135 height 19
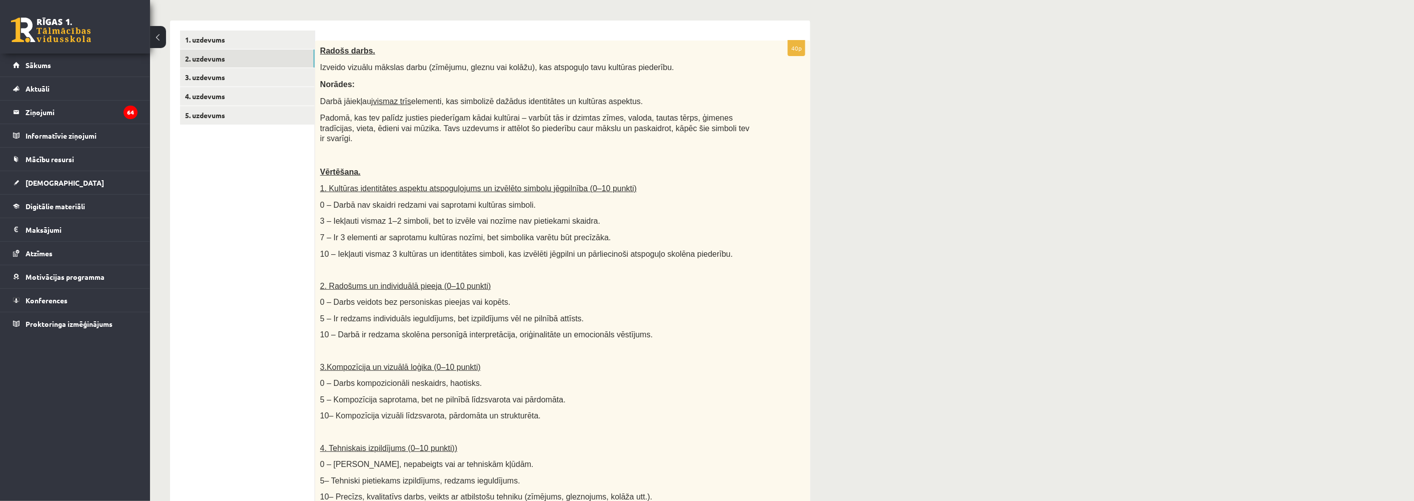
scroll to position [158, 0]
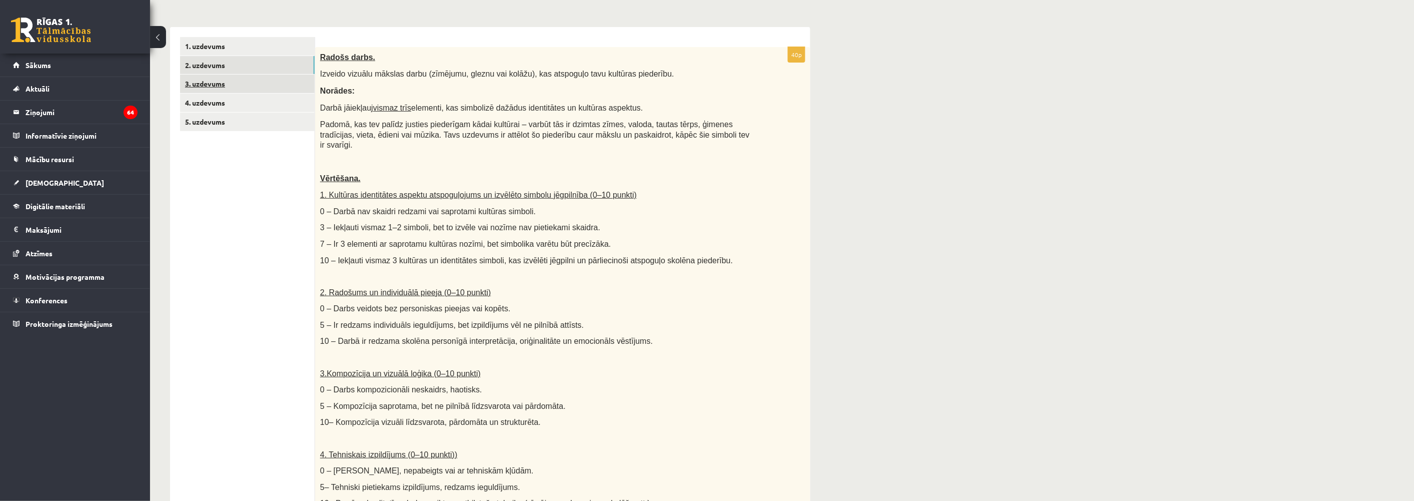
click at [208, 85] on link "3. uzdevums" at bounding box center [247, 84] width 135 height 19
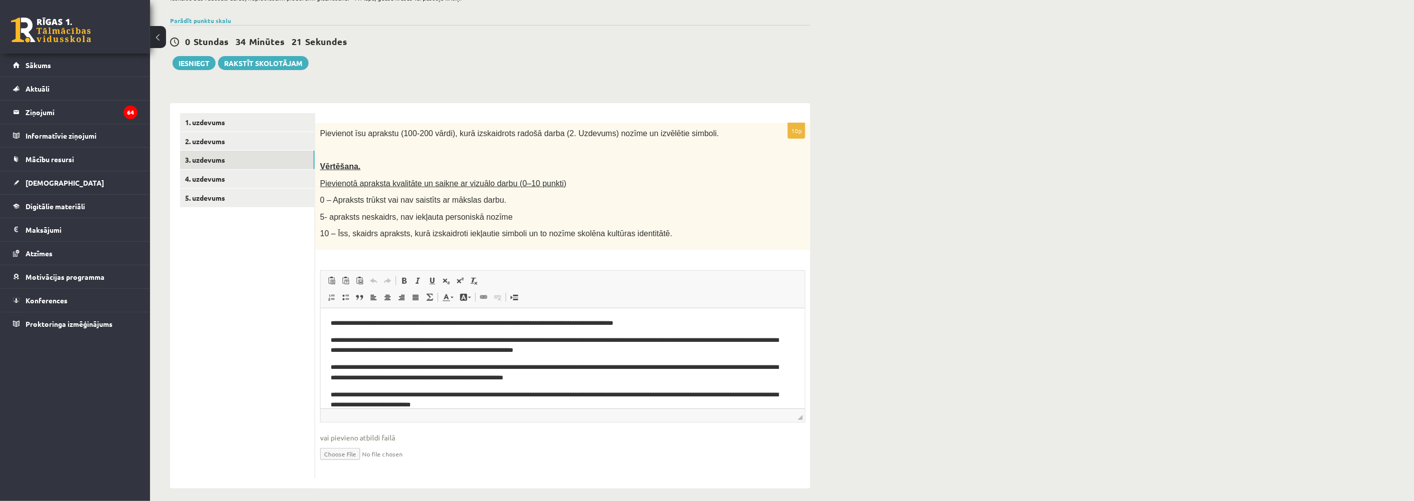
scroll to position [89, 0]
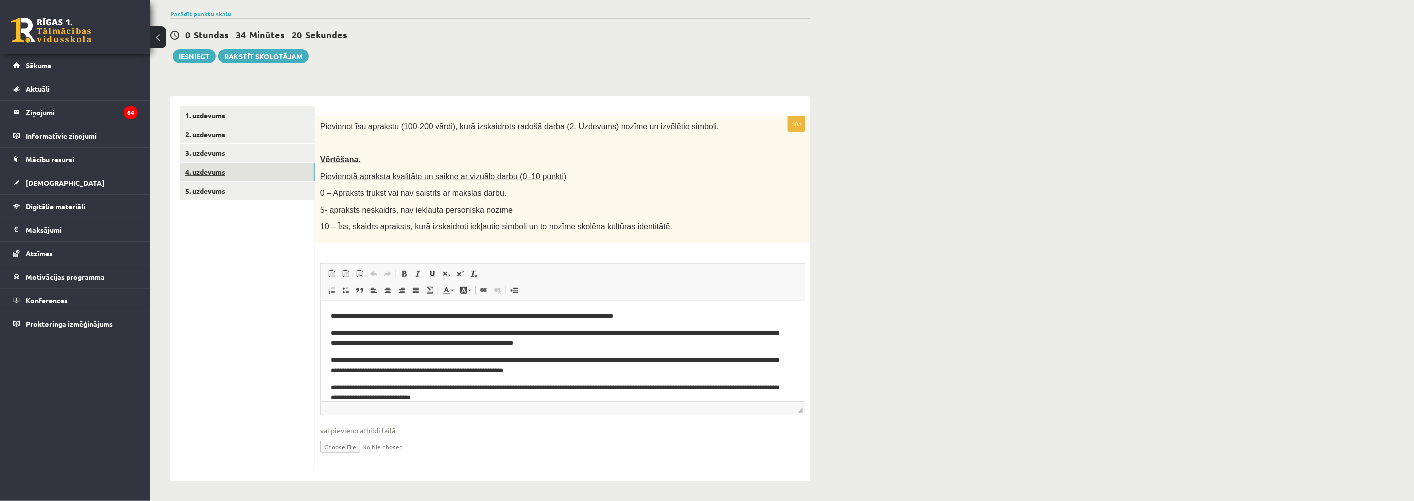
click at [198, 173] on link "4. uzdevums" at bounding box center [247, 172] width 135 height 19
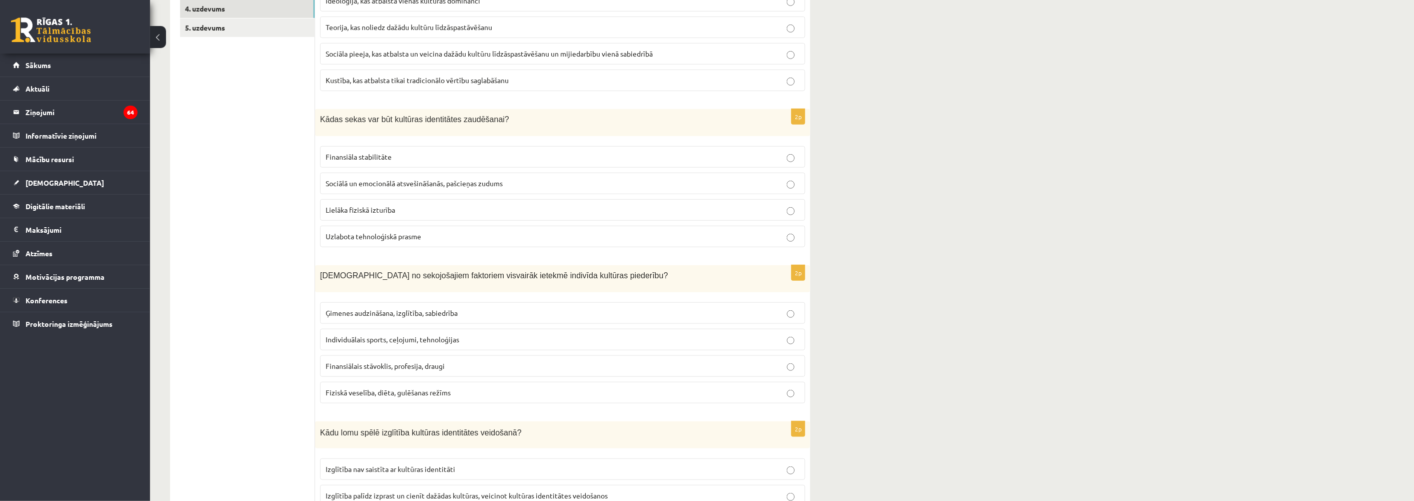
scroll to position [256, 0]
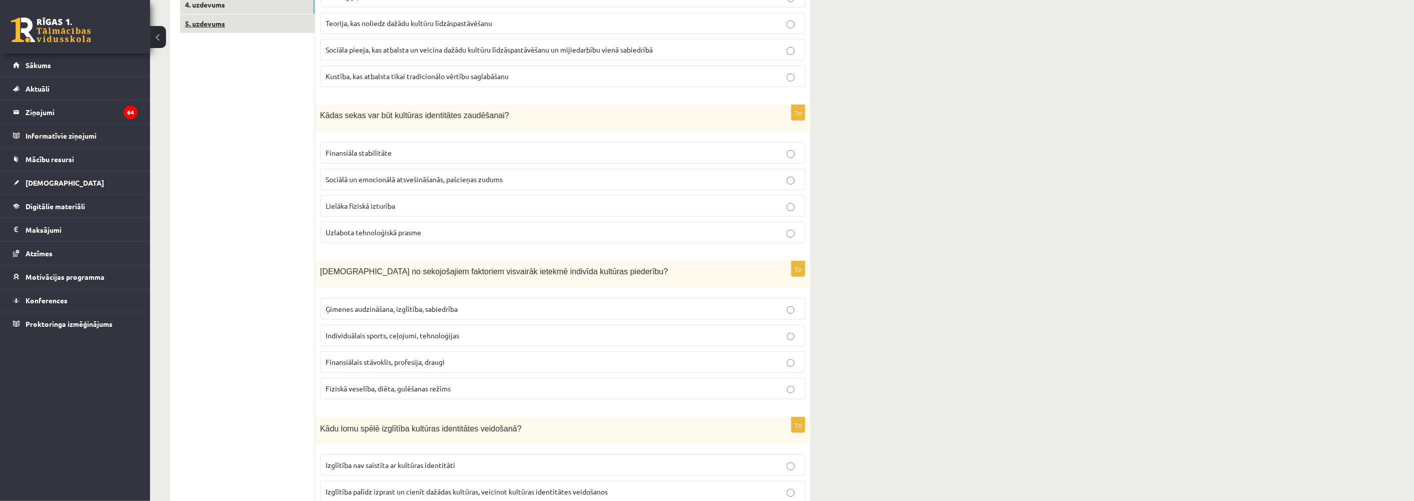
click at [203, 25] on link "5. uzdevums" at bounding box center [247, 24] width 135 height 19
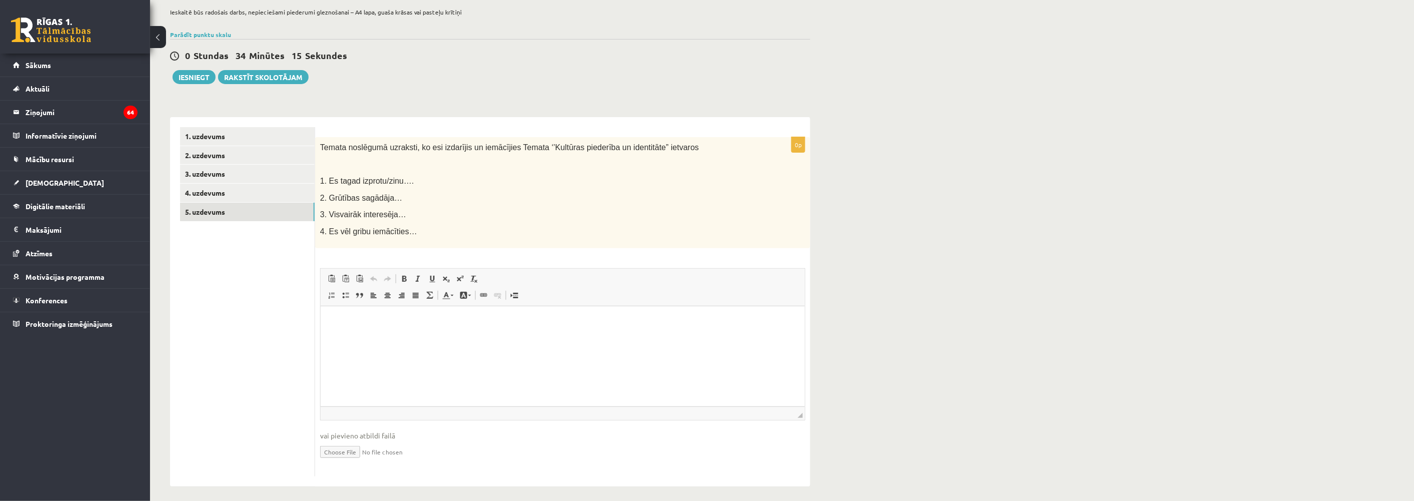
scroll to position [73, 0]
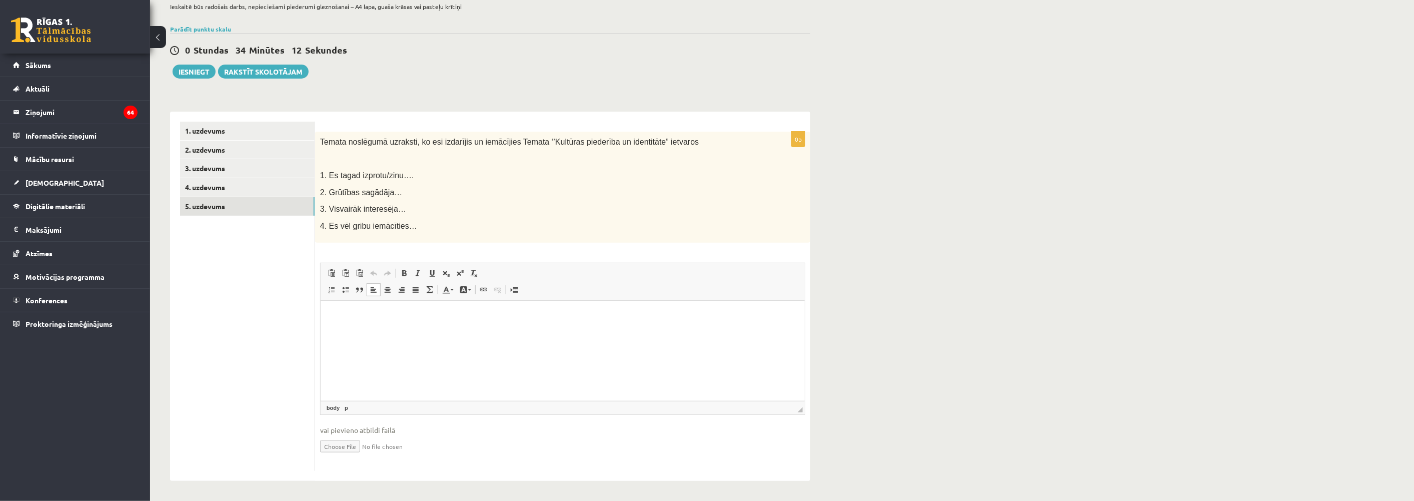
click at [371, 331] on html at bounding box center [562, 316] width 484 height 31
click at [190, 73] on button "Iesniegt" at bounding box center [194, 72] width 43 height 14
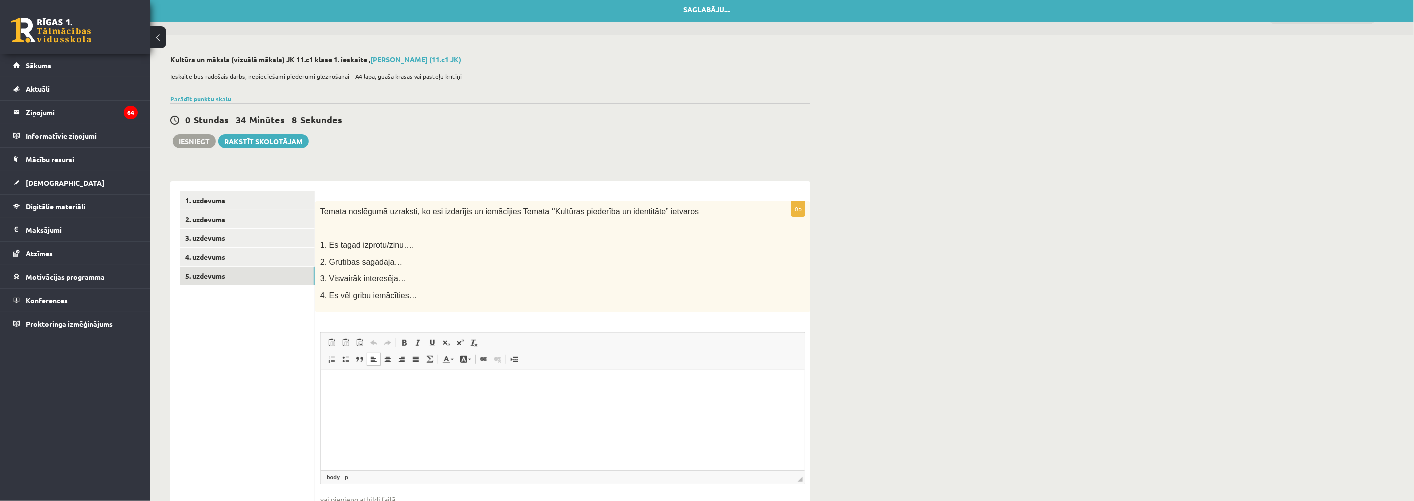
scroll to position [0, 0]
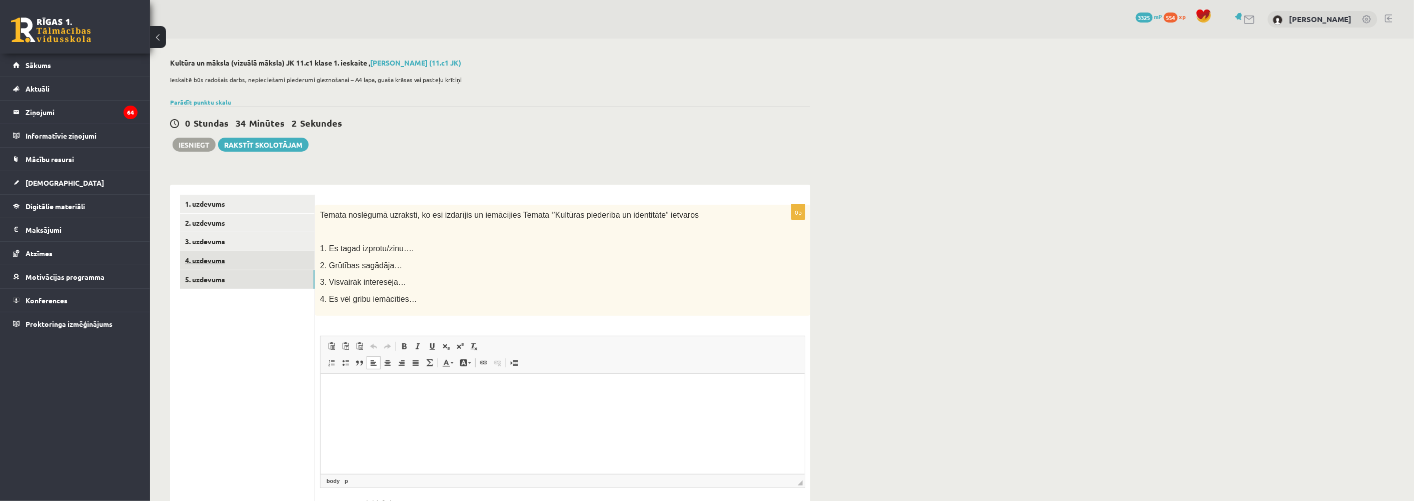
click at [196, 258] on link "4. uzdevums" at bounding box center [247, 260] width 135 height 19
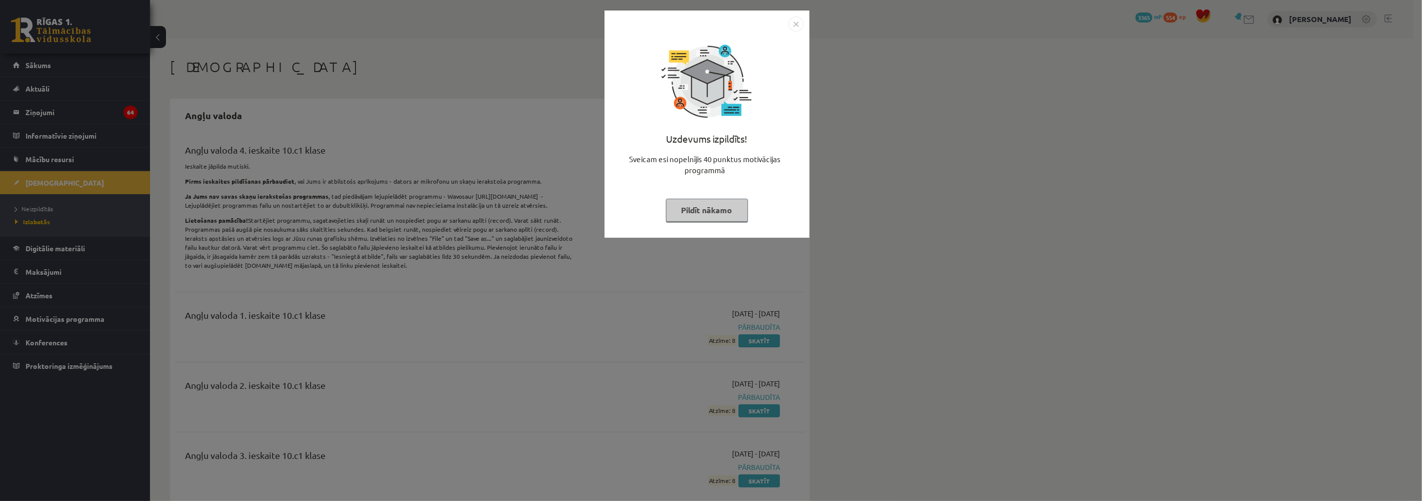
click at [707, 210] on button "Pildīt nākamo" at bounding box center [707, 210] width 82 height 23
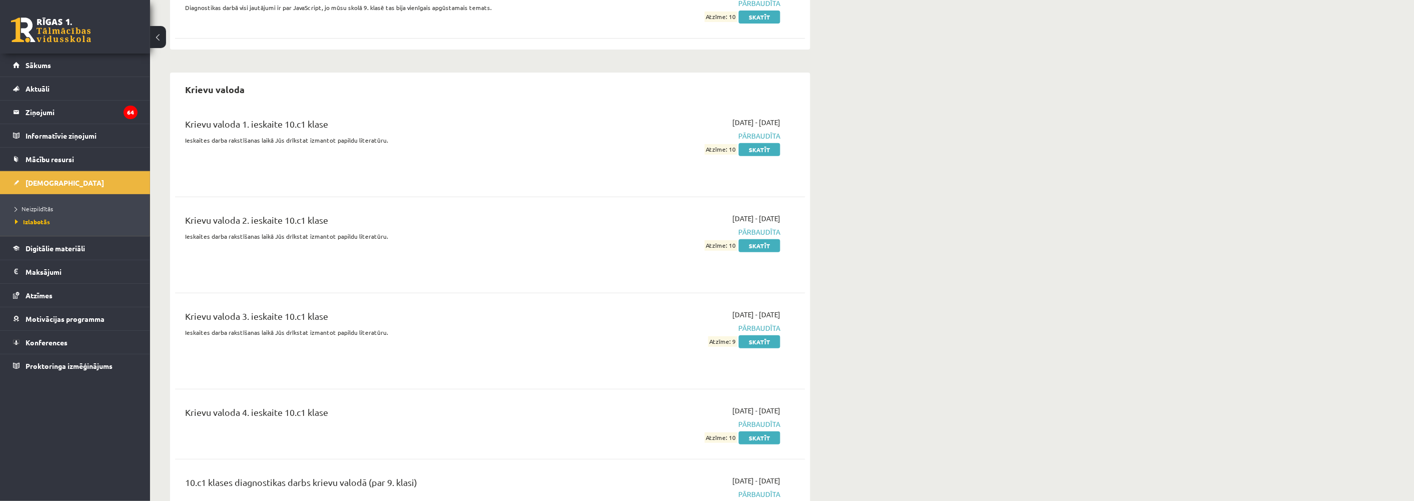
scroll to position [1944, 0]
click at [25, 206] on span "Neizpildītās" at bounding box center [34, 209] width 38 height 8
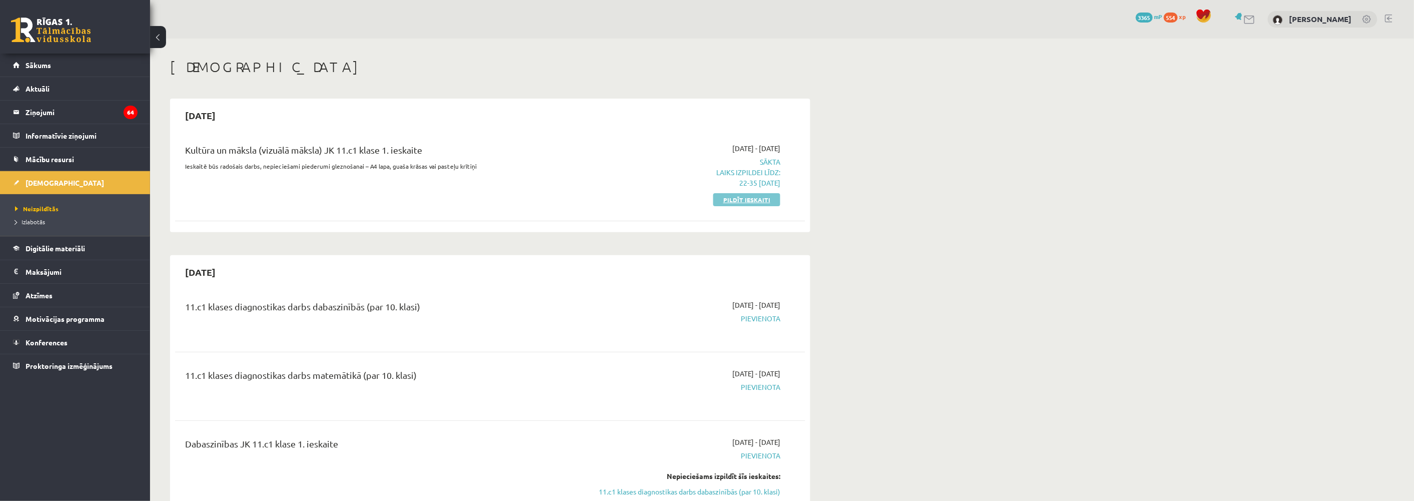
click at [728, 201] on link "Pildīt ieskaiti" at bounding box center [746, 199] width 67 height 13
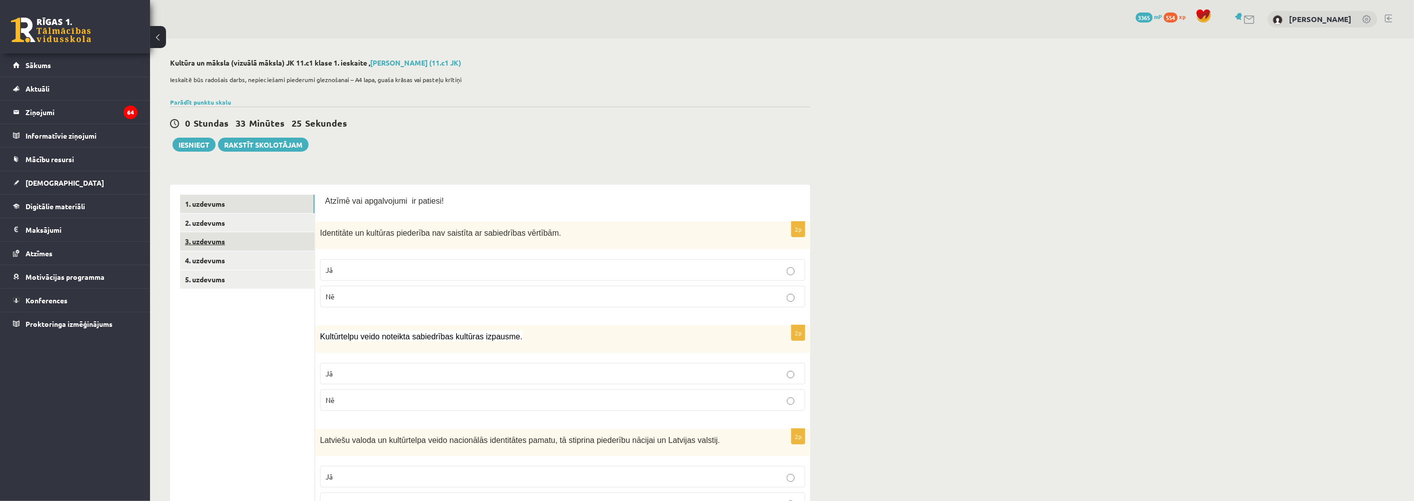
click at [201, 239] on link "3. uzdevums" at bounding box center [247, 241] width 135 height 19
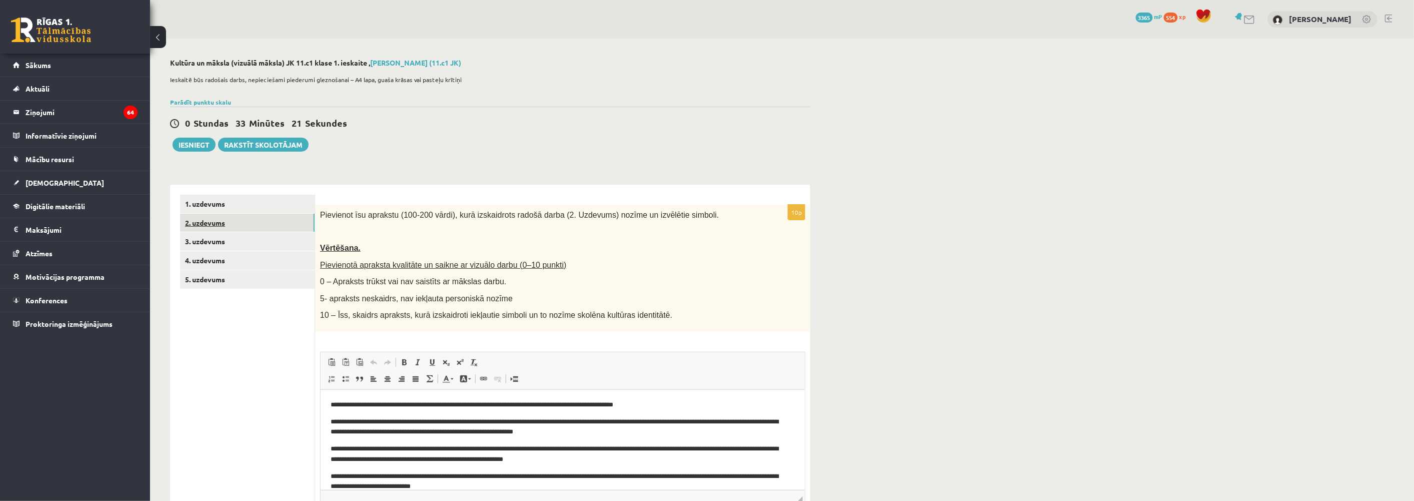
click at [211, 224] on link "2. uzdevums" at bounding box center [247, 223] width 135 height 19
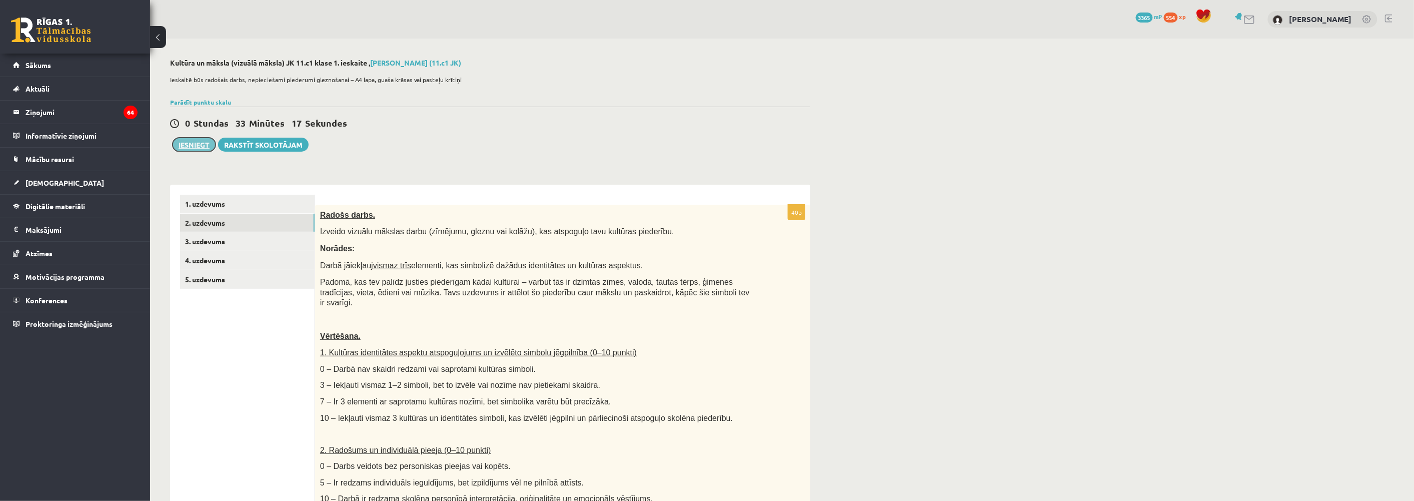
click at [200, 148] on button "Iesniegt" at bounding box center [194, 145] width 43 height 14
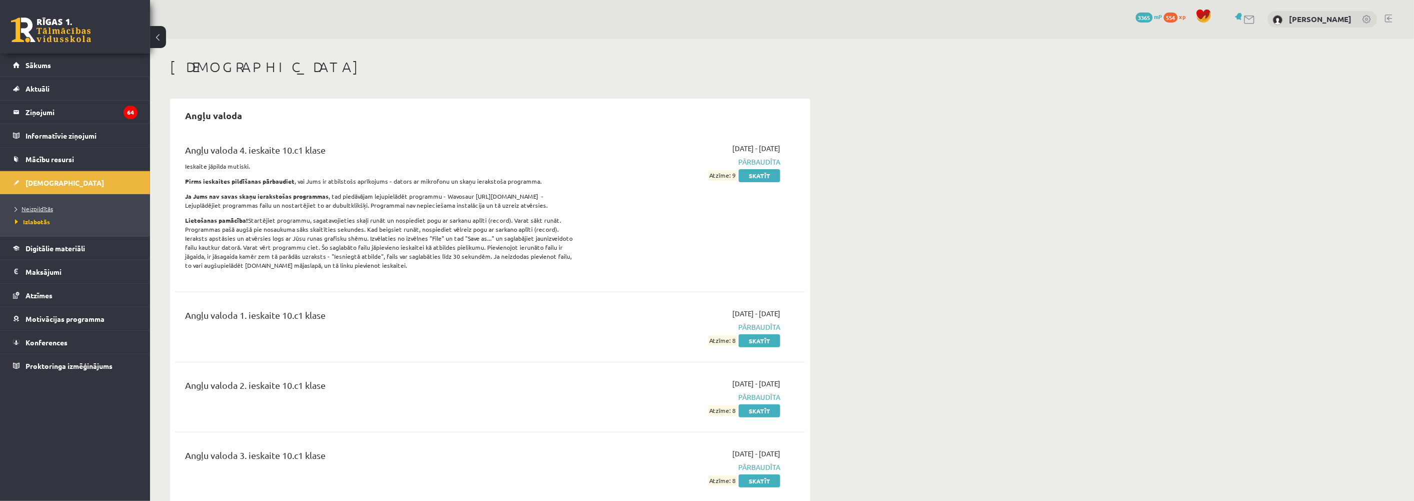
click at [37, 212] on link "Neizpildītās" at bounding box center [77, 208] width 125 height 9
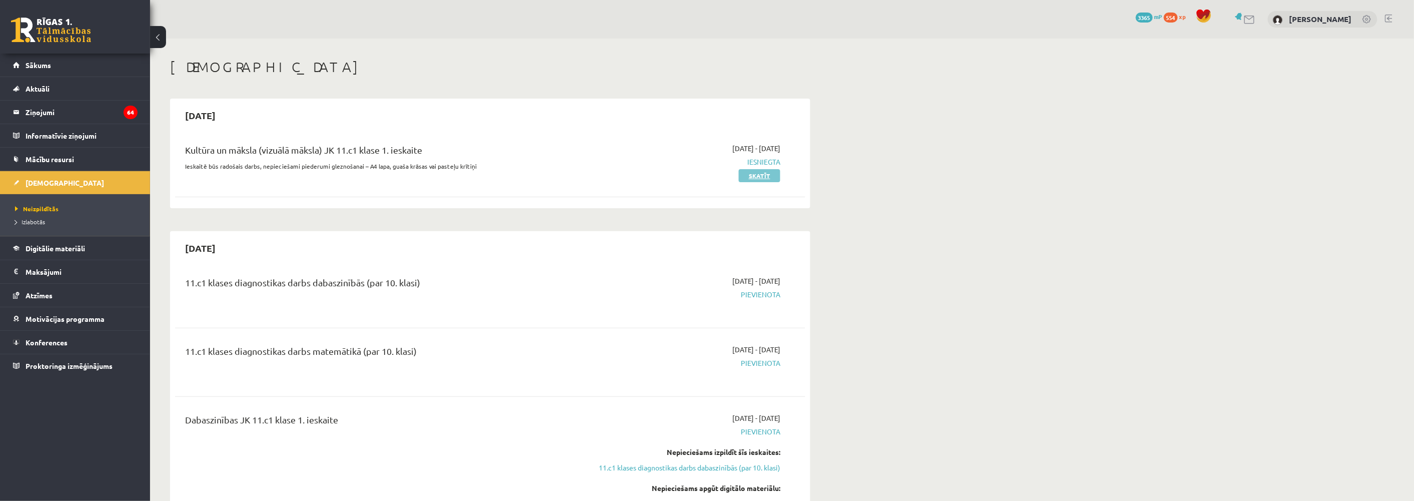
click at [759, 173] on link "Skatīt" at bounding box center [760, 175] width 42 height 13
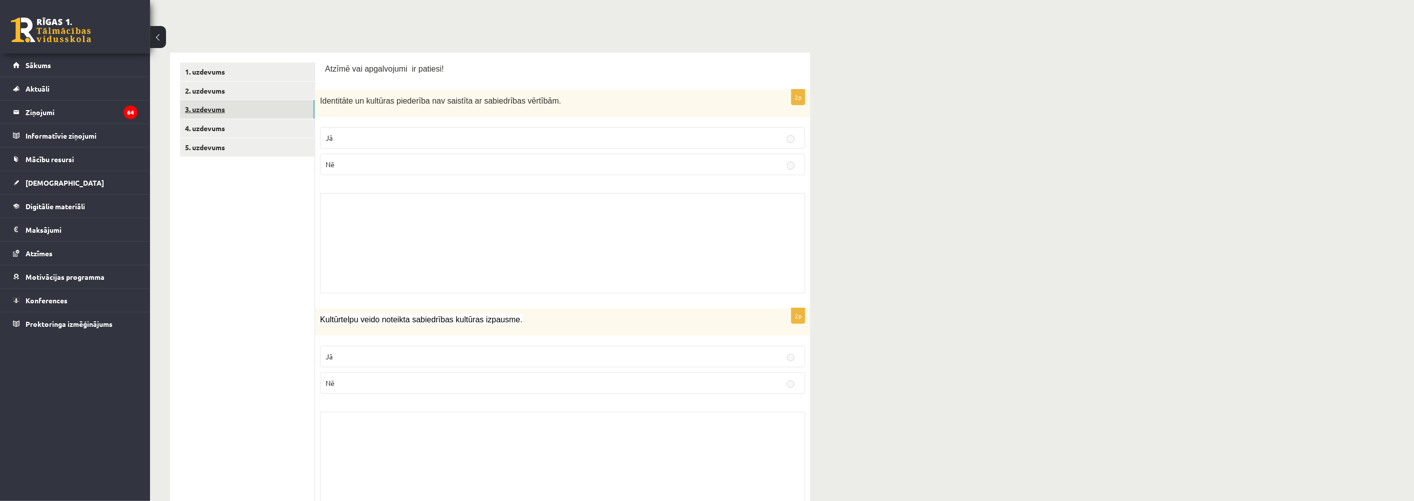
click at [202, 113] on link "3. uzdevums" at bounding box center [247, 109] width 135 height 19
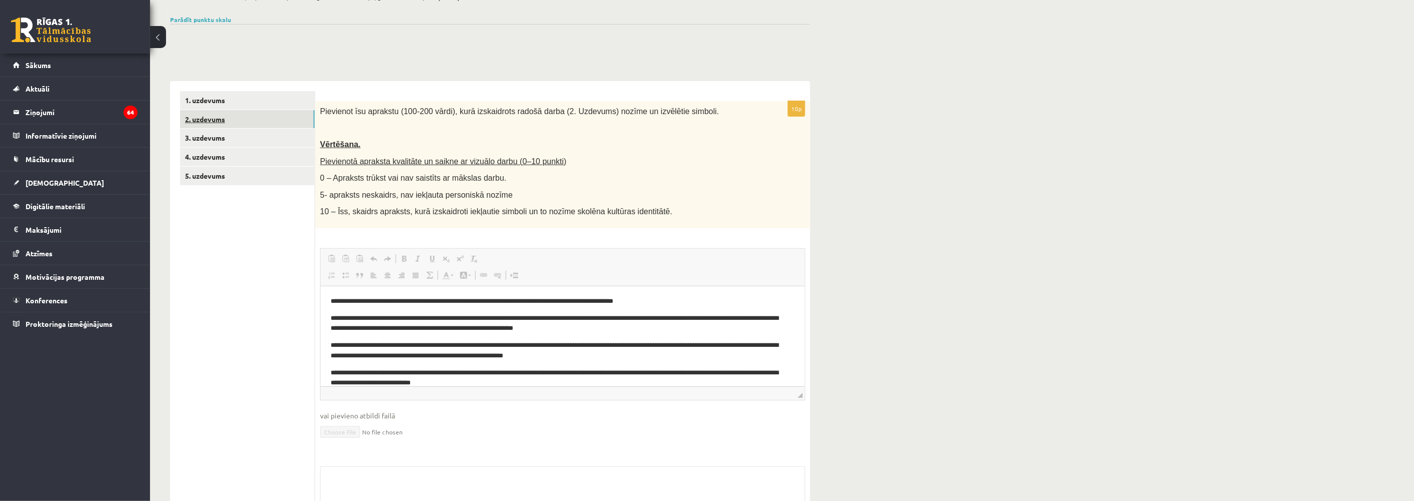
click at [212, 122] on link "2. uzdevums" at bounding box center [247, 119] width 135 height 19
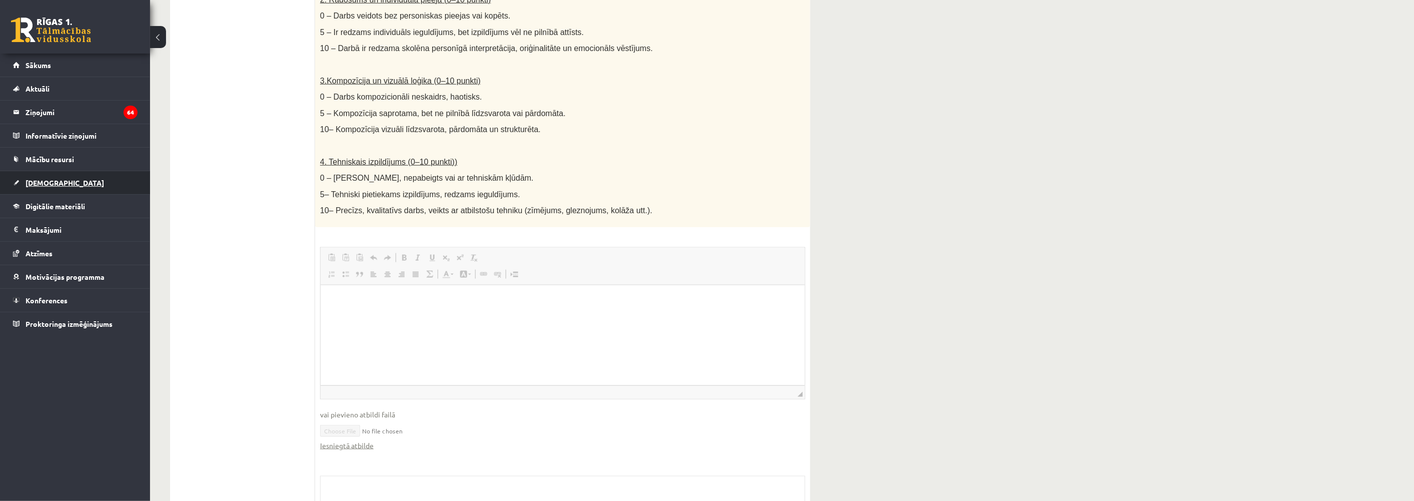
click at [41, 183] on span "[DEMOGRAPHIC_DATA]" at bounding box center [65, 182] width 79 height 9
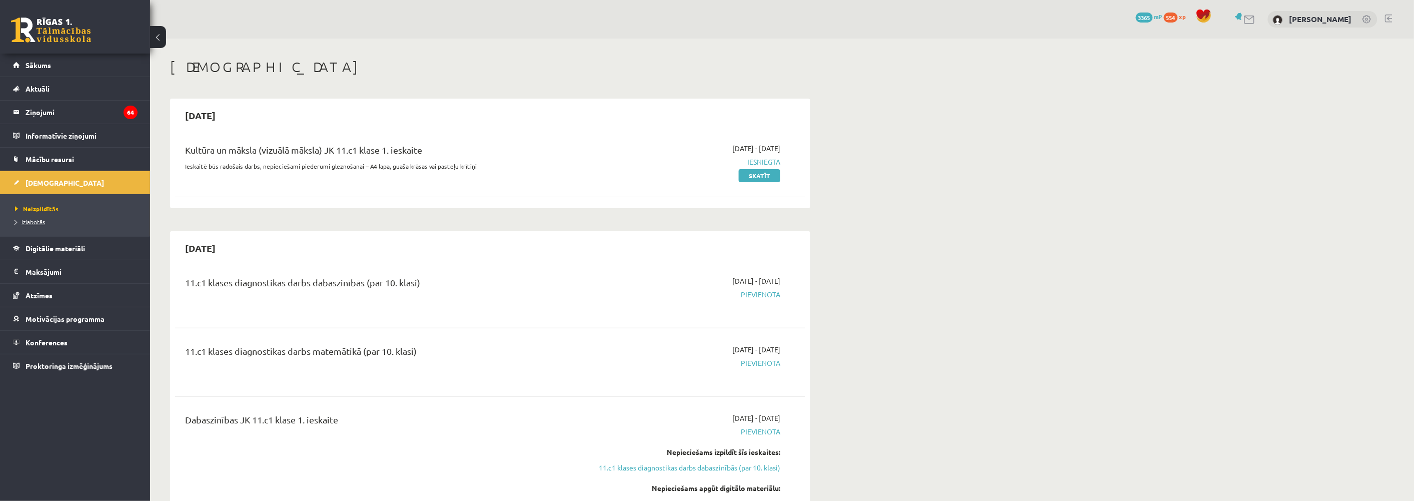
click at [33, 219] on span "Izlabotās" at bounding box center [30, 222] width 30 height 8
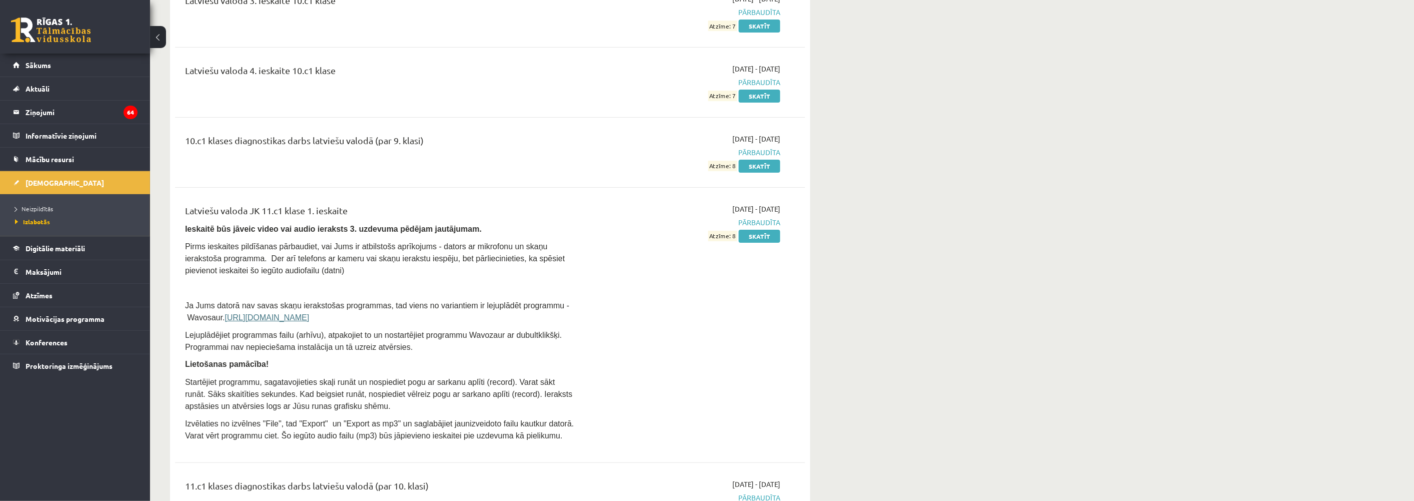
scroll to position [3444, 0]
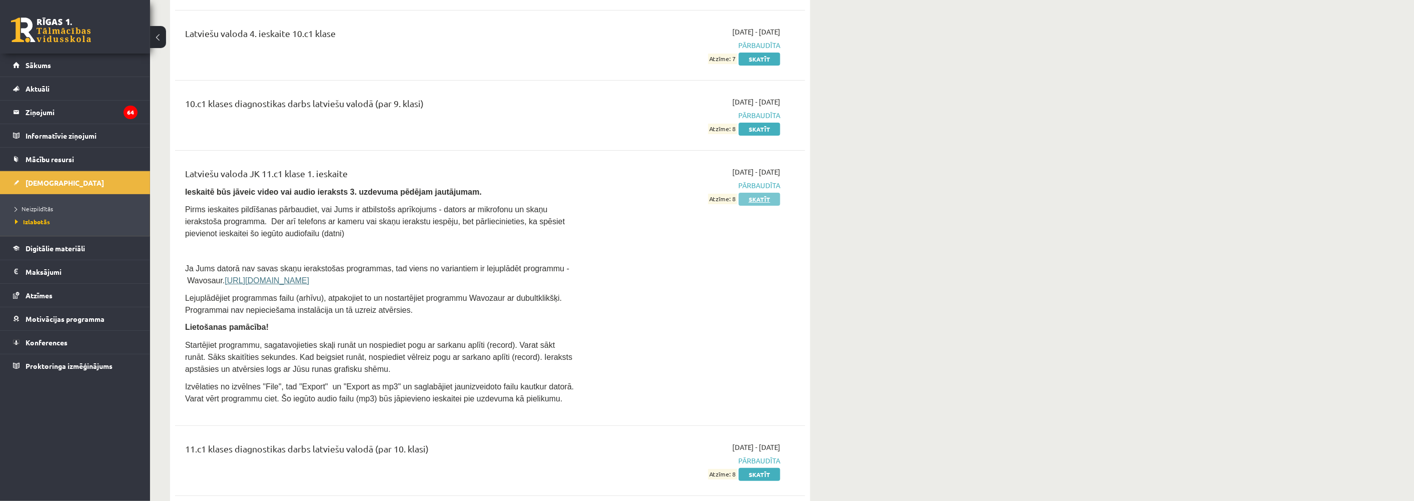
click at [753, 193] on link "Skatīt" at bounding box center [760, 199] width 42 height 13
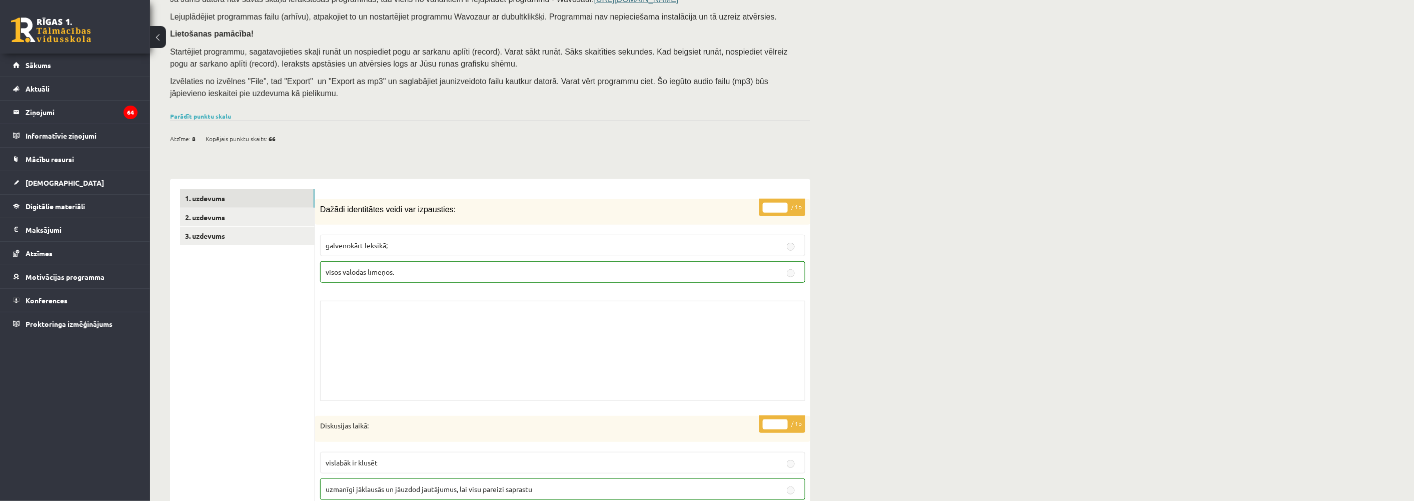
scroll to position [167, 0]
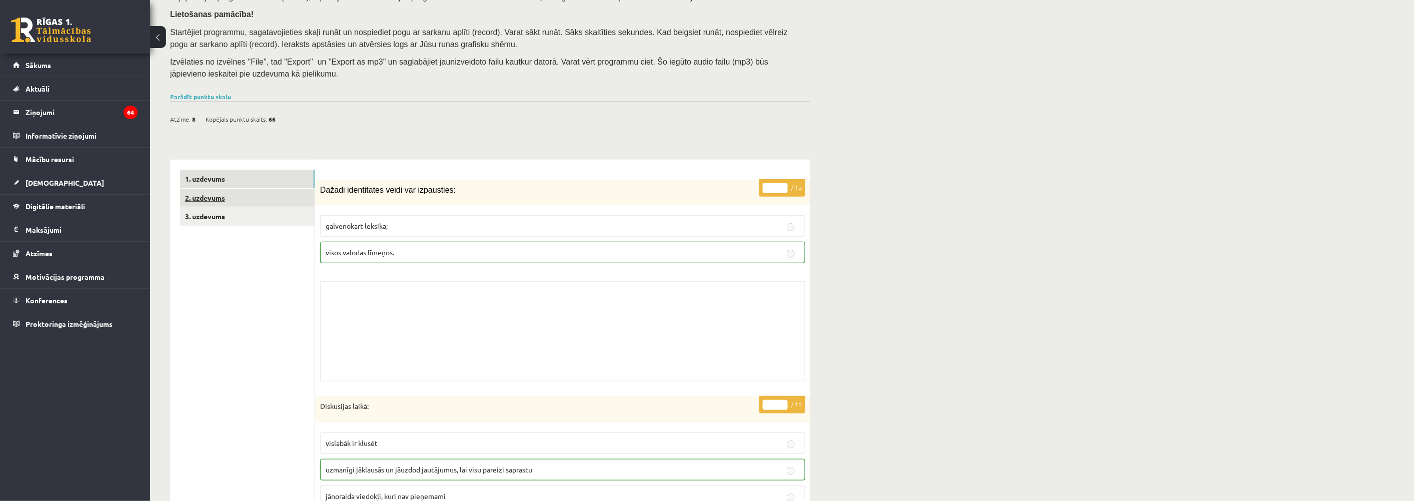
click at [207, 193] on link "2. uzdevums" at bounding box center [247, 198] width 135 height 19
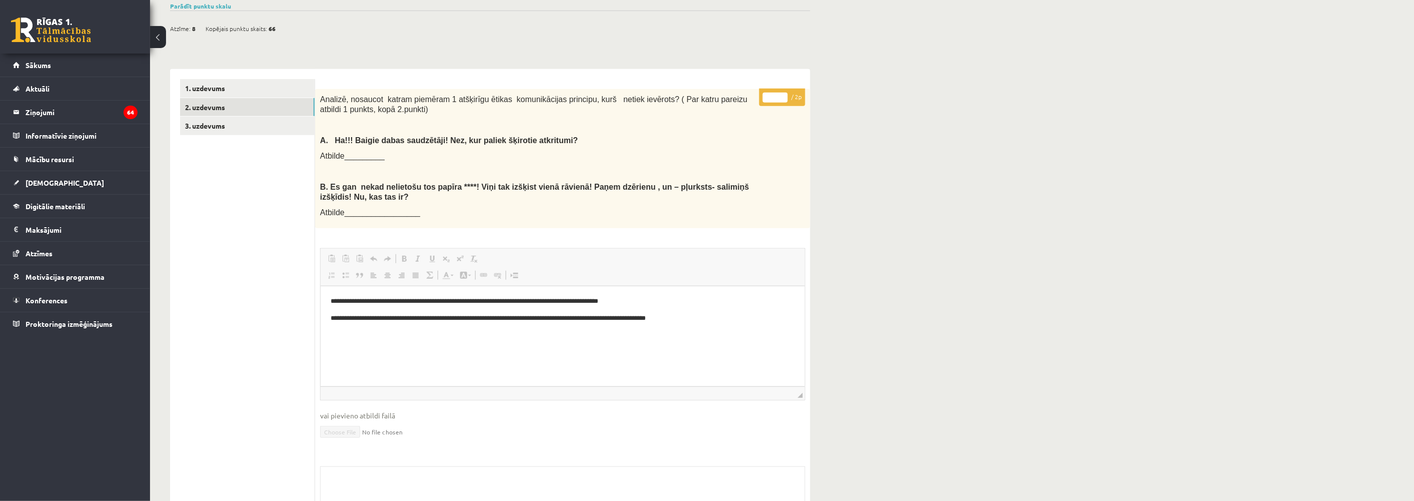
scroll to position [0, 0]
click at [195, 125] on link "3. uzdevums" at bounding box center [247, 126] width 135 height 19
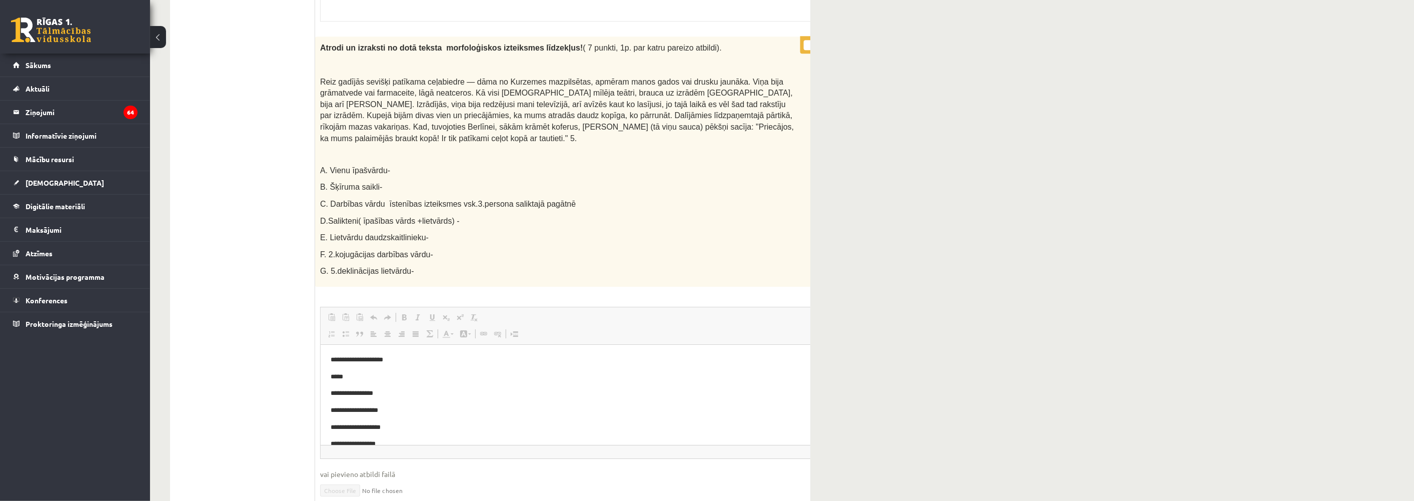
scroll to position [1646, 0]
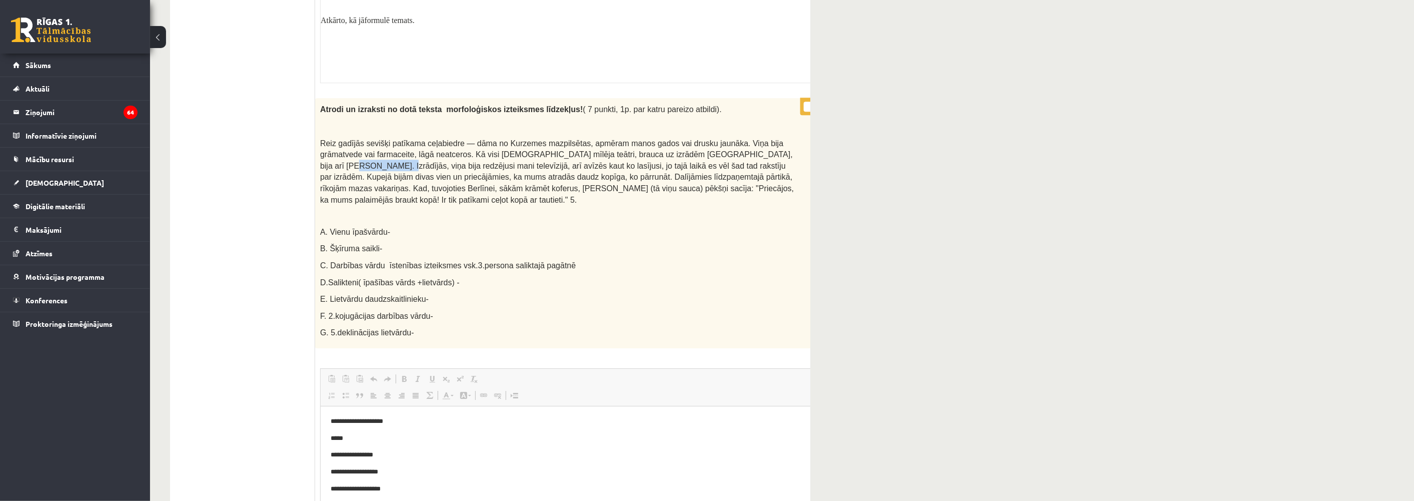
drag, startPoint x: 790, startPoint y: 123, endPoint x: 732, endPoint y: 124, distance: 58.5
click at [732, 124] on div "Atrodi un izraksti no dotā teksta morfoloģiskos izteiksmes līdzekļus! ( 7 punkt…" at bounding box center [583, 223] width 536 height 250
click at [778, 108] on div "Atrodi un izraksti no dotā teksta morfoloģiskos izteiksmes līdzekļus! ( 7 punkt…" at bounding box center [583, 223] width 536 height 250
drag, startPoint x: 788, startPoint y: 108, endPoint x: 714, endPoint y: 89, distance: 76.9
click at [714, 120] on p at bounding box center [558, 126] width 476 height 12
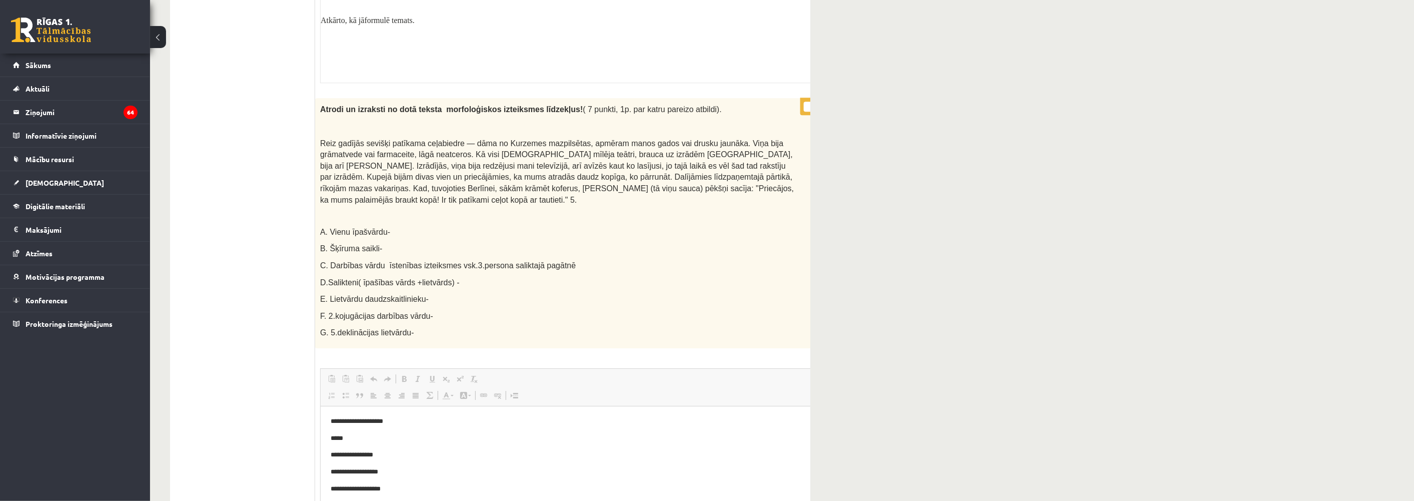
drag, startPoint x: 701, startPoint y: 89, endPoint x: 706, endPoint y: 88, distance: 5.0
click at [704, 120] on p at bounding box center [558, 126] width 476 height 12
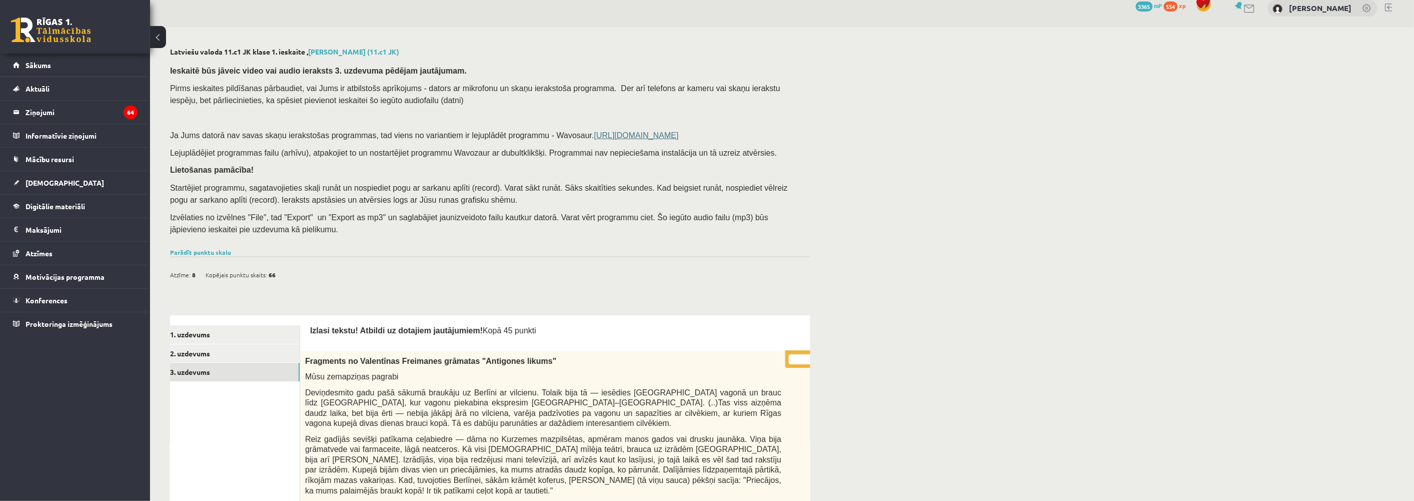
scroll to position [0, 0]
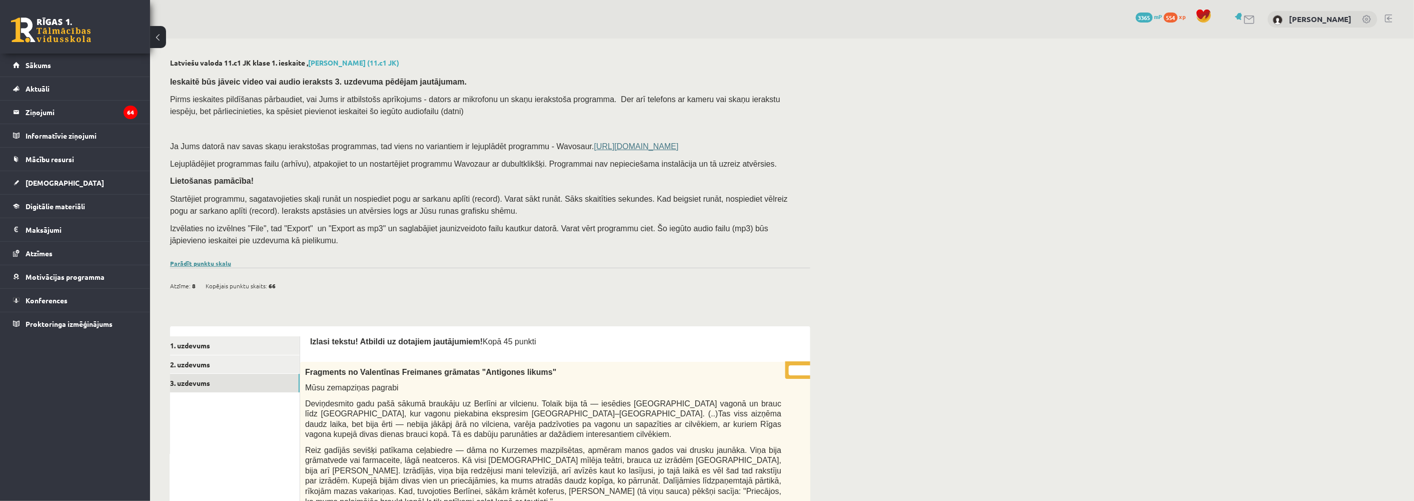
click at [211, 264] on link "Parādīt punktu skalu" at bounding box center [200, 263] width 61 height 8
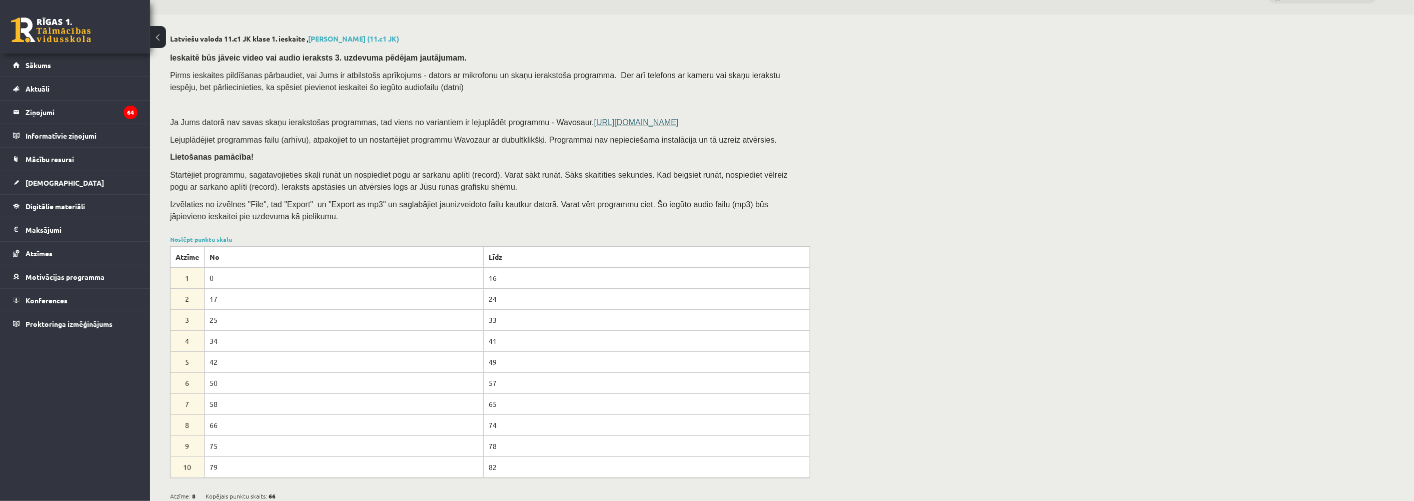
scroll to position [167, 0]
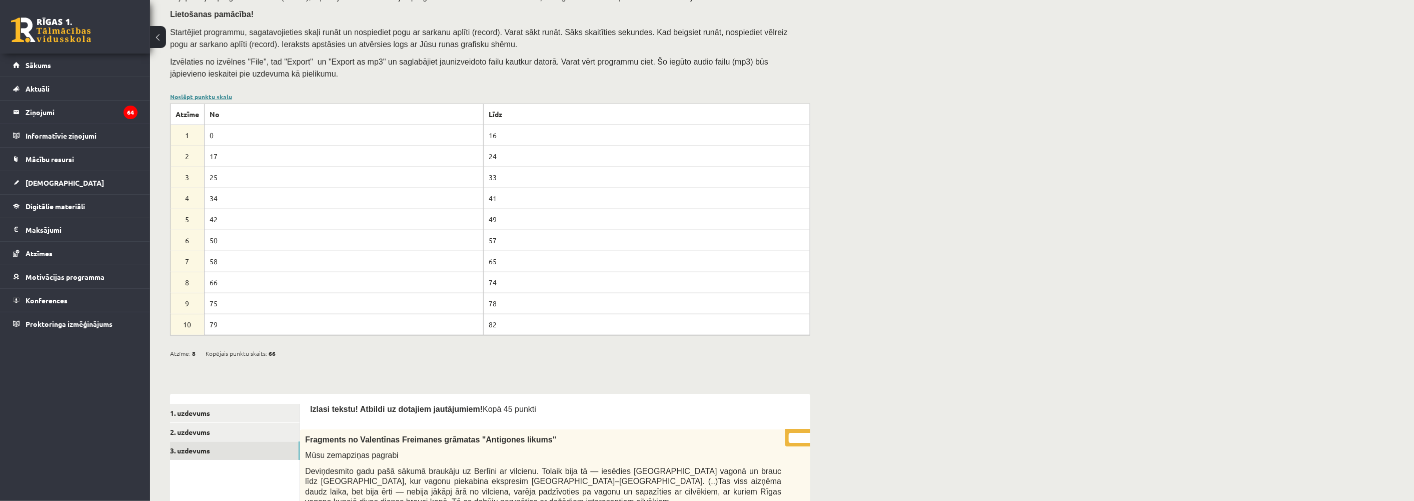
click at [203, 98] on link "Noslēpt punktu skalu" at bounding box center [201, 97] width 62 height 8
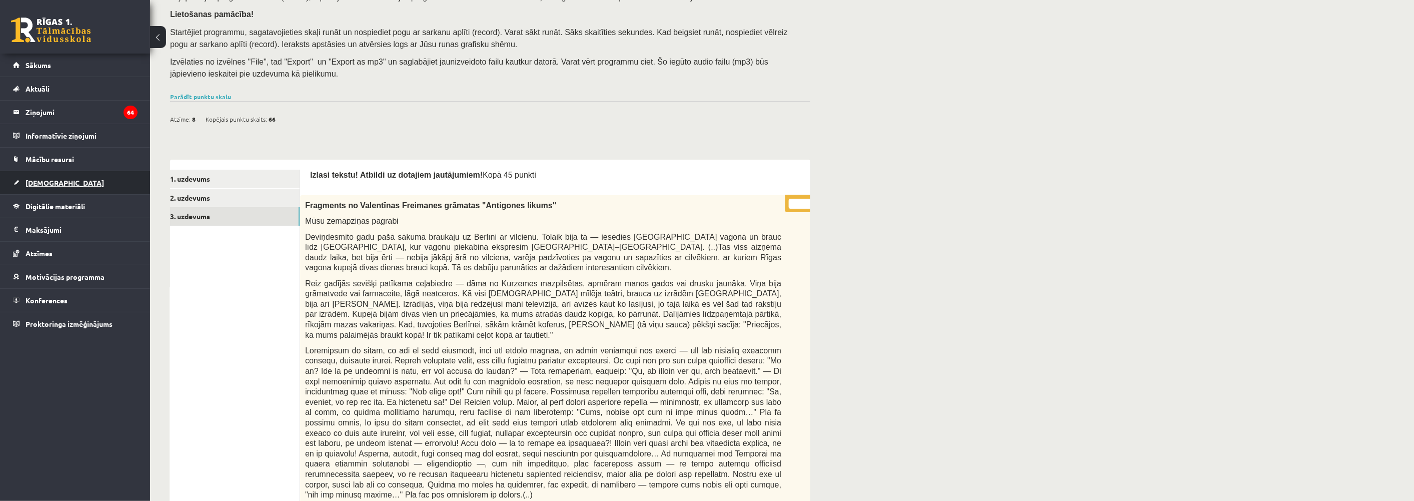
click at [32, 181] on span "[DEMOGRAPHIC_DATA]" at bounding box center [65, 182] width 79 height 9
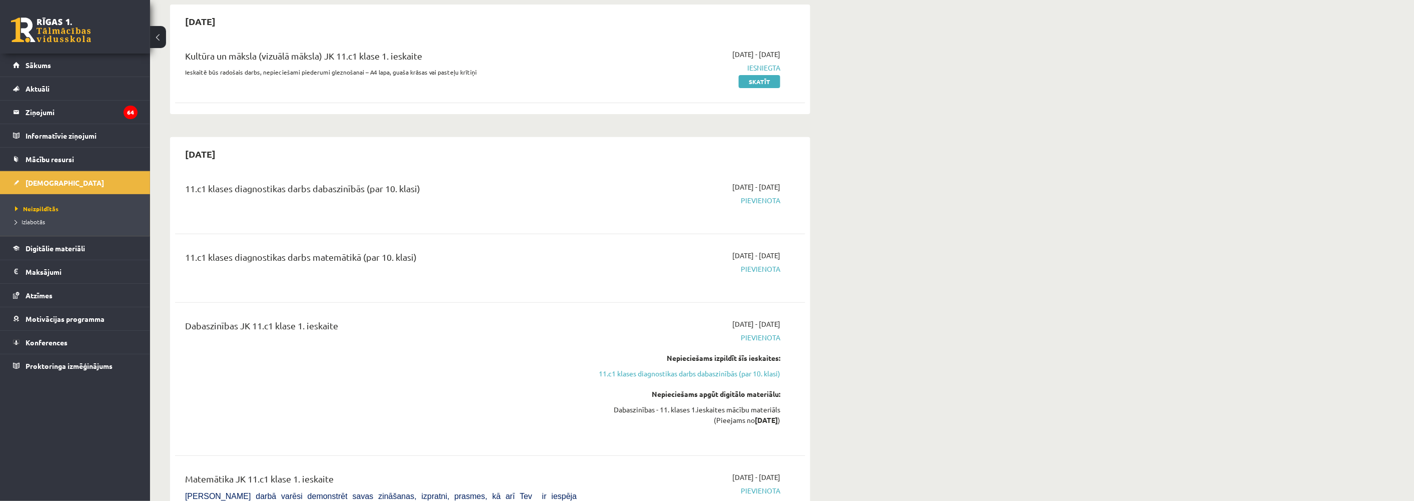
scroll to position [111, 0]
